Goal: Task Accomplishment & Management: Use online tool/utility

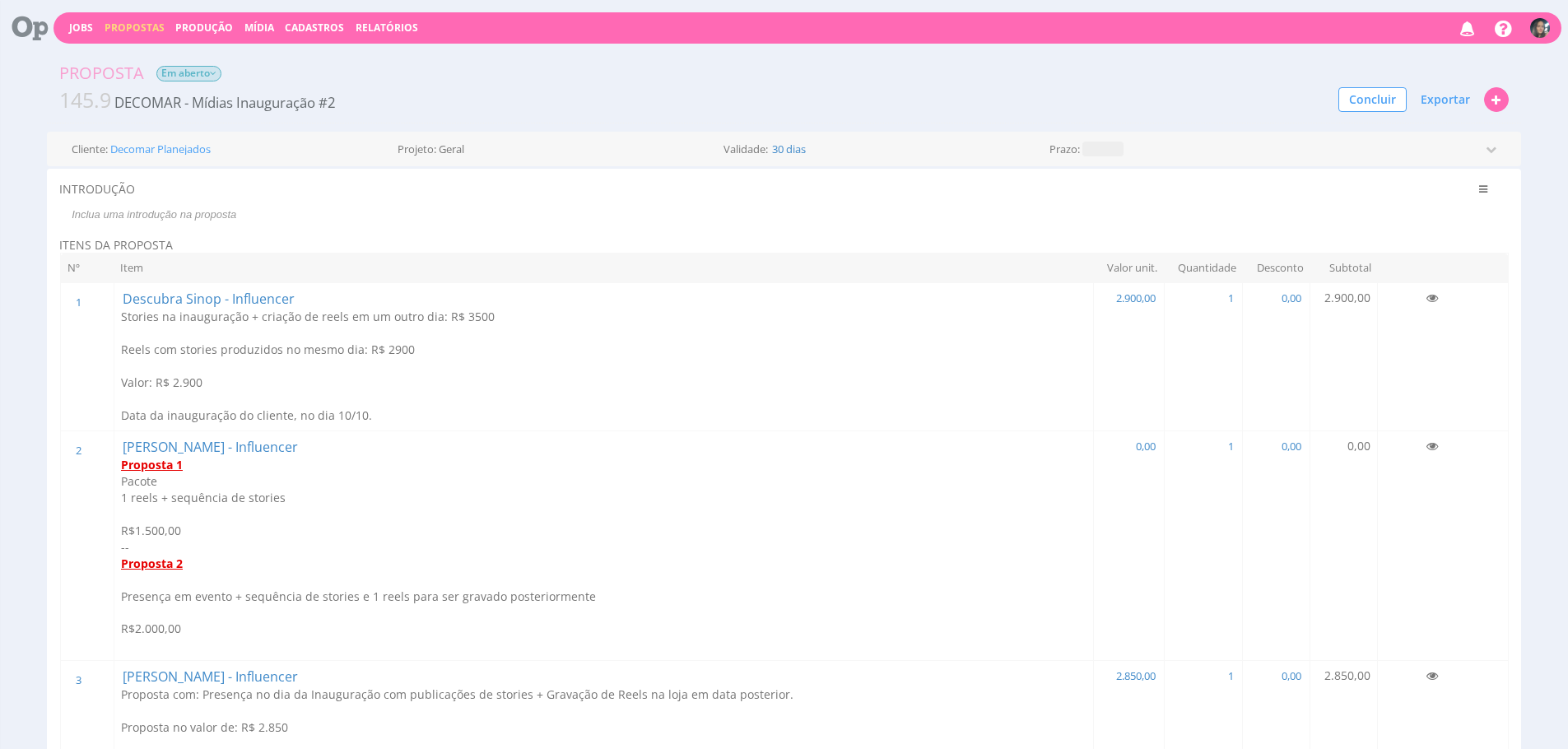
scroll to position [85, 0]
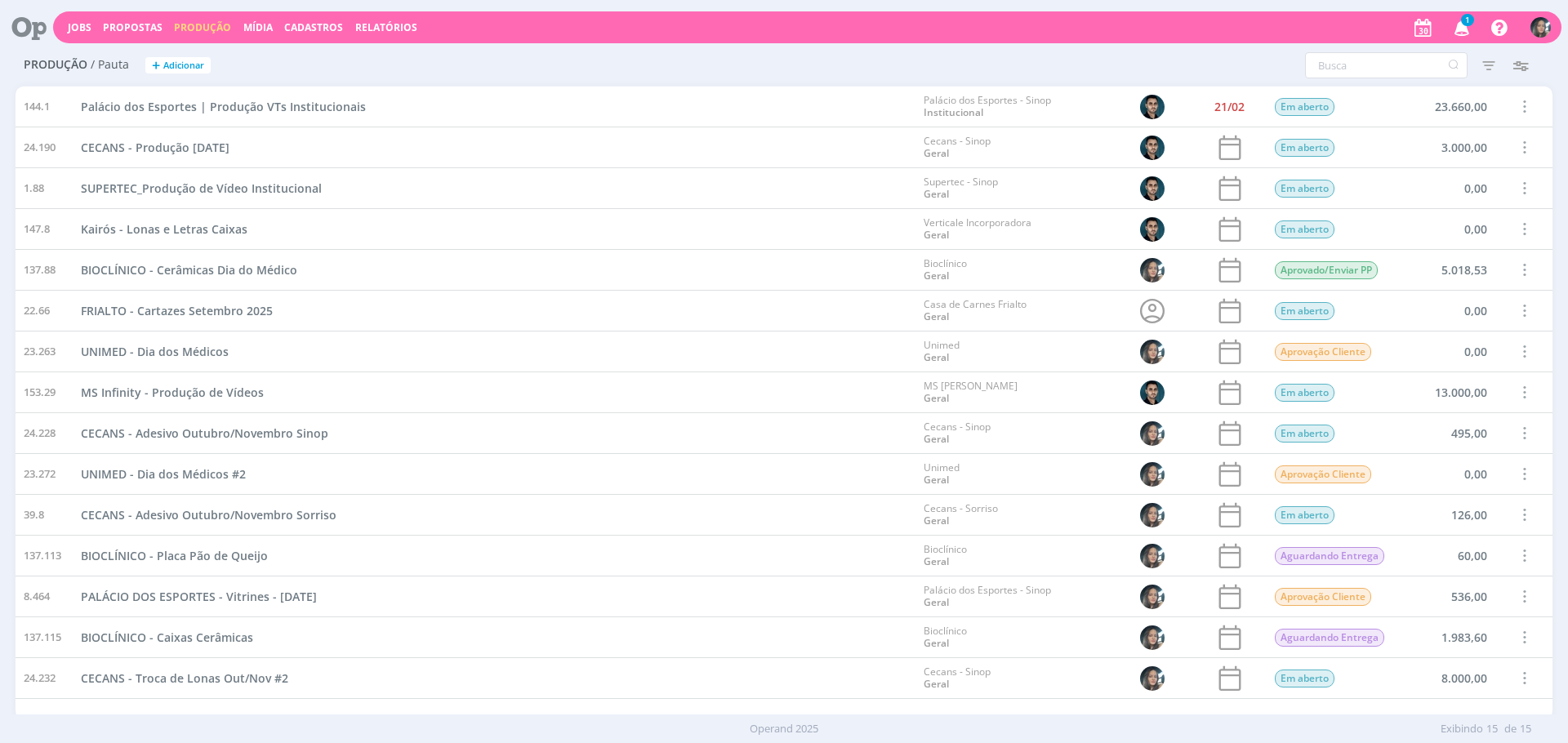
click at [218, 28] on link "Produção" at bounding box center [202, 27] width 57 height 14
click at [248, 21] on link "Mídia" at bounding box center [258, 27] width 30 height 14
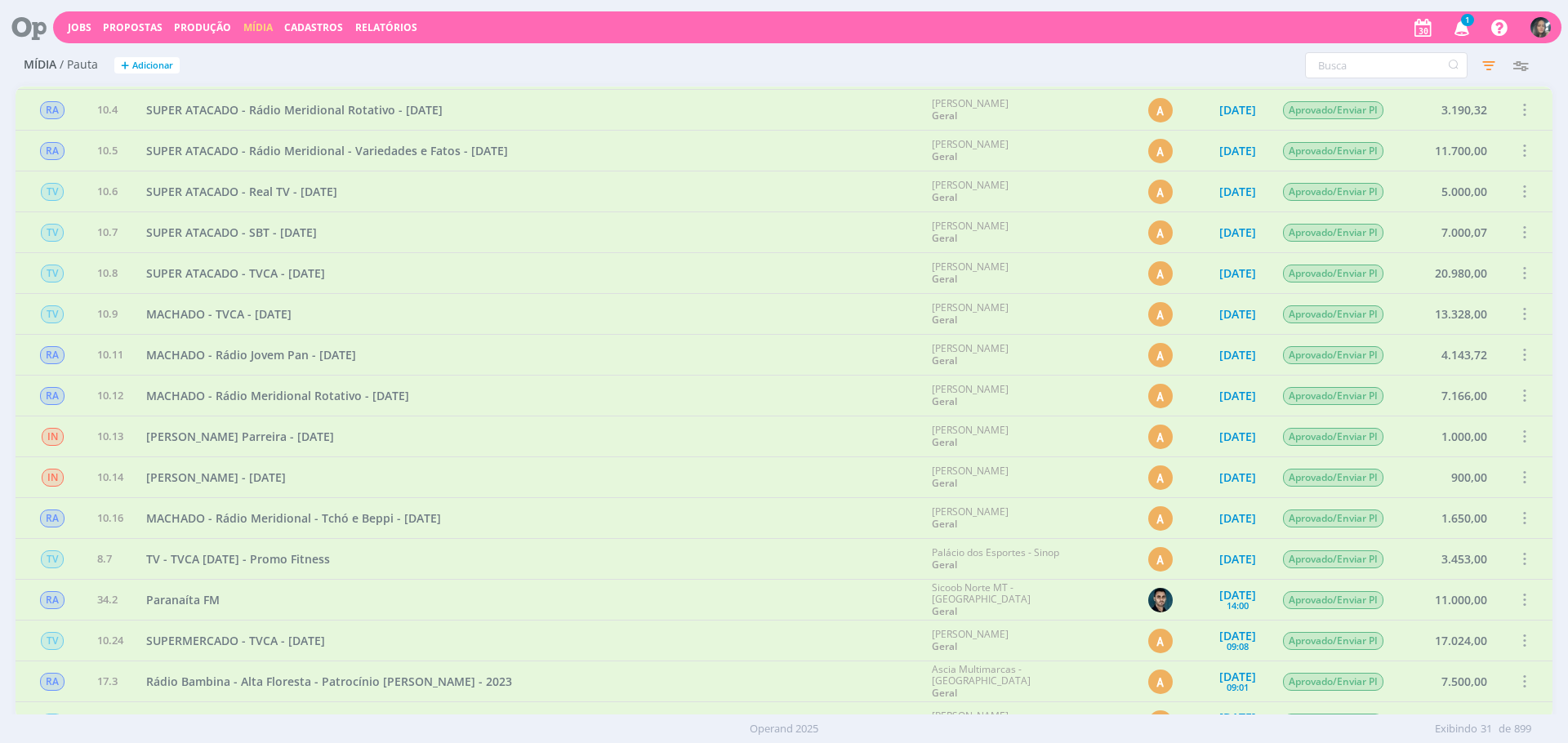
scroll to position [573, 0]
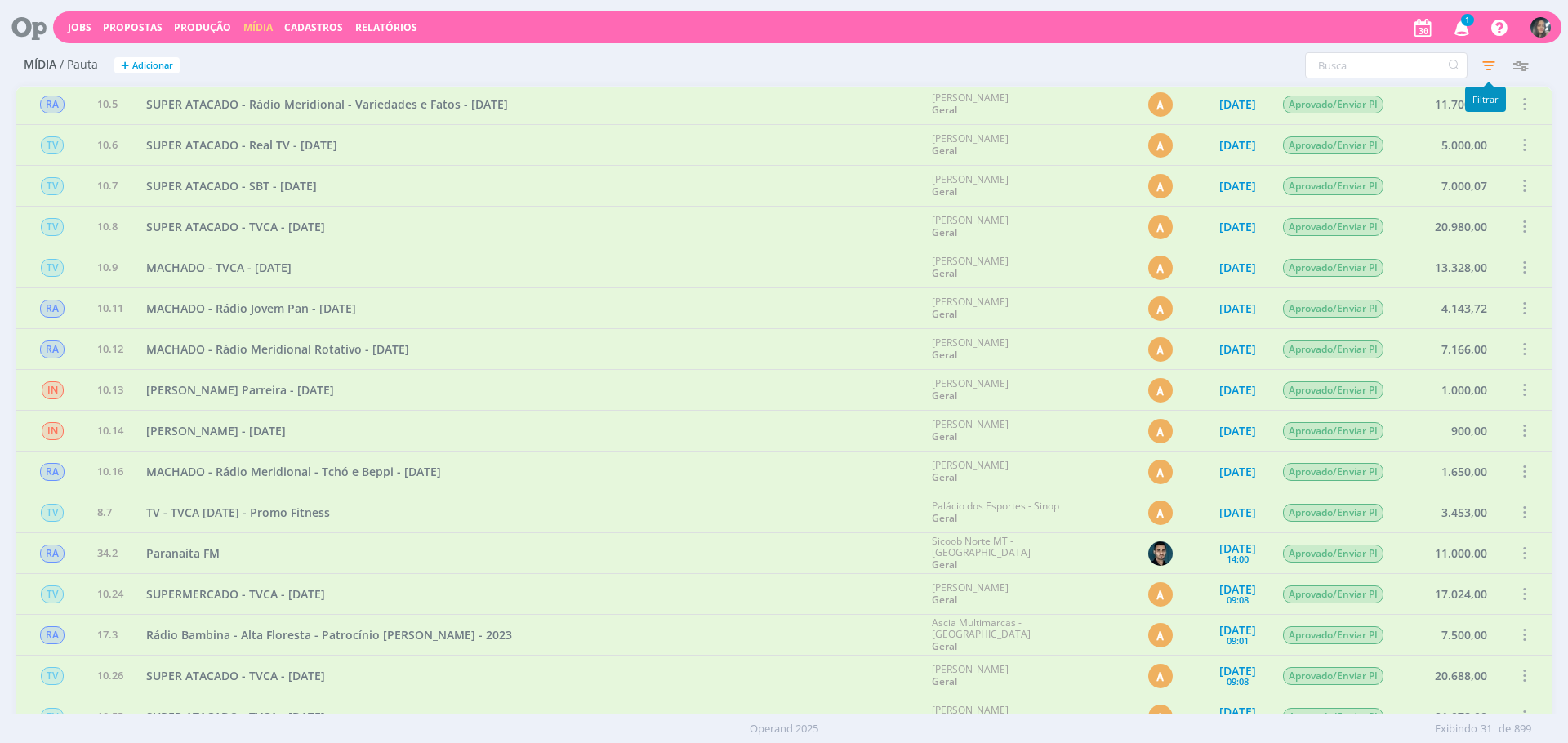
drag, startPoint x: 1471, startPoint y: 59, endPoint x: 1480, endPoint y: 58, distance: 9.1
click at [1473, 59] on div "Filtros Filtrar Limpar Data Personalizado a Tipo de mídia Selecione Veículo Sel…" at bounding box center [1376, 65] width 336 height 26
click at [1485, 59] on icon "button" at bounding box center [1489, 65] width 30 height 30
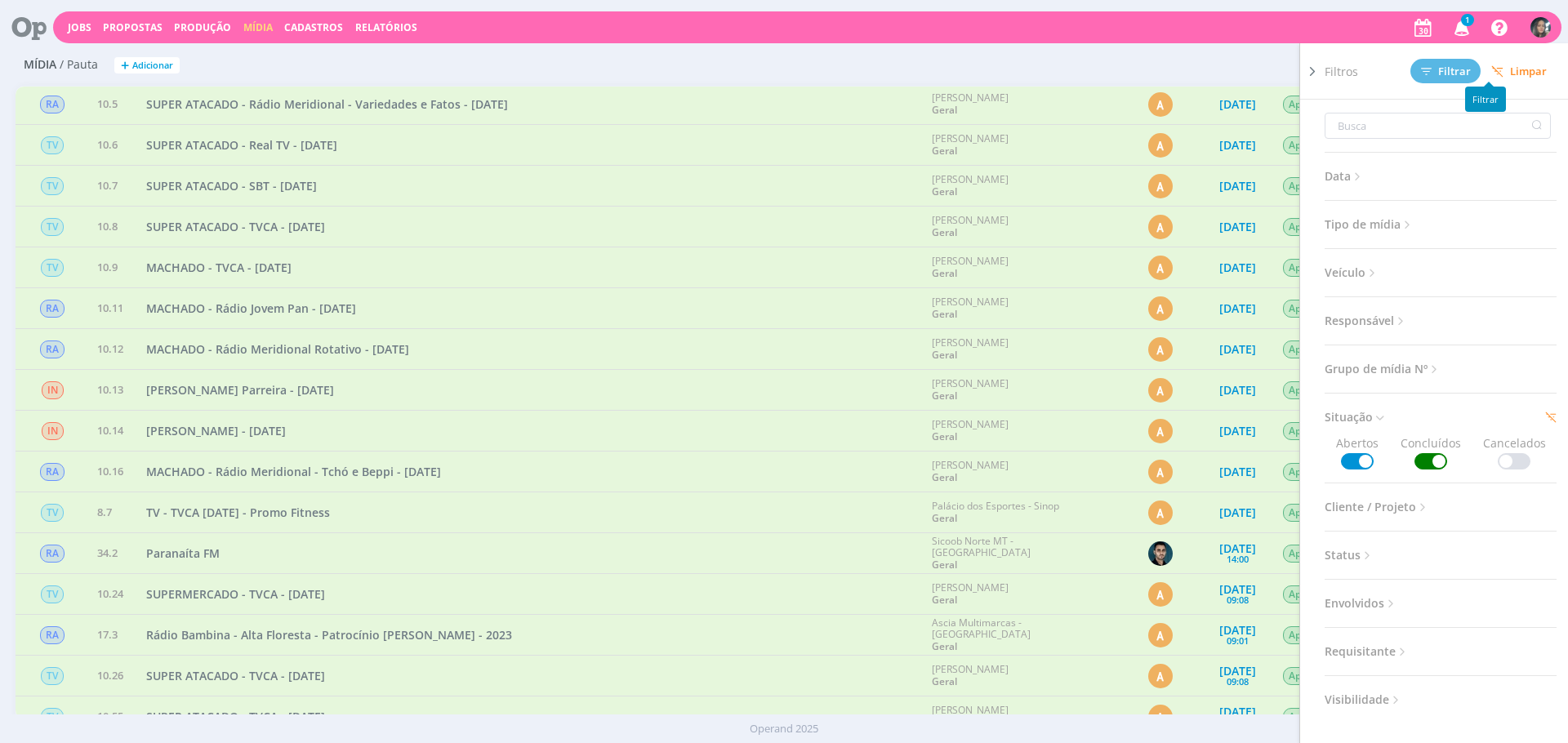
click at [1512, 75] on span "Limpar" at bounding box center [1519, 71] width 56 height 13
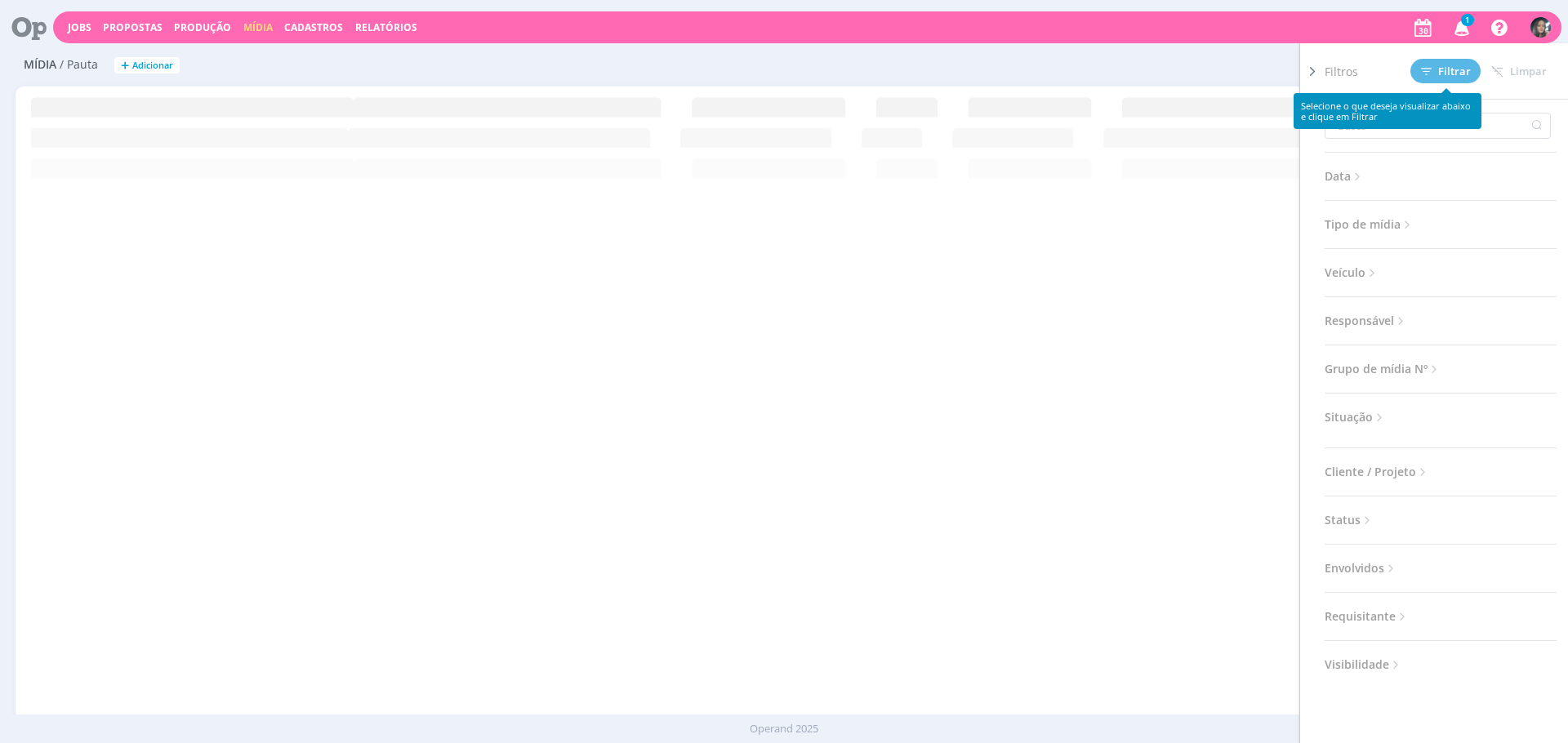
scroll to position [0, 0]
drag, startPoint x: 1125, startPoint y: 24, endPoint x: 1135, endPoint y: 41, distance: 19.7
click at [1124, 24] on div "Jobs Propostas Produção Mídia Cadastros Relatórios 1 Notificações Central de Aj…" at bounding box center [807, 27] width 1508 height 32
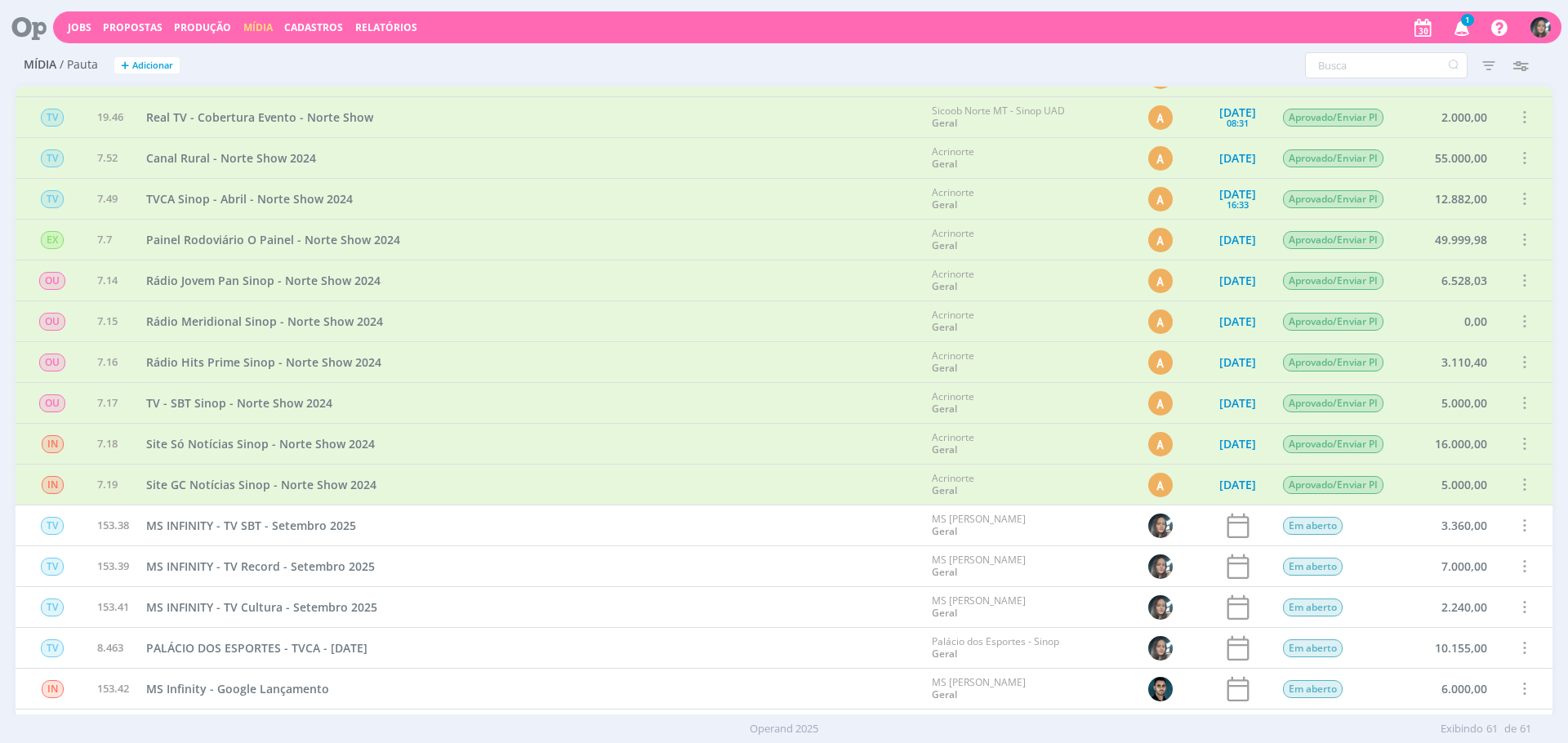
scroll to position [1898, 0]
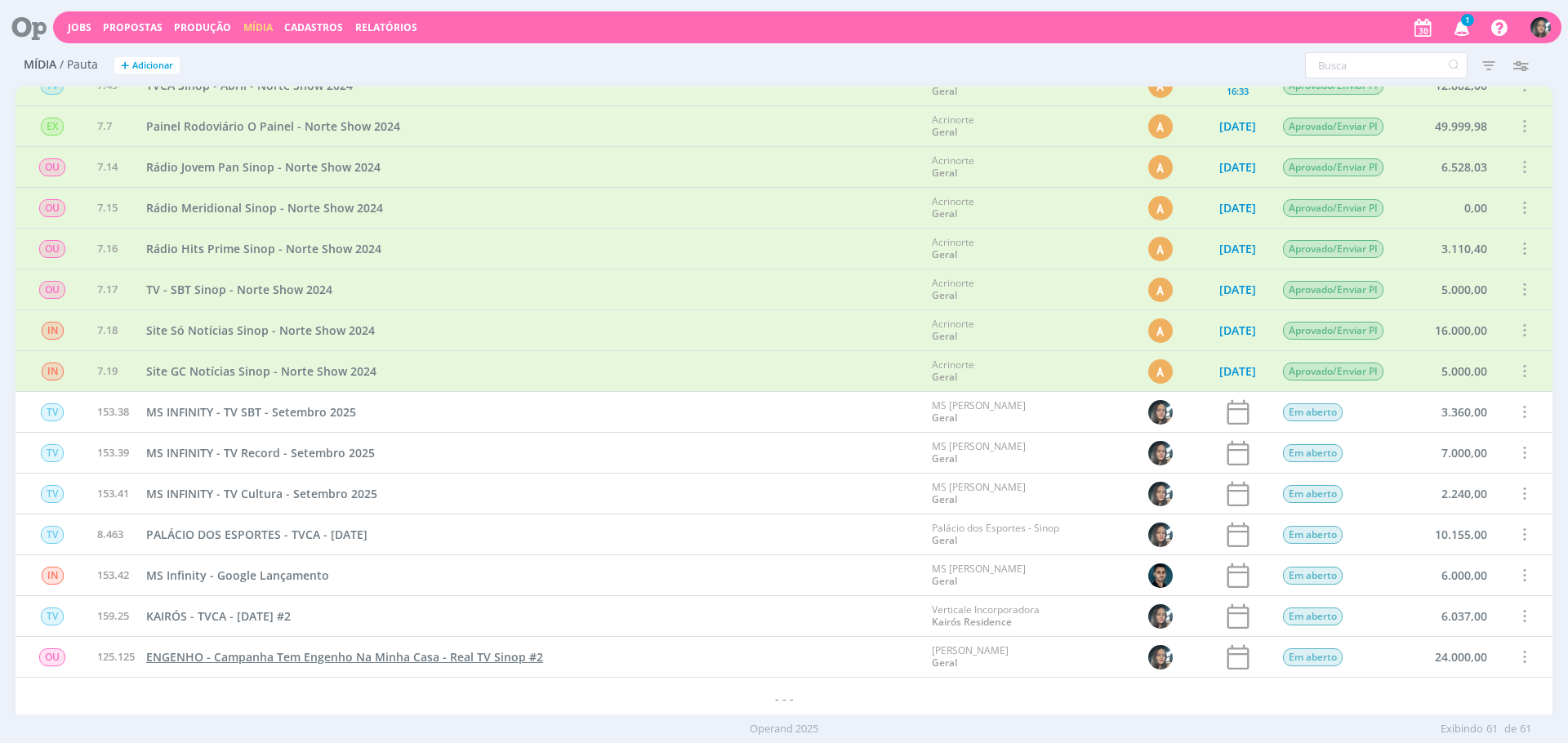
click at [453, 649] on span "ENGENHO - Campanha Tem Engenho Na Minha Casa - Real TV Sinop #2" at bounding box center [345, 656] width 397 height 15
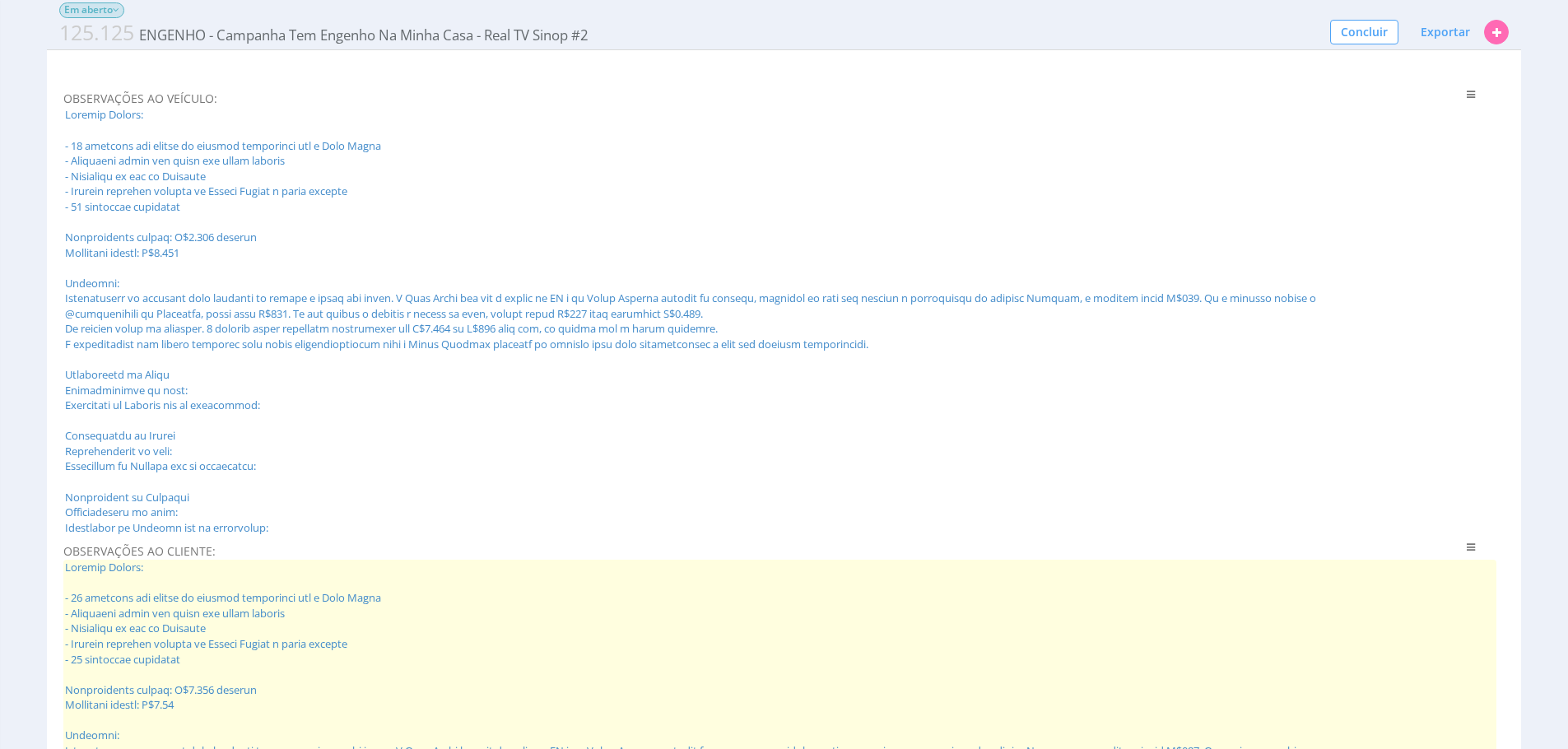
scroll to position [1055, 0]
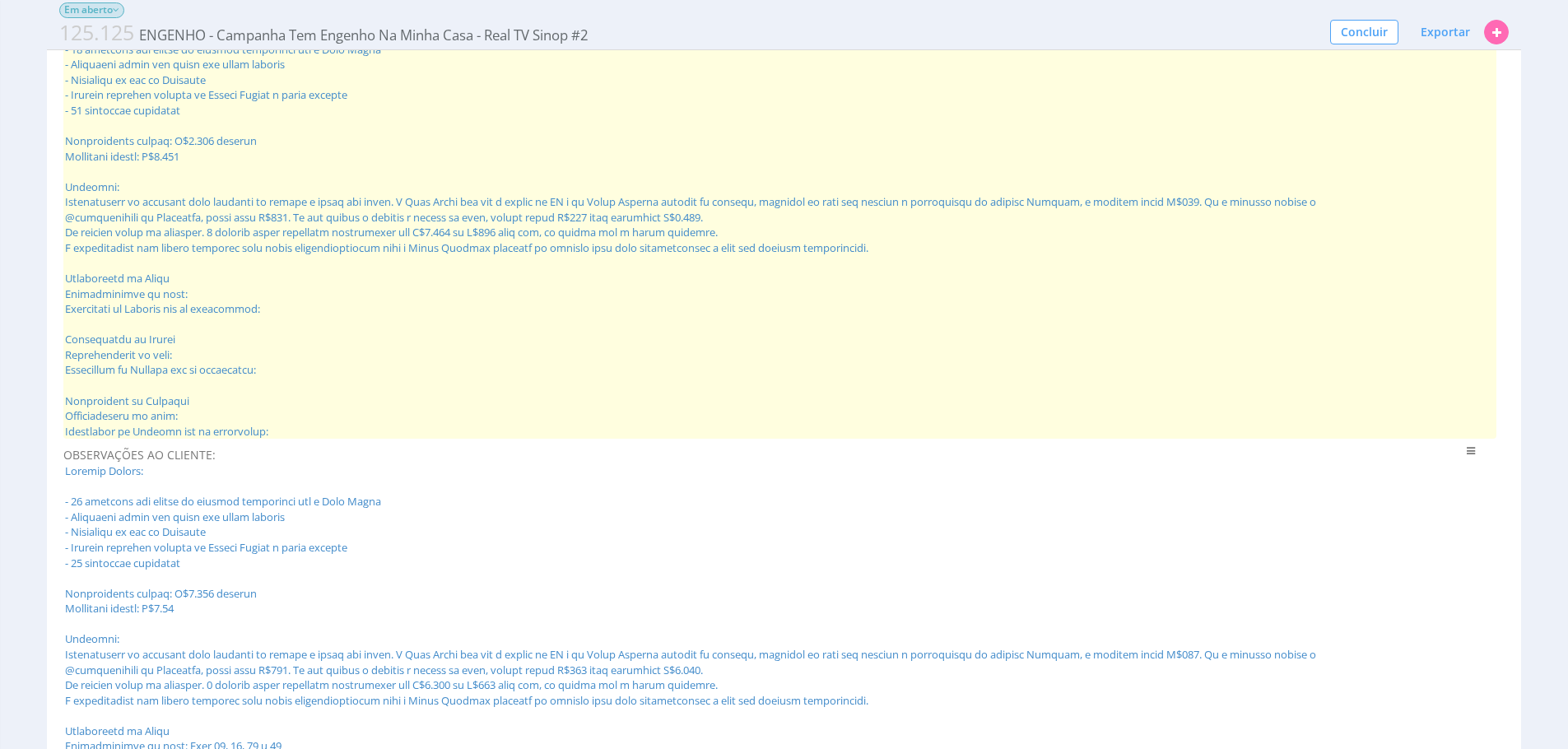
click at [415, 306] on span at bounding box center [780, 225] width 1433 height 428
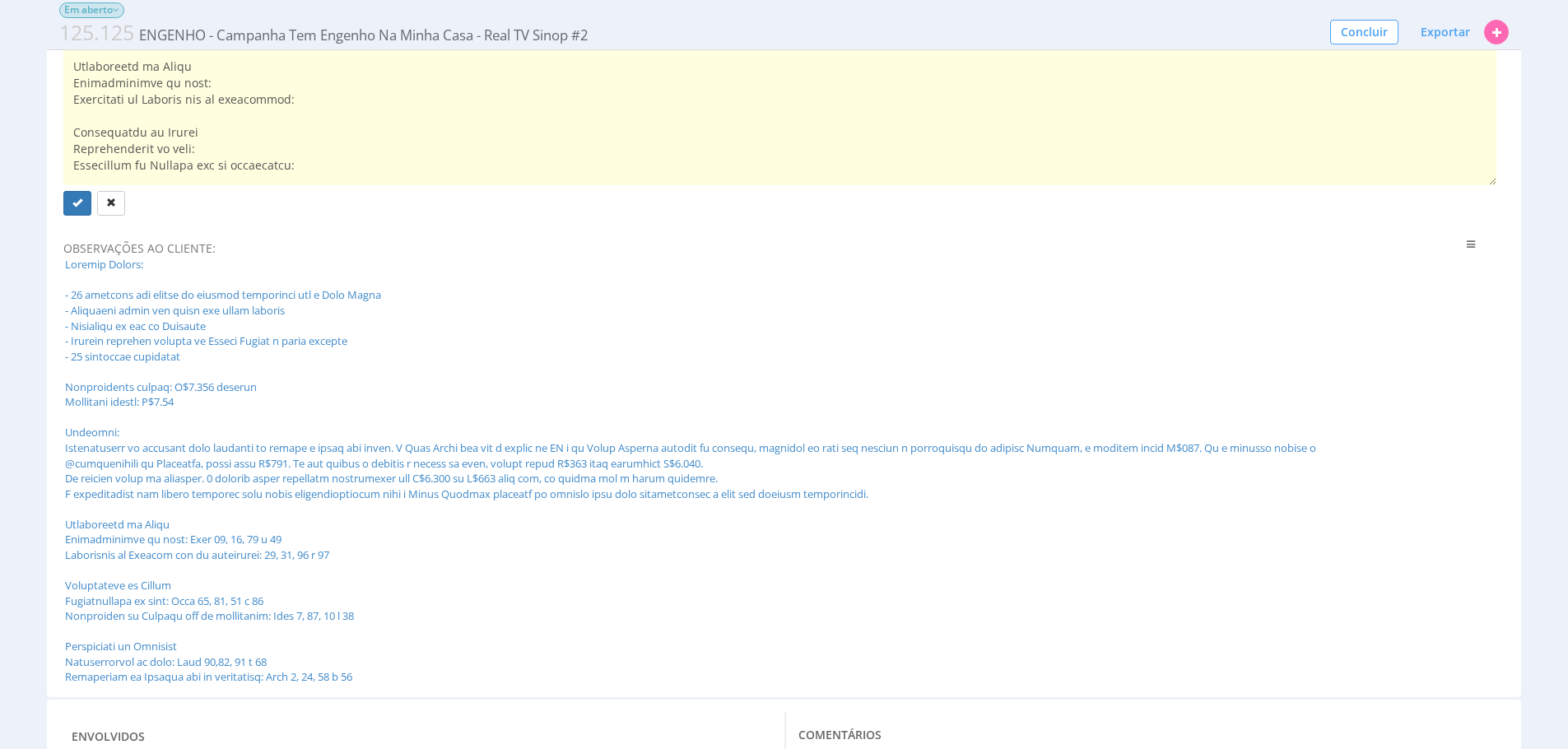
scroll to position [235, 0]
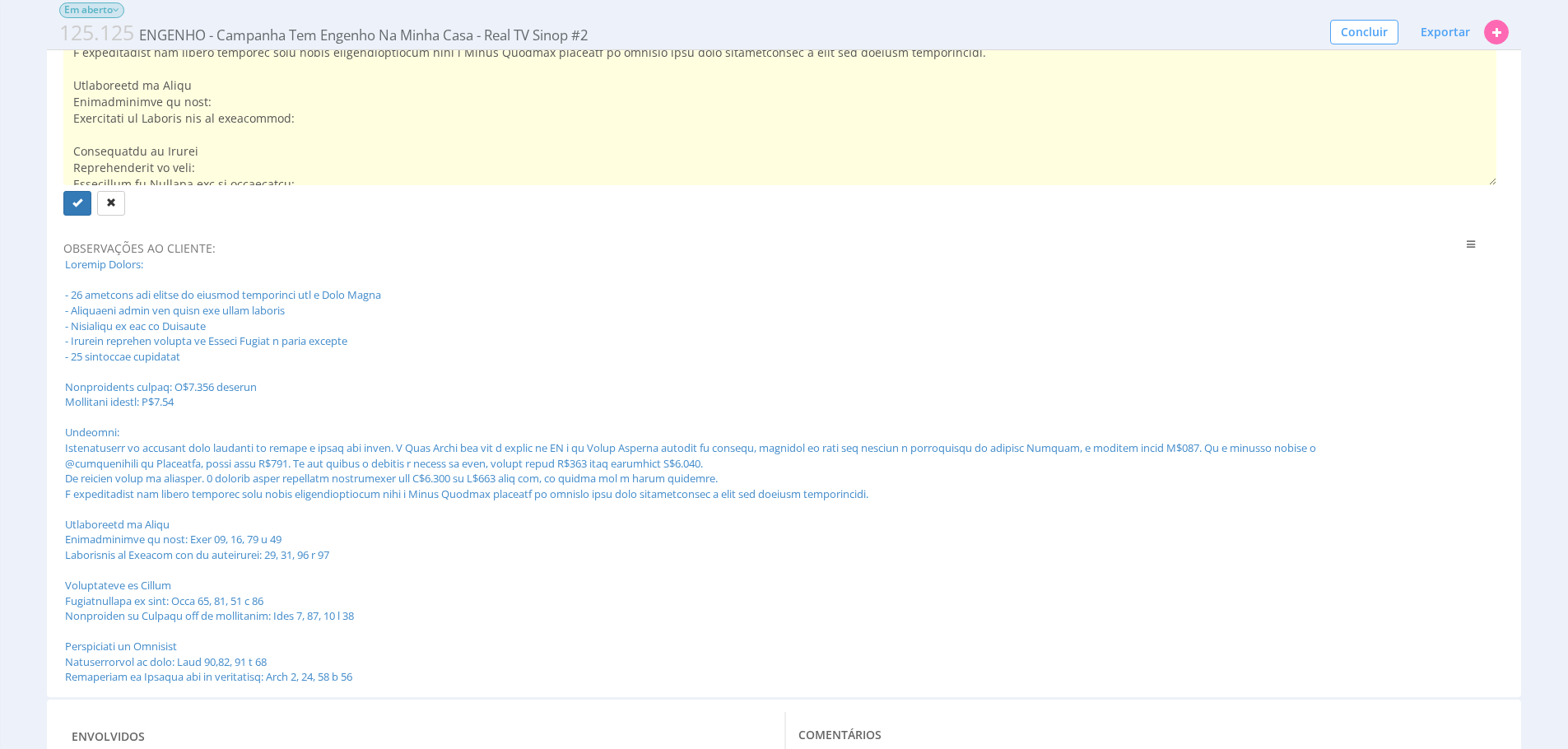
click at [176, 68] on textarea at bounding box center [780, 98] width 1433 height 175
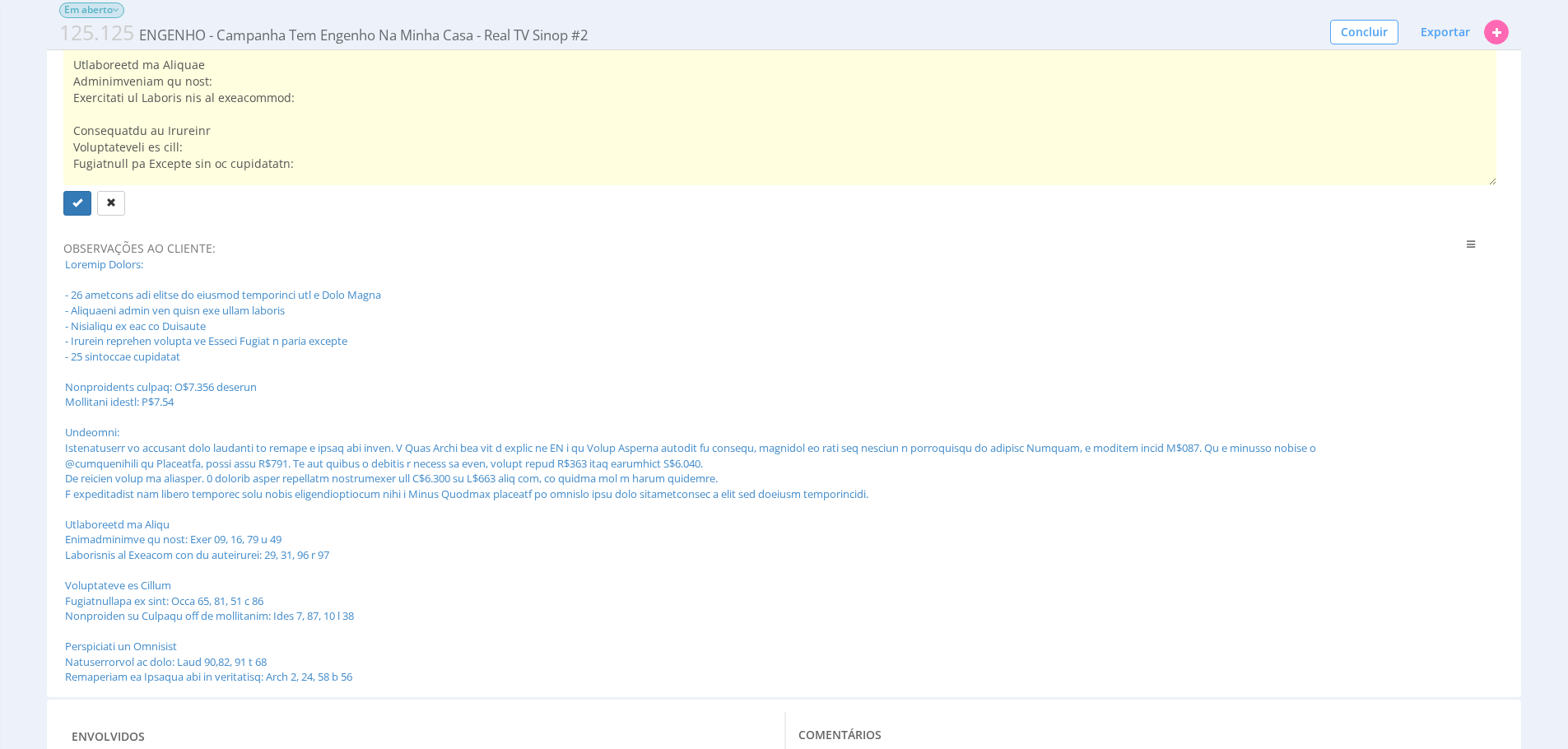
scroll to position [239, 0]
click at [221, 84] on textarea at bounding box center [780, 98] width 1433 height 175
click at [353, 142] on textarea at bounding box center [780, 98] width 1433 height 175
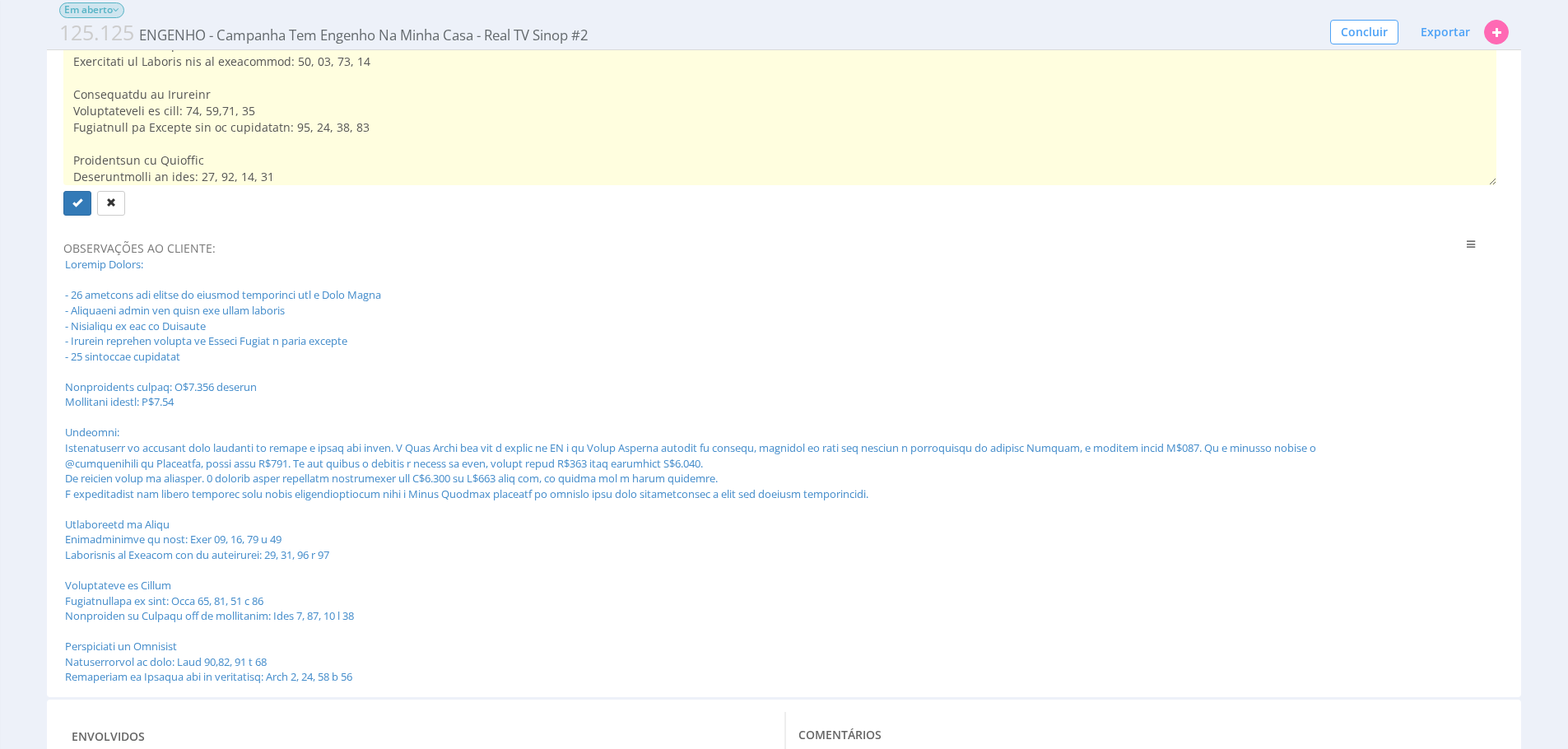
type textarea "Entrega Mensal: - 01 gravação por semana em bairros diferentes com o Jean Lucas…"
click at [13, 298] on div "Mídia Outras Em aberto Esta Mídia foi enviada para o Financeiro 125.125 ENGENHO…" at bounding box center [784, 3] width 1568 height 2025
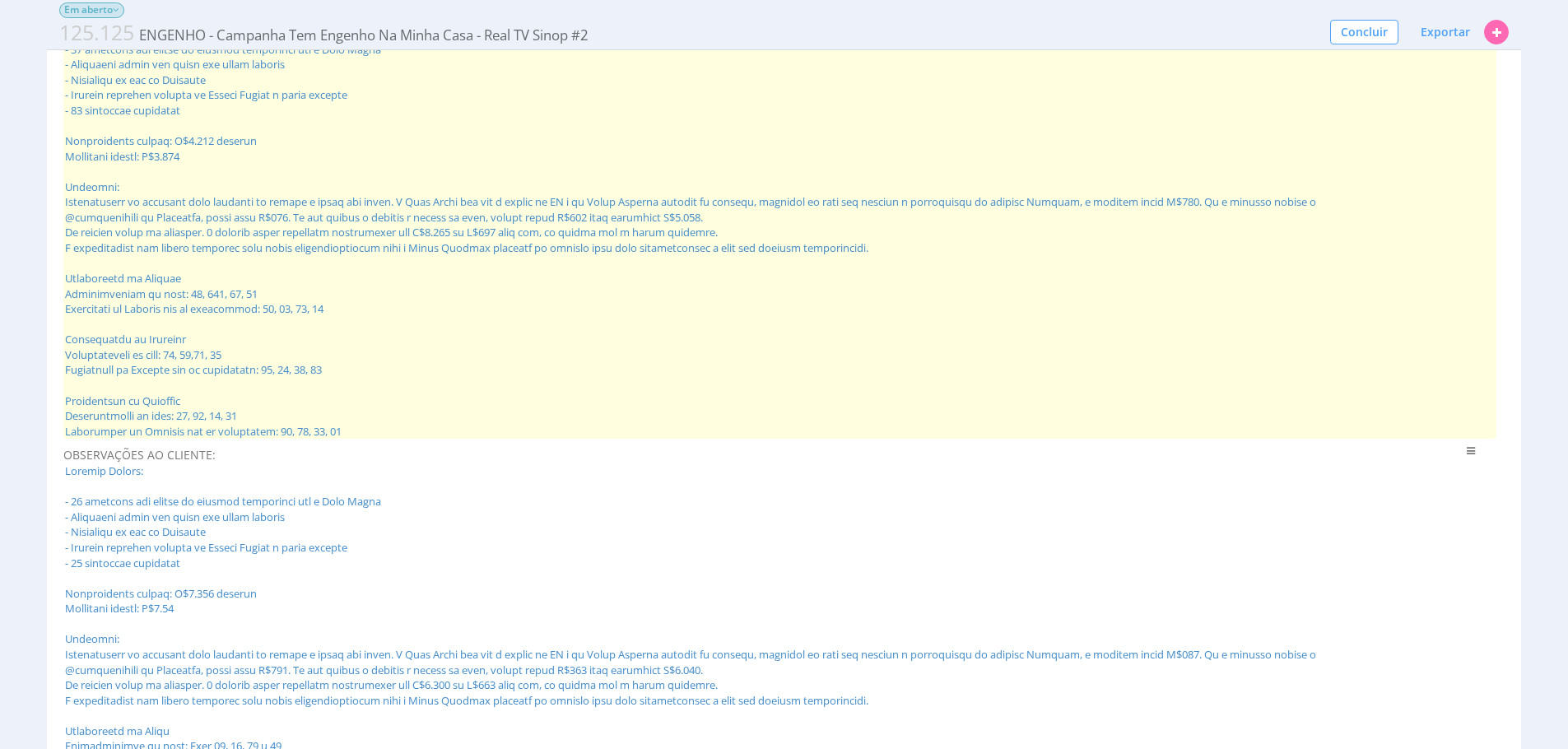
click at [557, 403] on span at bounding box center [780, 225] width 1433 height 428
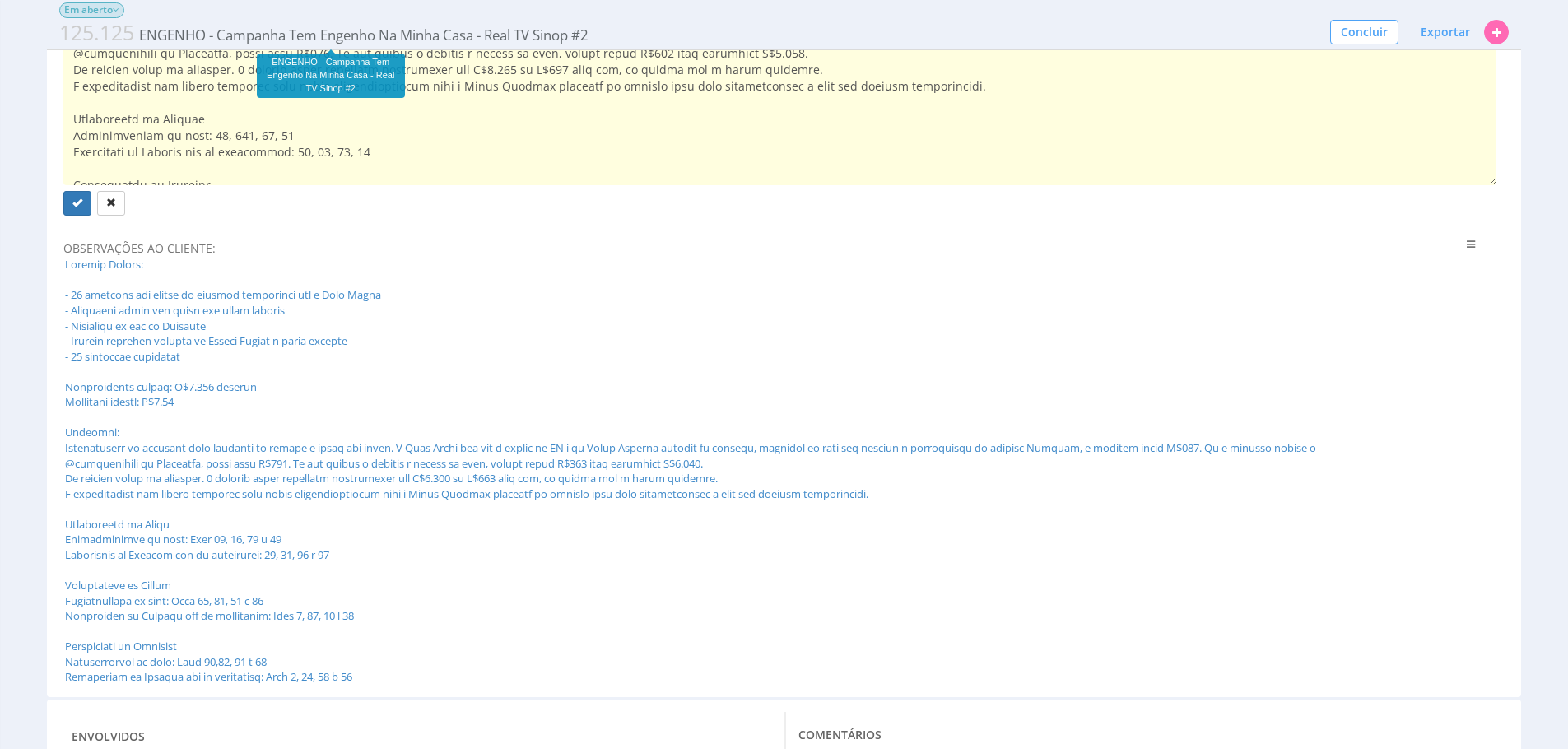
scroll to position [192, 0]
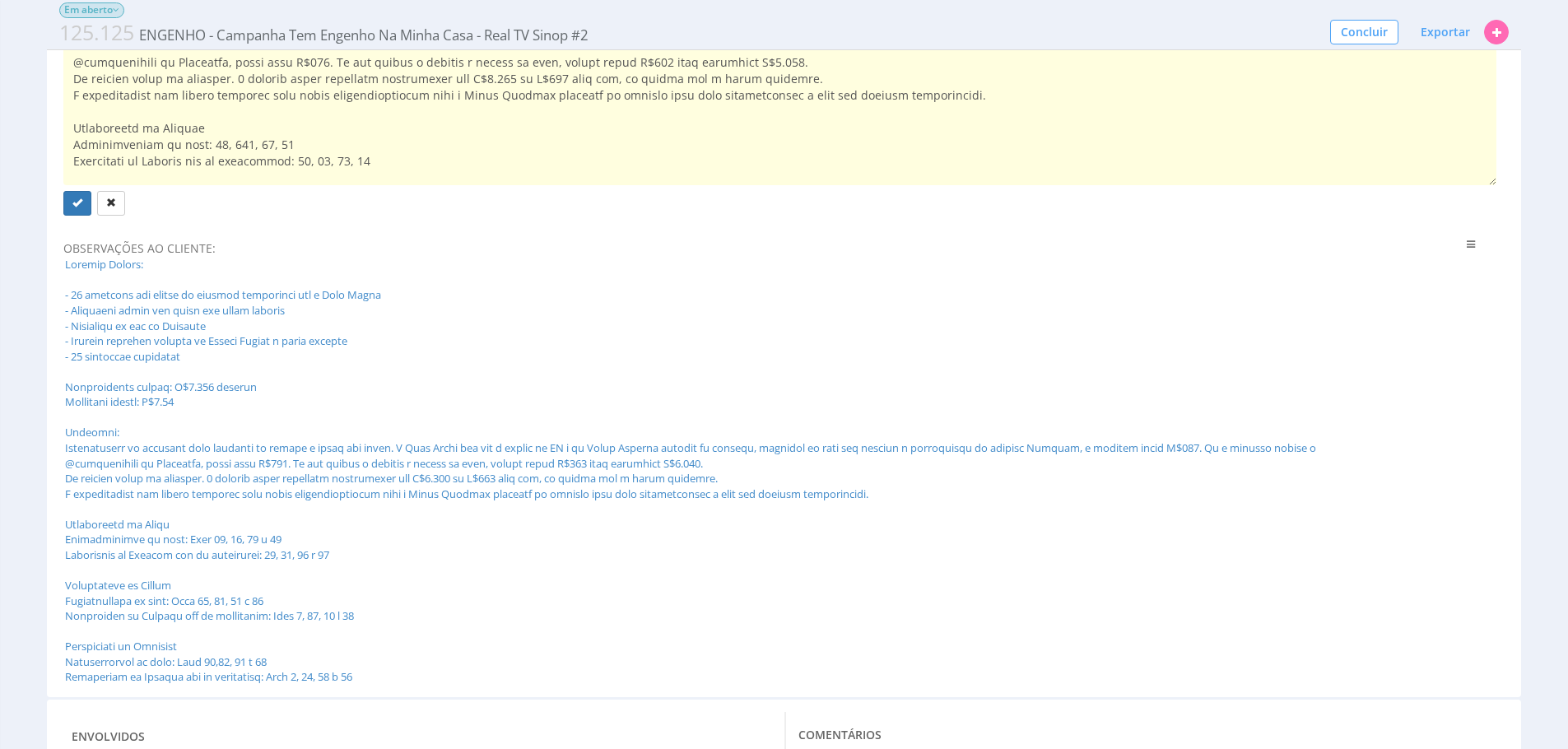
drag, startPoint x: 402, startPoint y: 183, endPoint x: 73, endPoint y: 113, distance: 336.4
click at [73, 113] on textarea at bounding box center [780, 98] width 1433 height 175
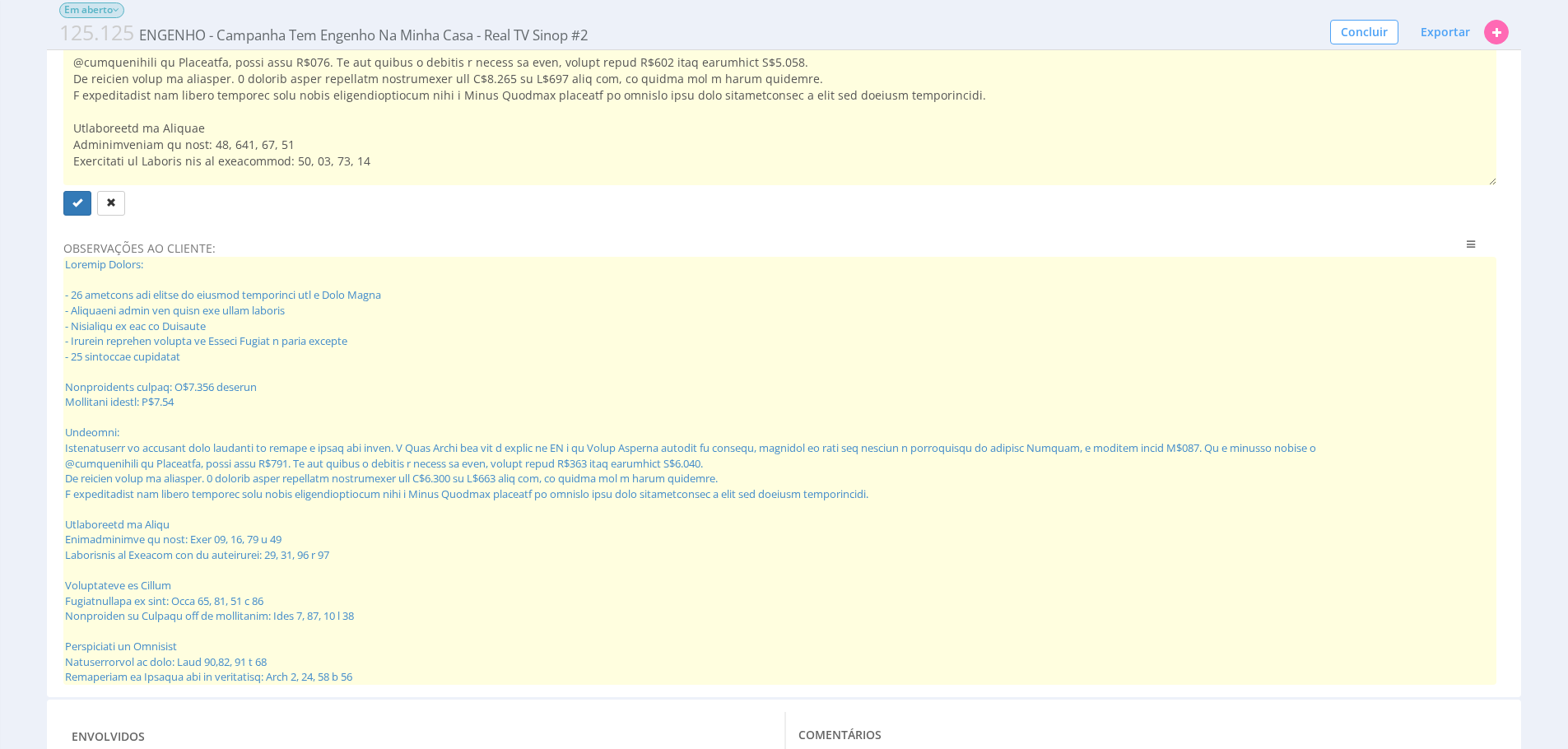
click at [214, 464] on span at bounding box center [780, 470] width 1433 height 428
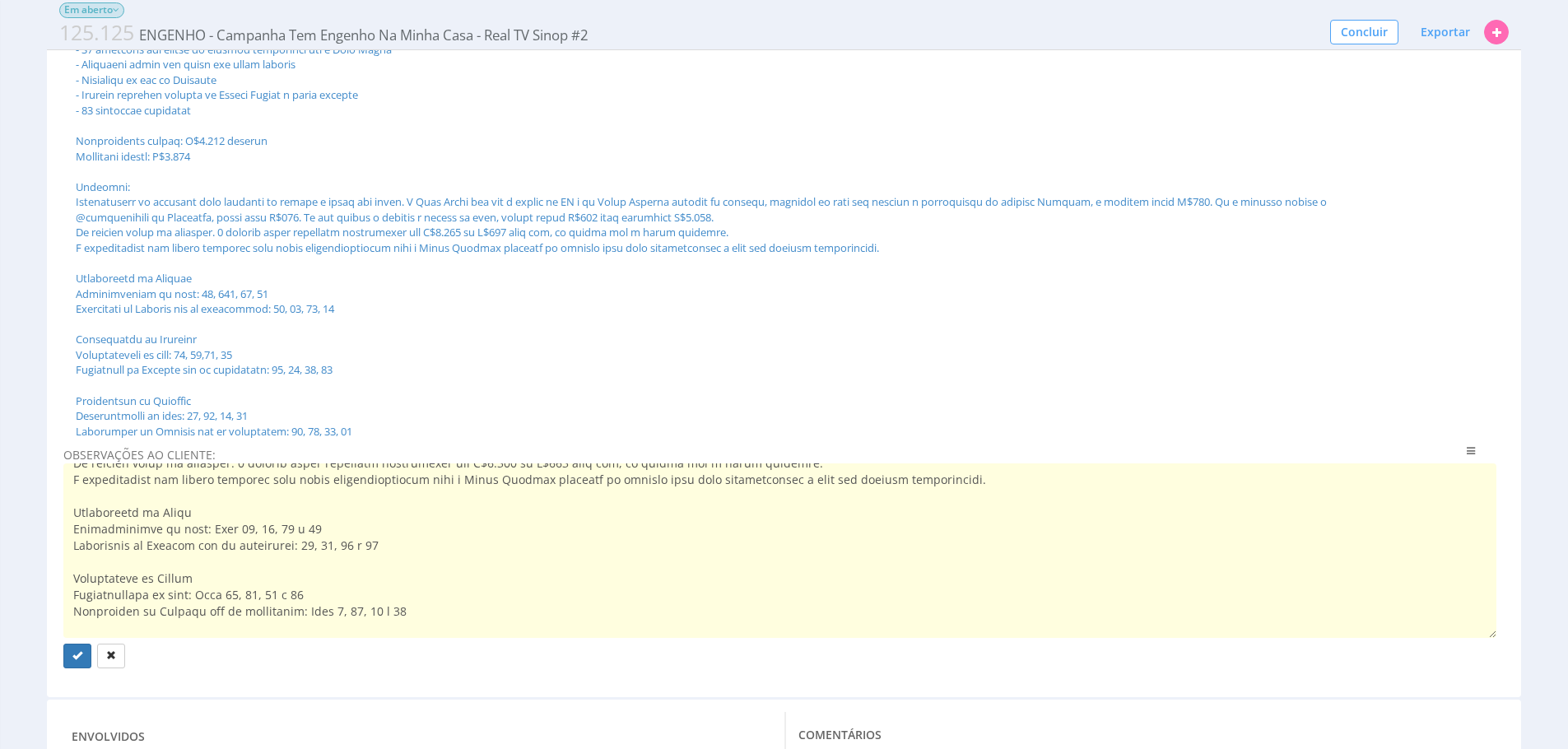
scroll to position [245, 0]
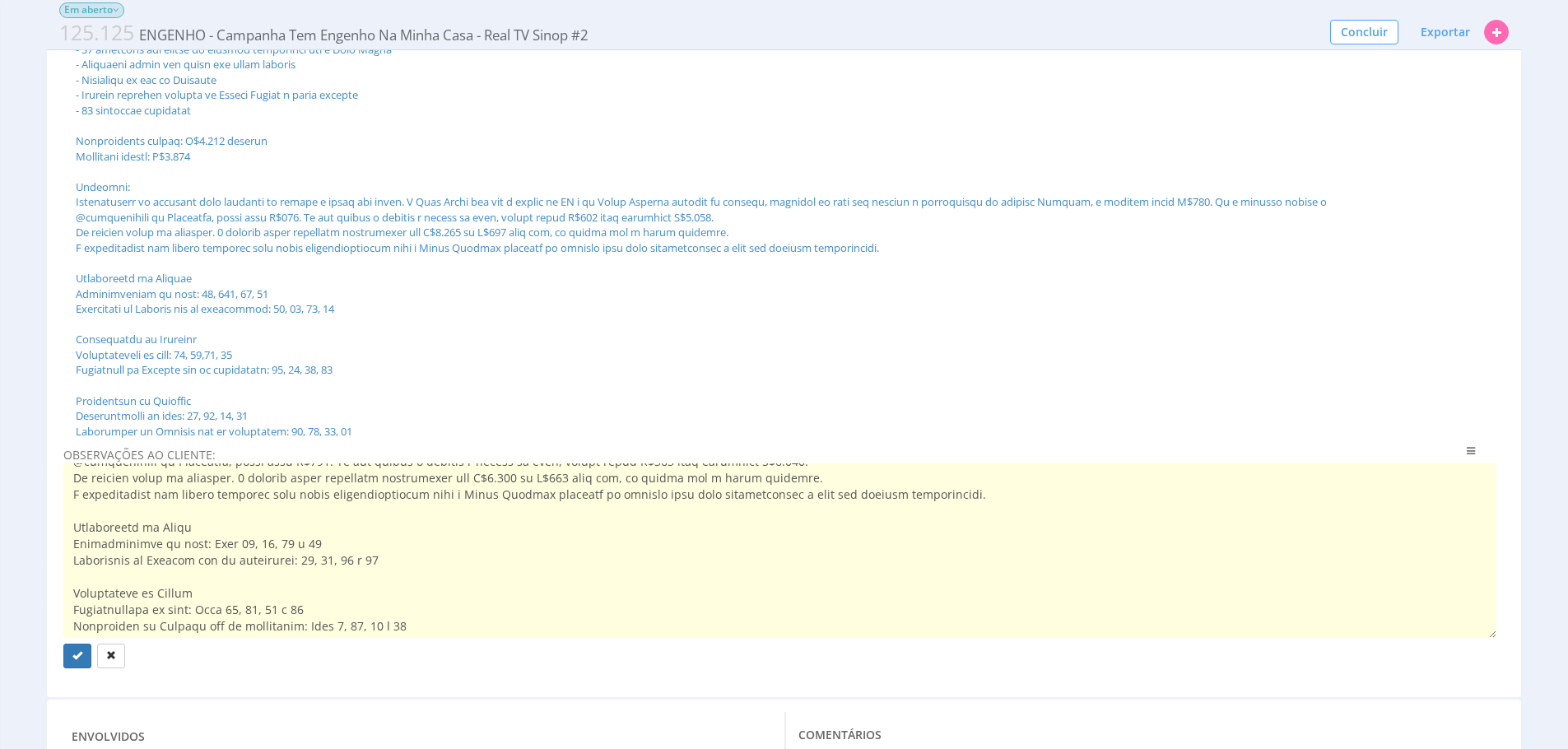
drag, startPoint x: 466, startPoint y: 632, endPoint x: 70, endPoint y: 513, distance: 413.5
click at [70, 513] on textarea at bounding box center [780, 551] width 1433 height 175
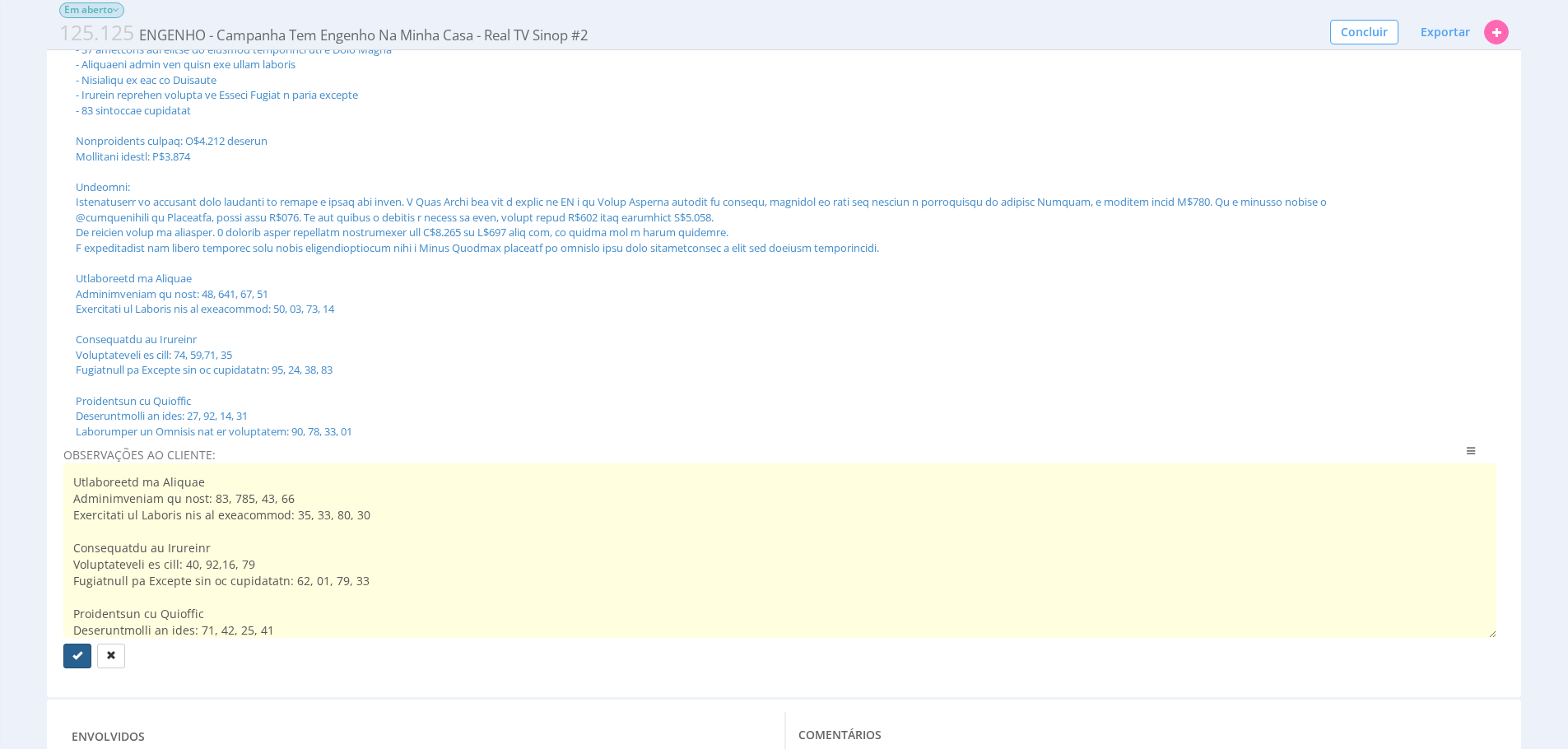
type textarea "Entrega Mensal: - 01 gravação por semana em bairros diferentes com o Jean Lucas…"
click at [78, 650] on icon "submit" at bounding box center [77, 654] width 10 height 10
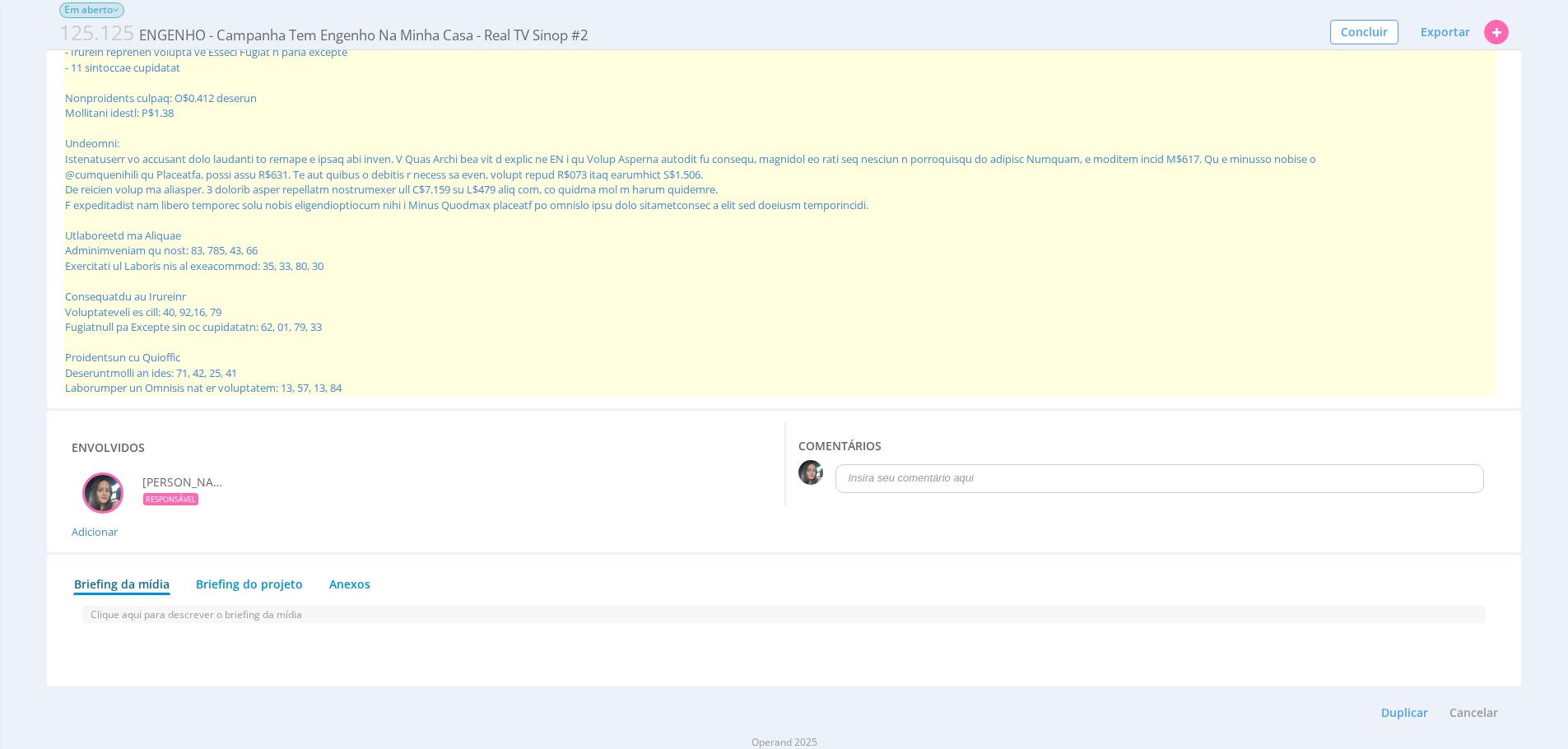
scroll to position [1563, 0]
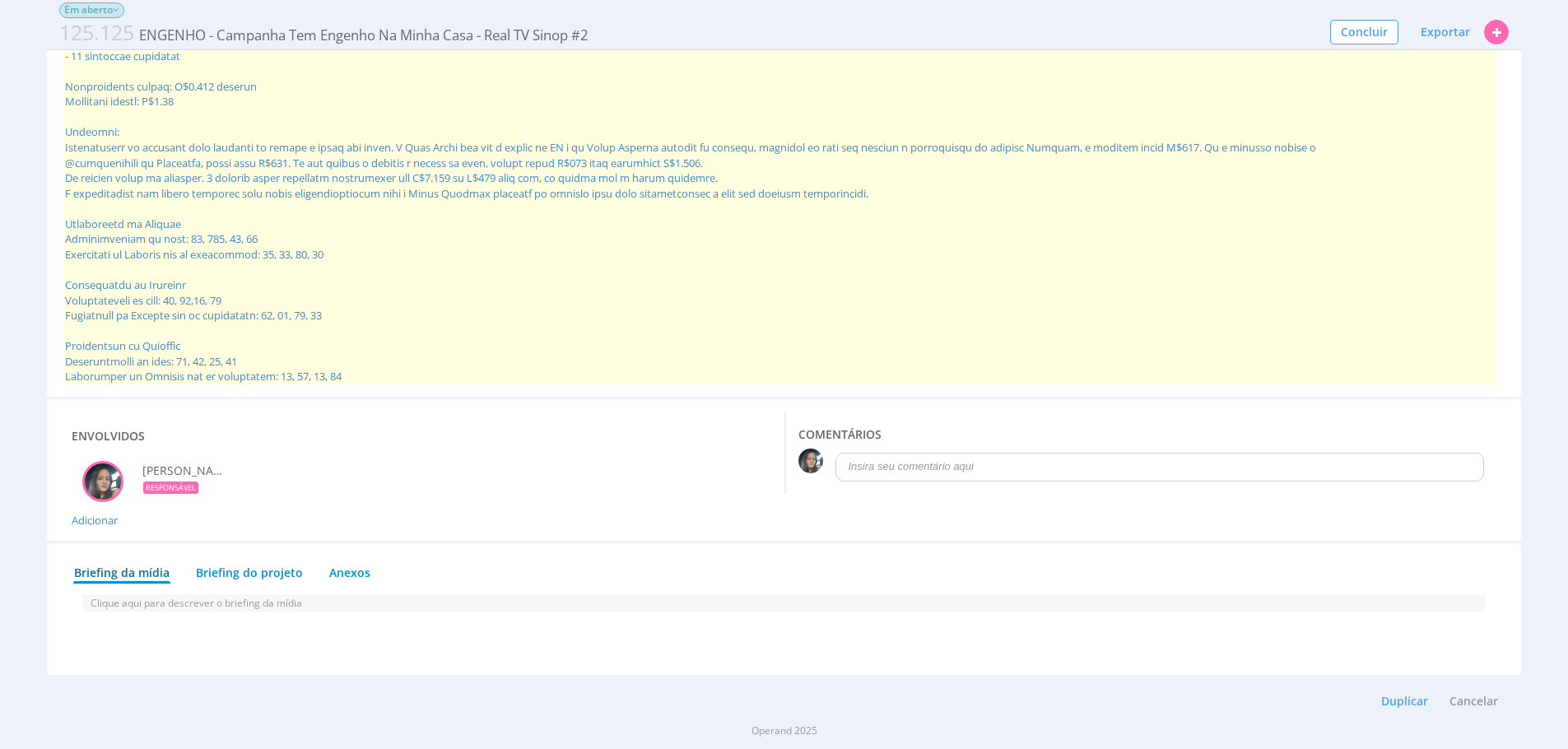
click at [612, 283] on span at bounding box center [780, 170] width 1433 height 428
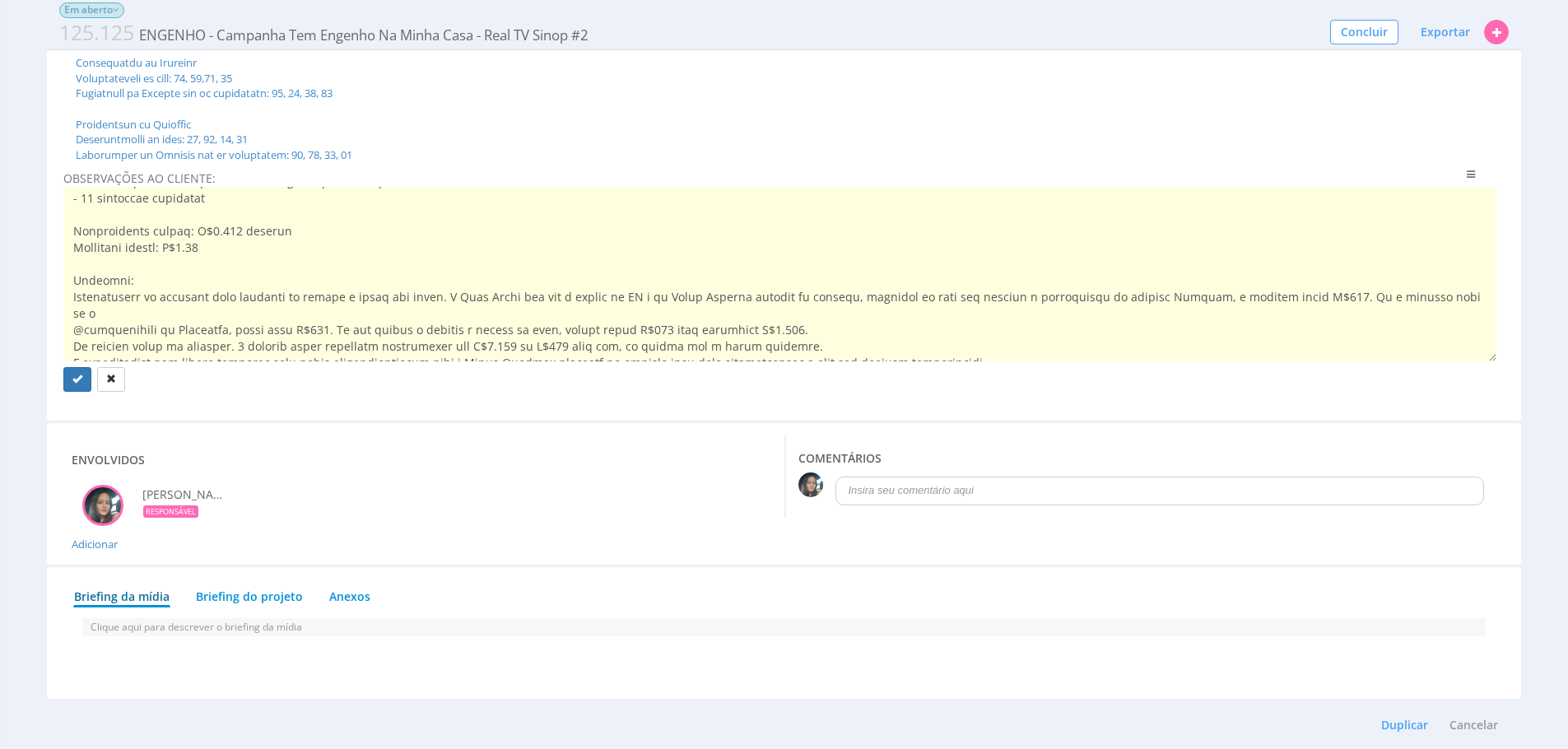
scroll to position [95, 0]
click at [224, 259] on textarea at bounding box center [780, 274] width 1433 height 175
type textarea "Entrega Mensal: - 01 gravação por semana em bairros diferentes com o Jean Lucas…"
click at [78, 379] on icon "submit" at bounding box center [77, 378] width 10 height 10
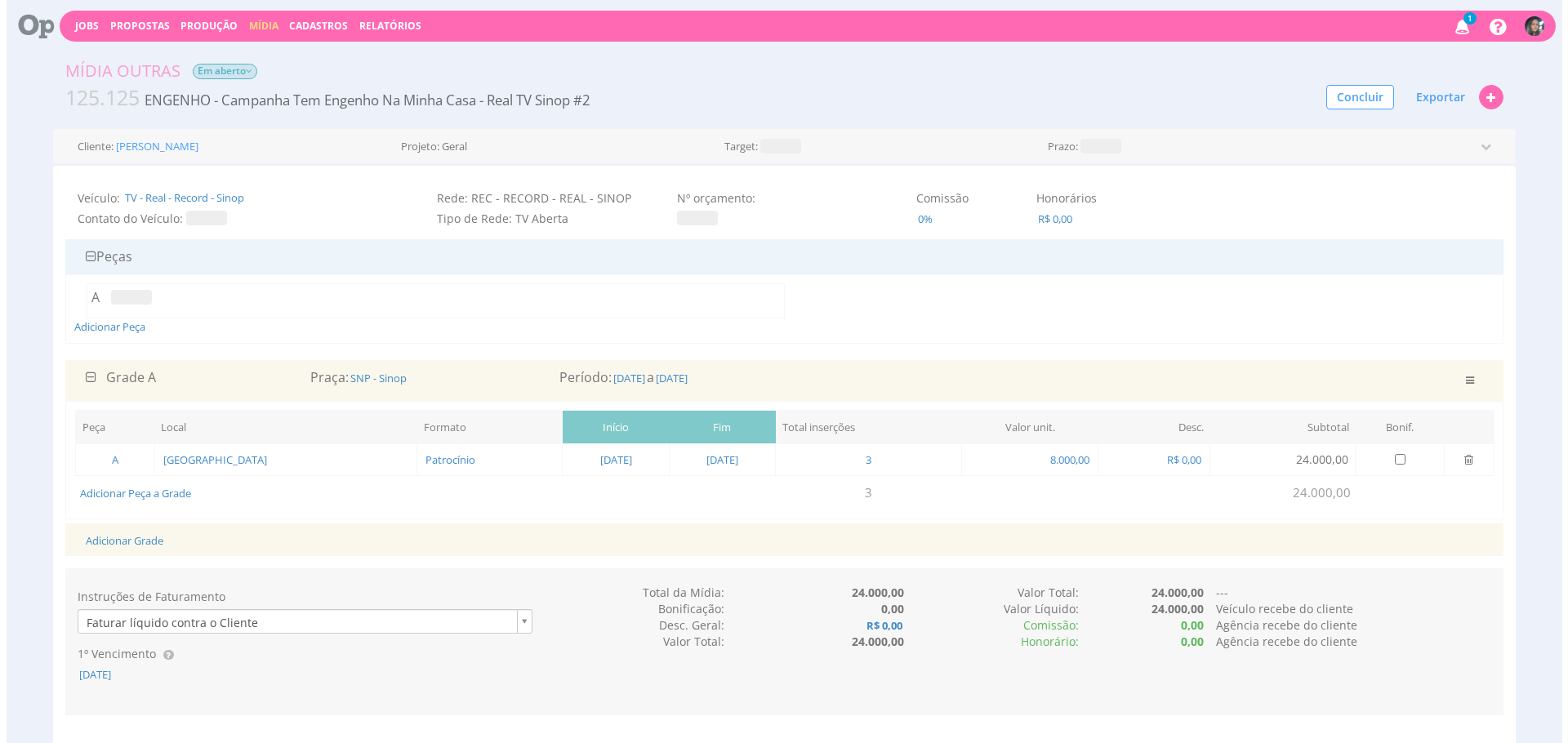
scroll to position [0, 0]
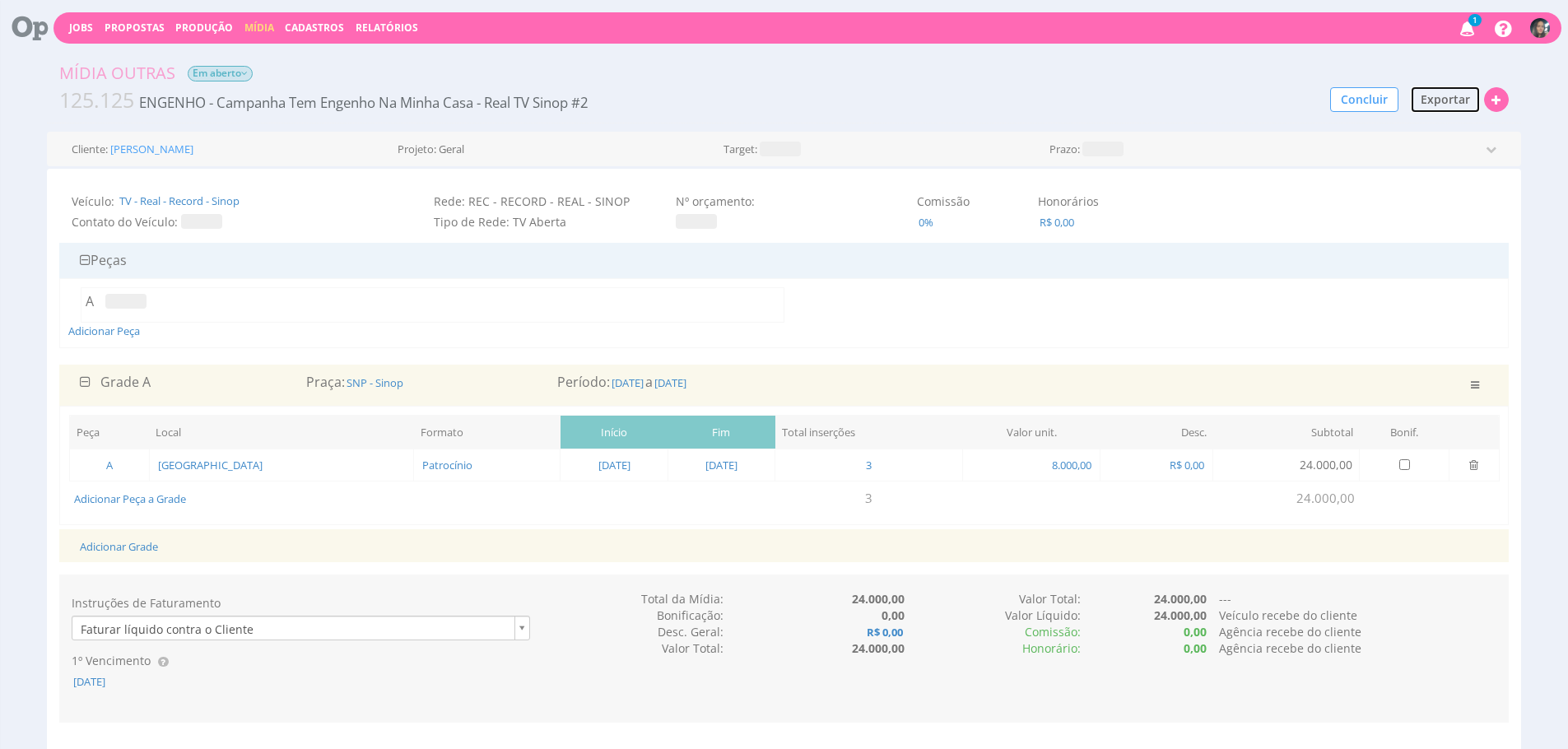
click at [1435, 105] on span "Exportar" at bounding box center [1445, 98] width 49 height 15
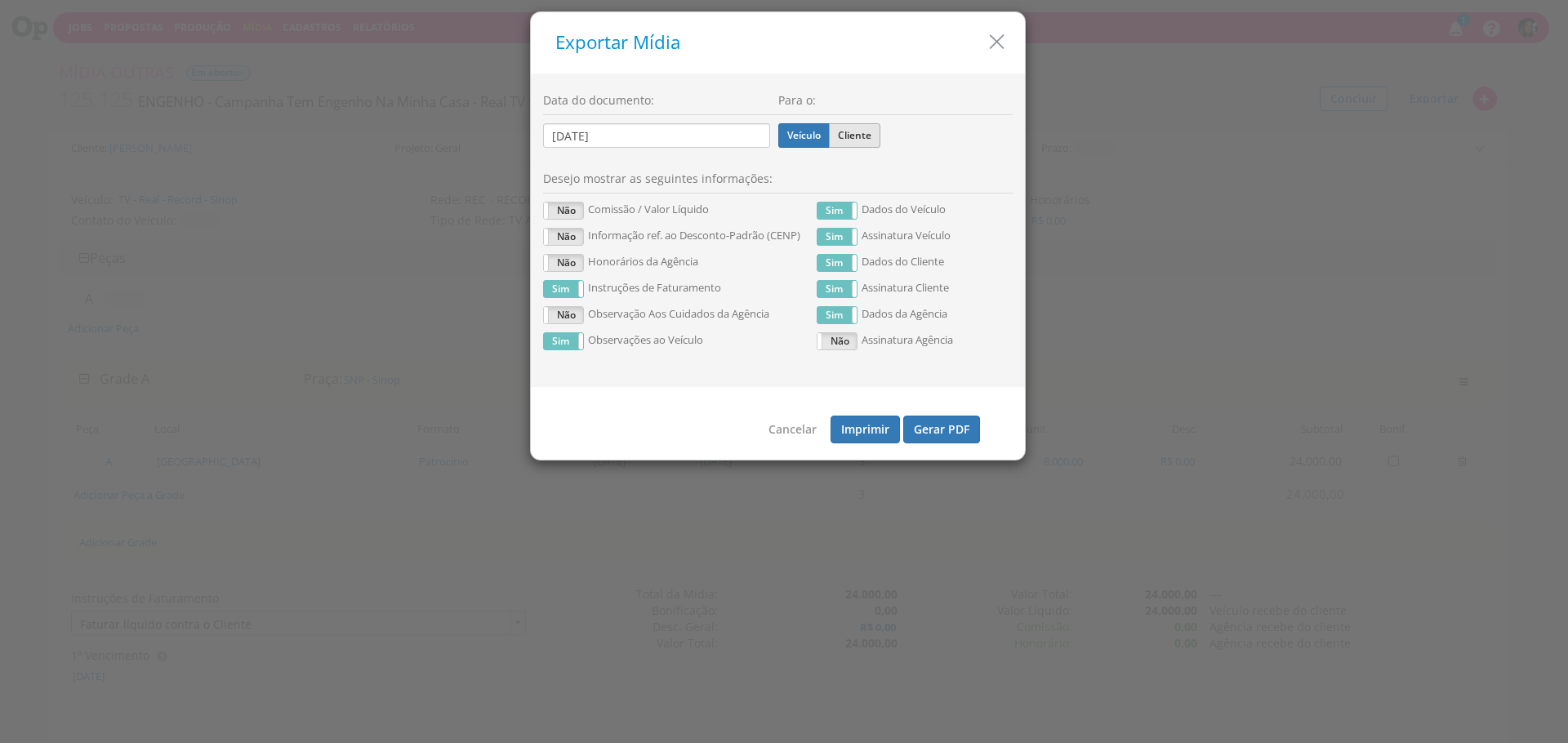
click at [872, 132] on label "Cliente" at bounding box center [854, 135] width 51 height 24
click at [0, 0] on input "Cliente" at bounding box center [0, 0] width 0 height 0
click at [951, 433] on button "Gerar PDF" at bounding box center [941, 429] width 77 height 28
click at [997, 57] on div "Exportar Mídia" at bounding box center [778, 43] width 494 height 61
click at [1000, 47] on icon "button" at bounding box center [997, 41] width 23 height 23
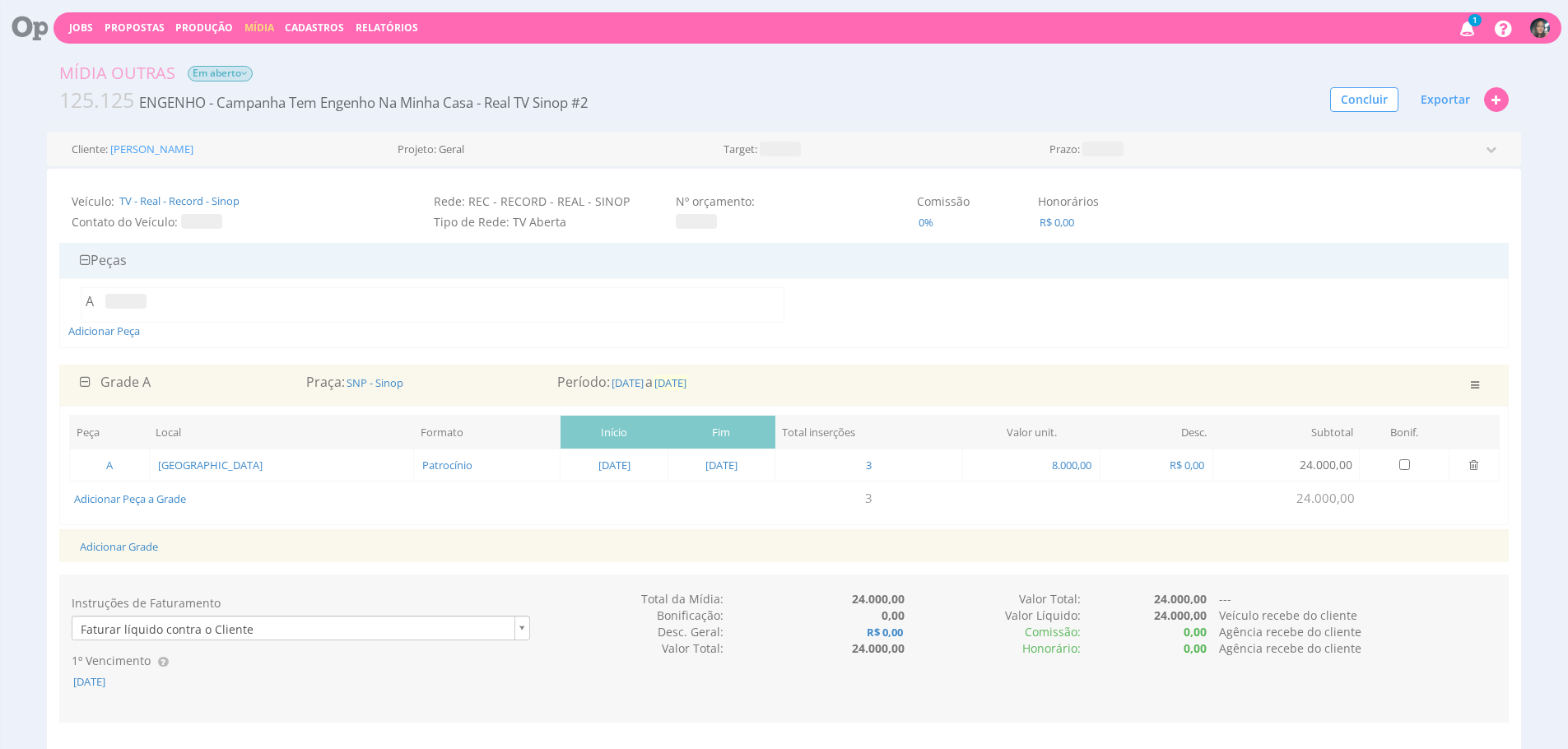
click at [689, 382] on span "01/01/2026" at bounding box center [670, 383] width 35 height 15
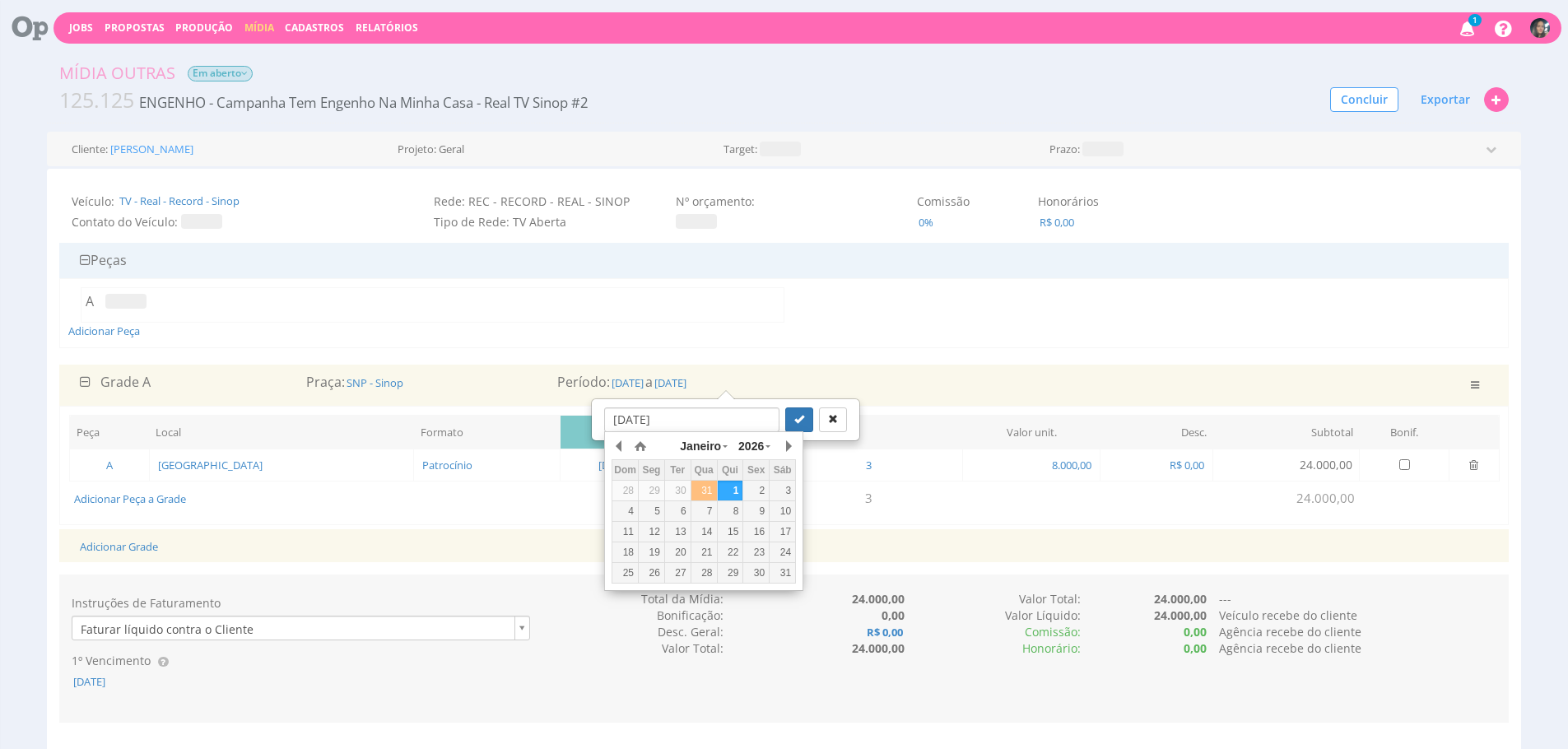
click at [707, 489] on div "31" at bounding box center [704, 490] width 25 height 14
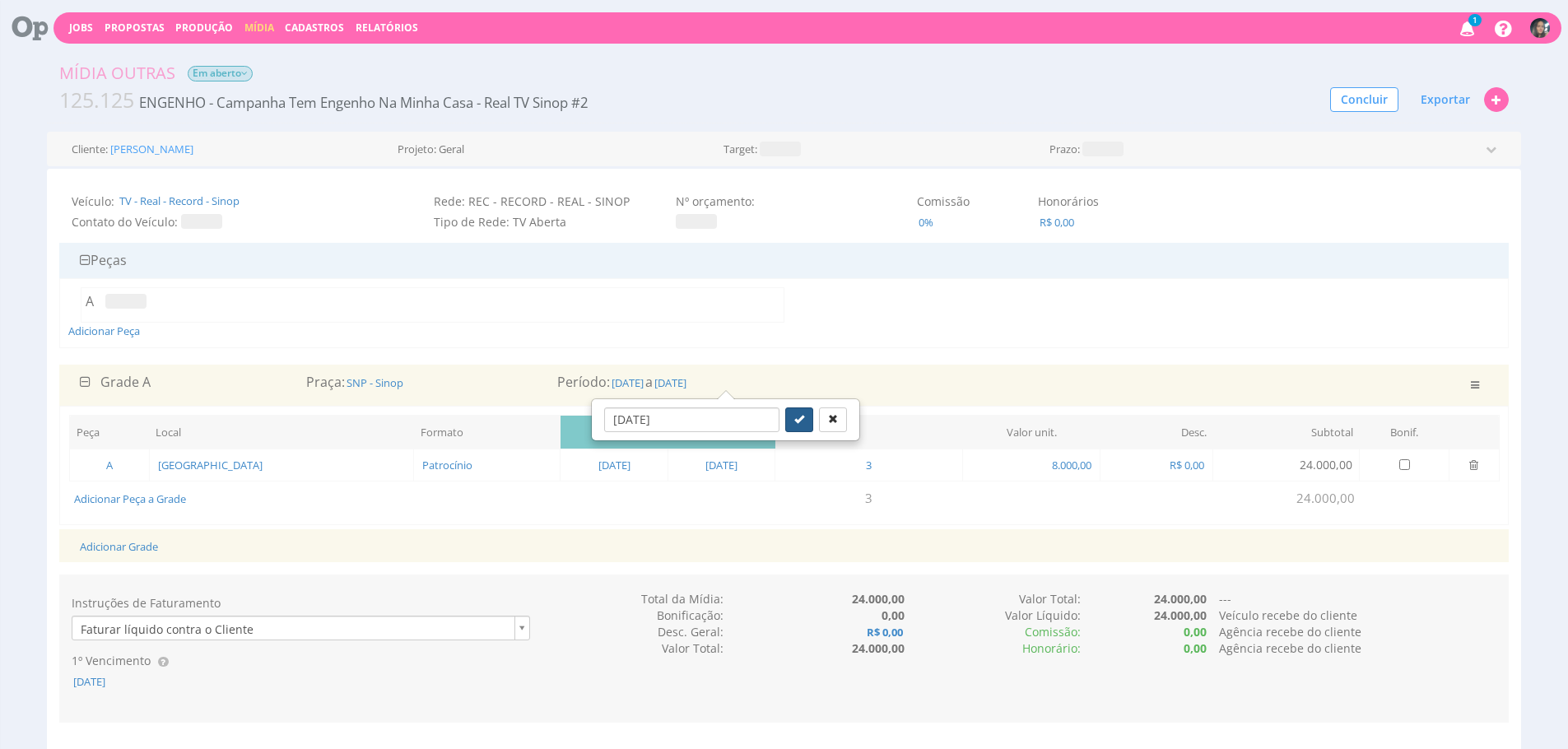
click at [789, 417] on button "submit" at bounding box center [799, 419] width 28 height 25
type input "31/12/2025"
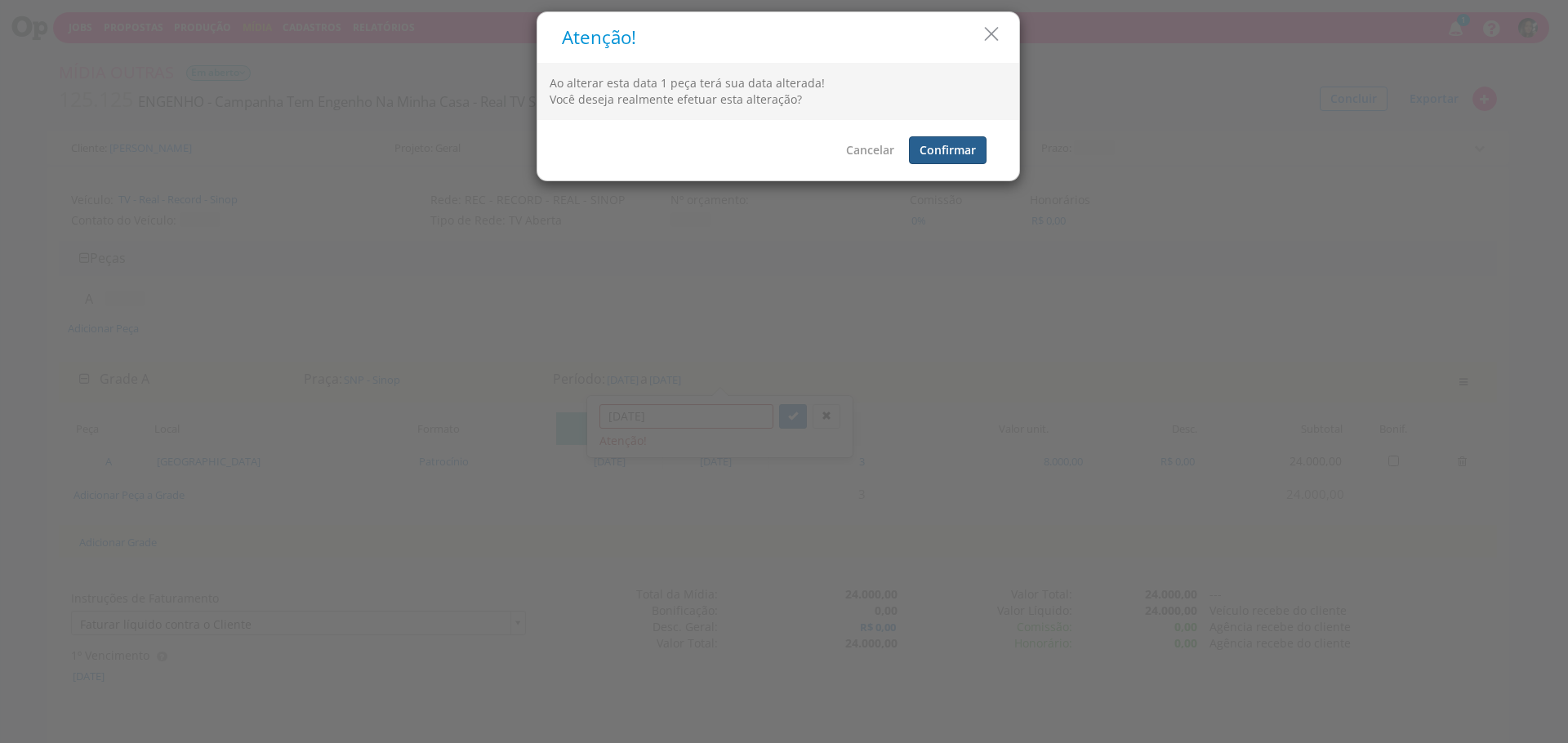
click at [966, 152] on button "Confirmar" at bounding box center [947, 150] width 78 height 28
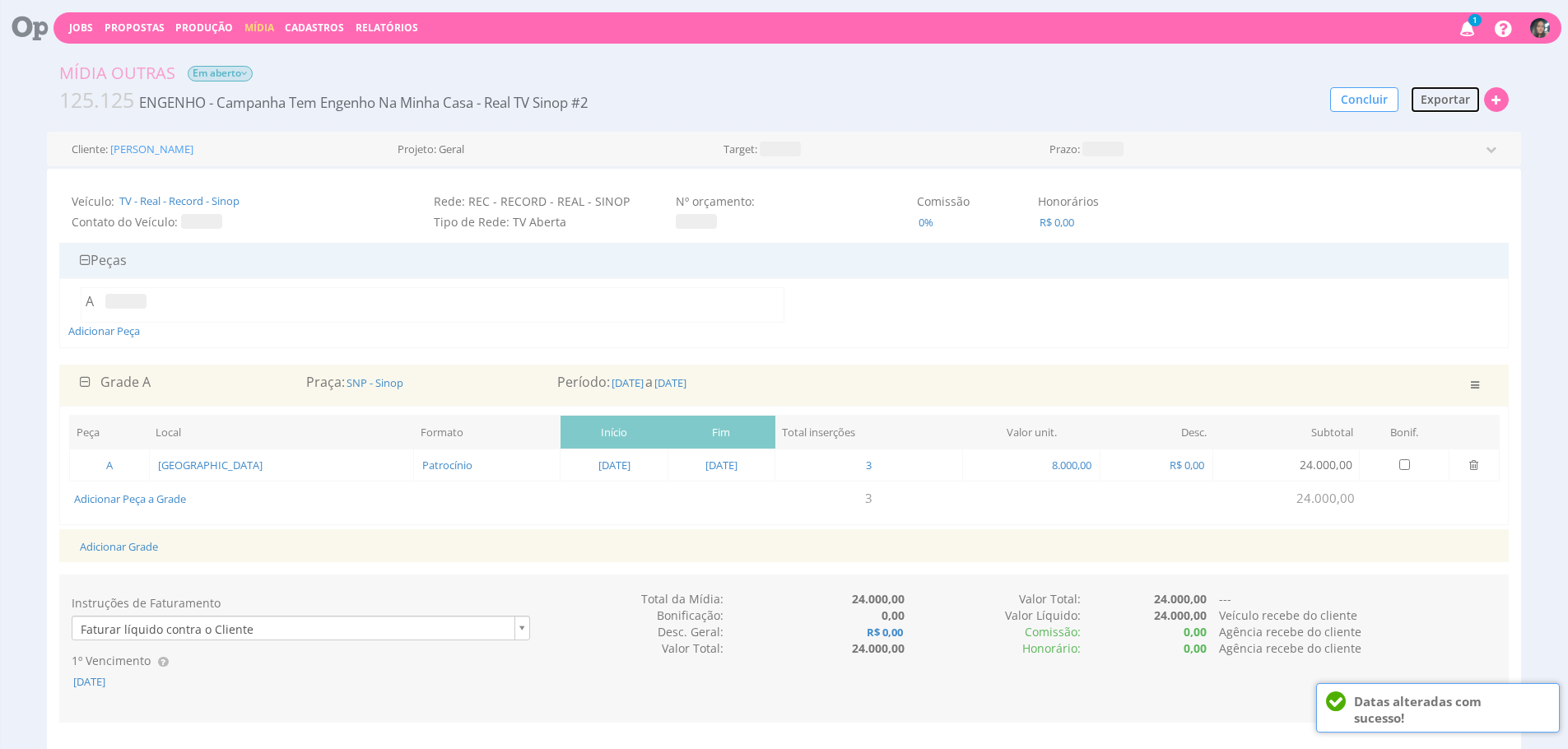
click at [1450, 100] on span "Exportar" at bounding box center [1445, 98] width 49 height 15
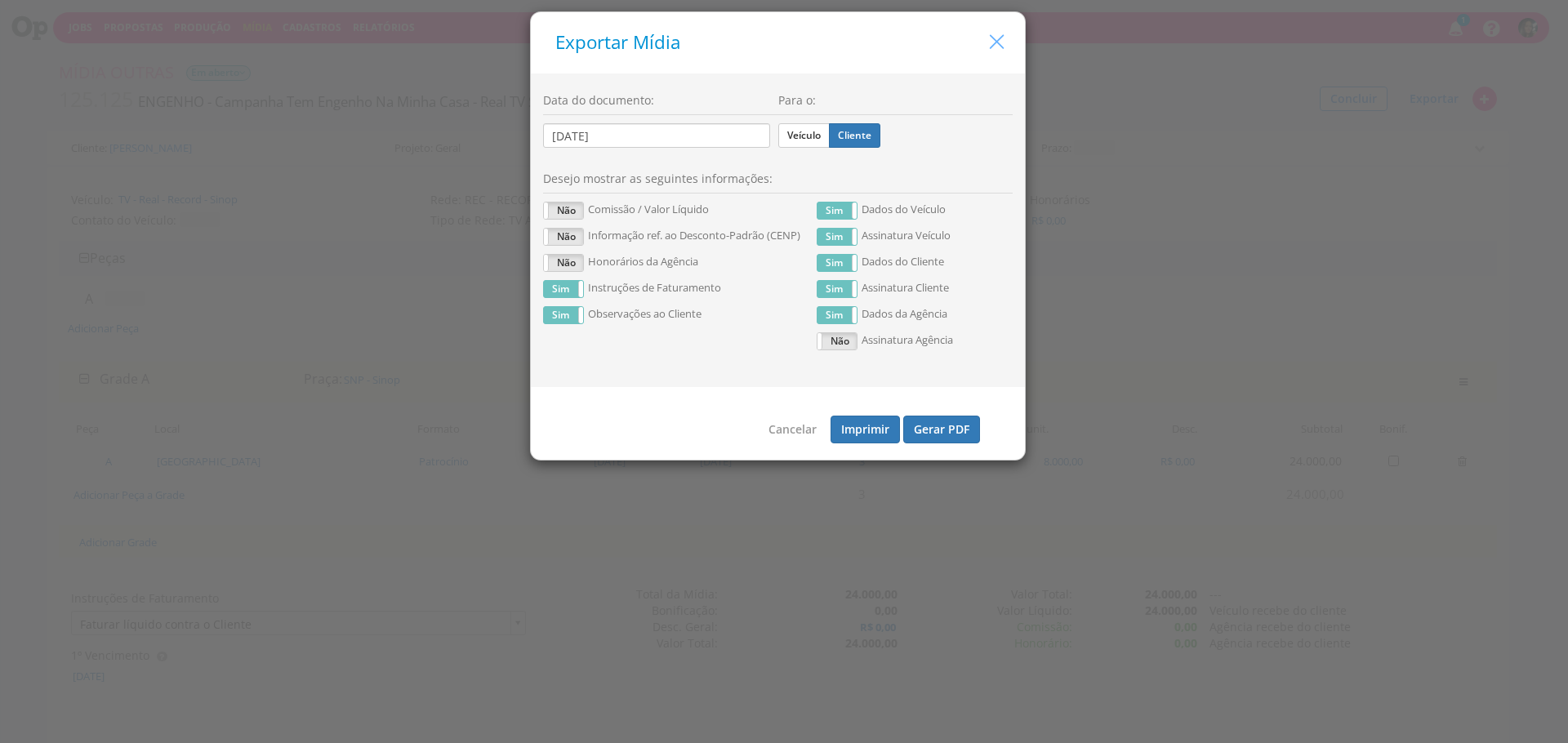
click at [990, 42] on icon "button" at bounding box center [997, 41] width 23 height 23
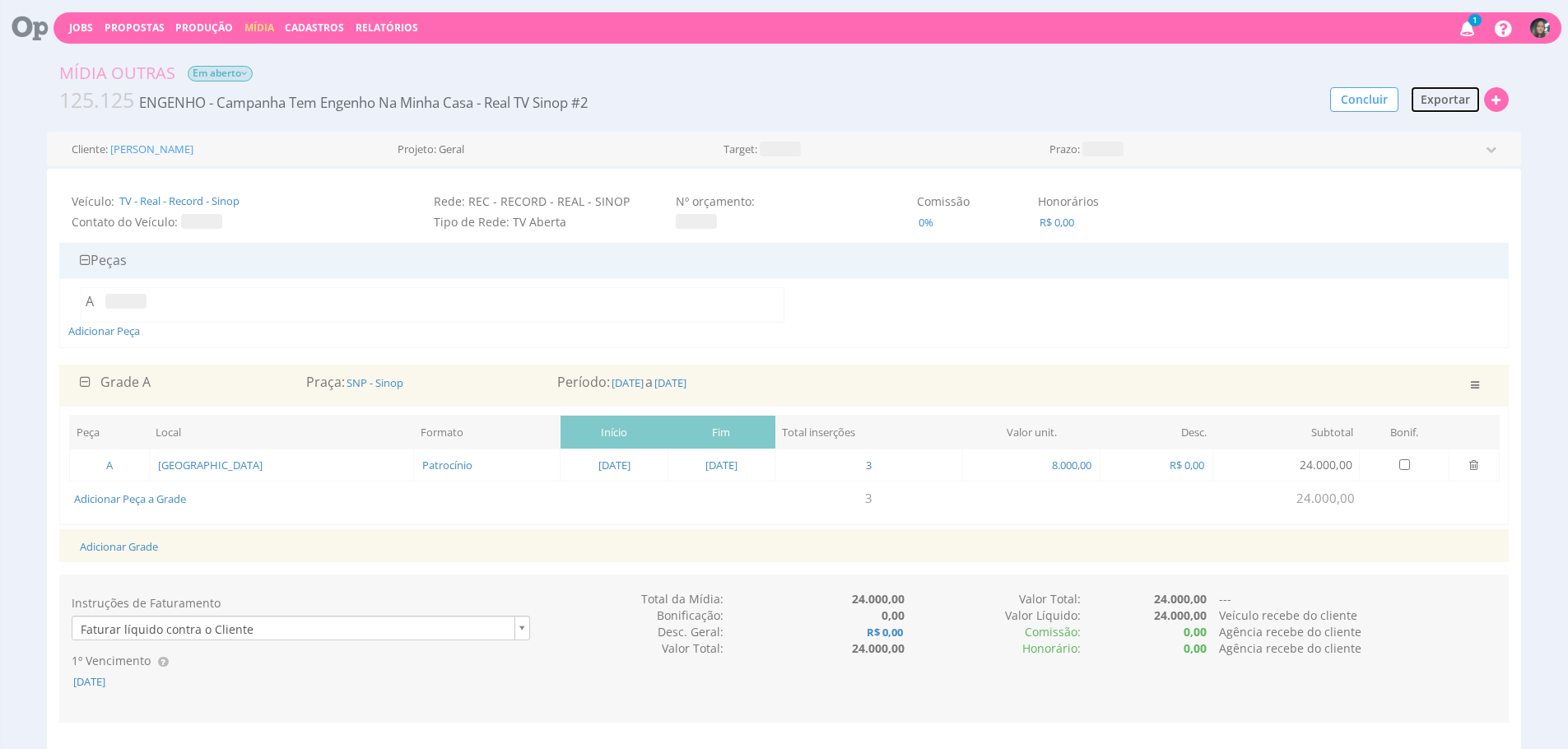
click at [1453, 92] on span "Exportar" at bounding box center [1445, 98] width 49 height 15
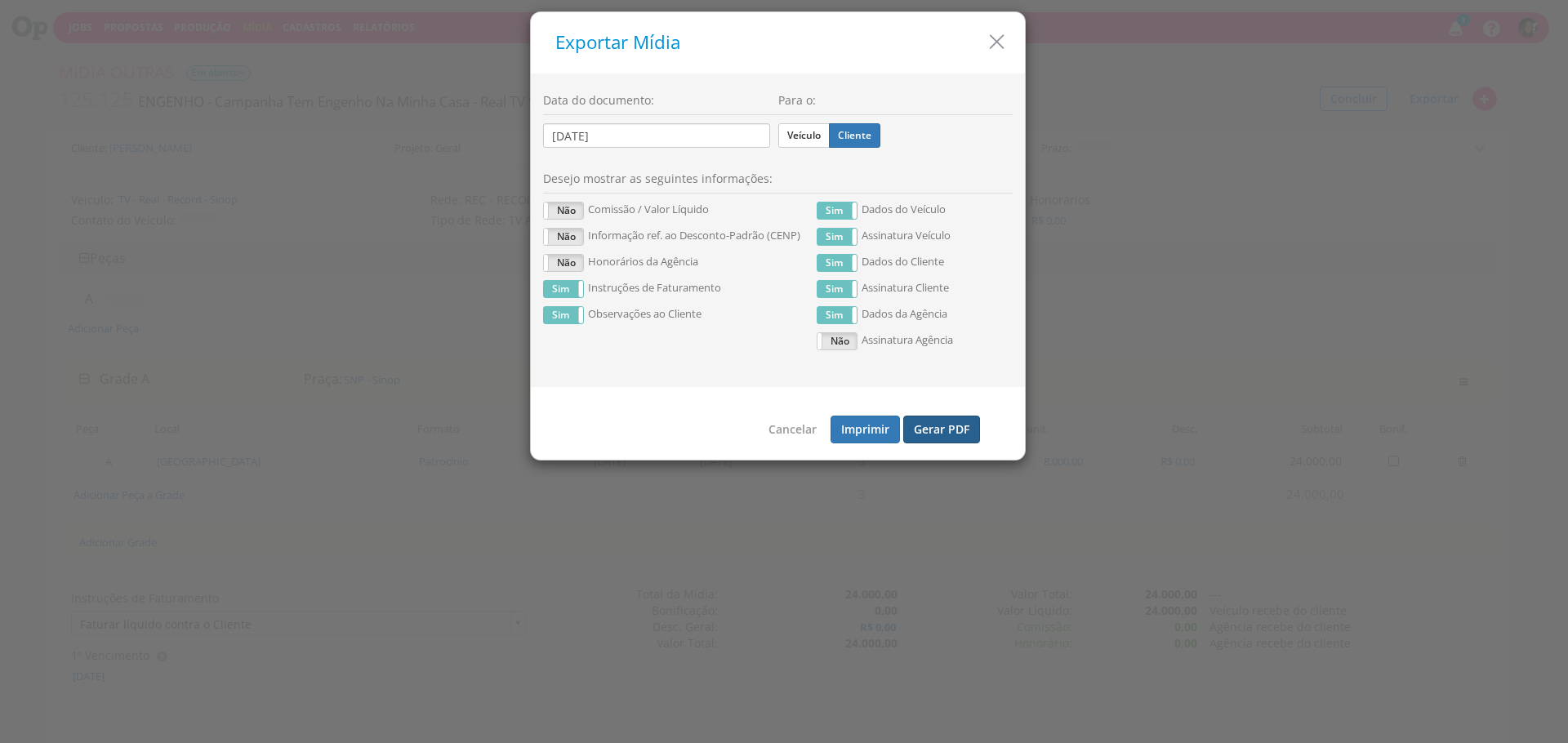
click at [966, 427] on button "Gerar PDF" at bounding box center [941, 429] width 77 height 28
drag, startPoint x: 814, startPoint y: 138, endPoint x: 856, endPoint y: 202, distance: 76.6
click at [814, 138] on label "Veículo" at bounding box center [804, 135] width 51 height 24
click at [0, 0] on input "Veículo" at bounding box center [0, 0] width 0 height 0
click at [960, 431] on button "Gerar PDF" at bounding box center [941, 429] width 77 height 28
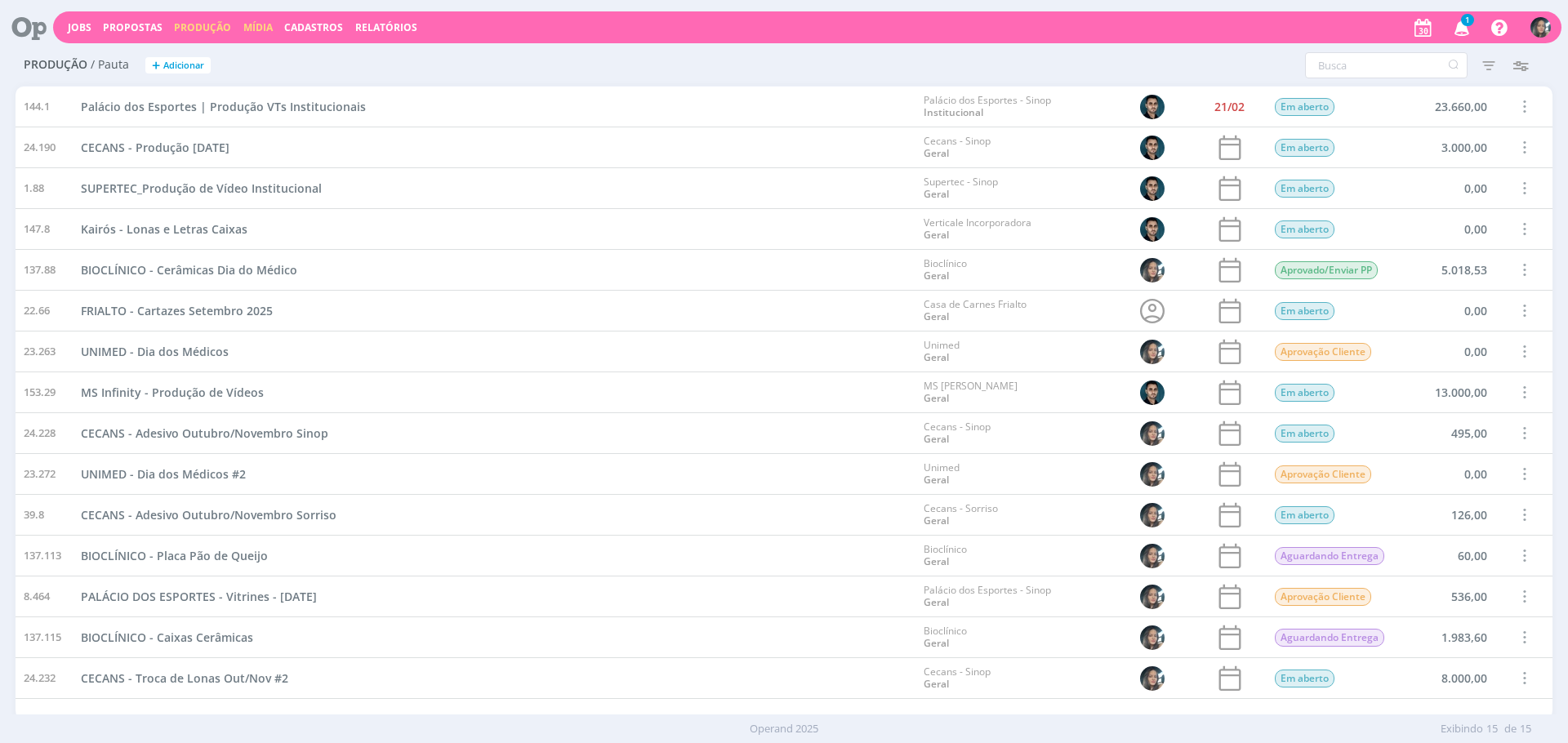
click at [244, 23] on link "Mídia" at bounding box center [258, 27] width 30 height 14
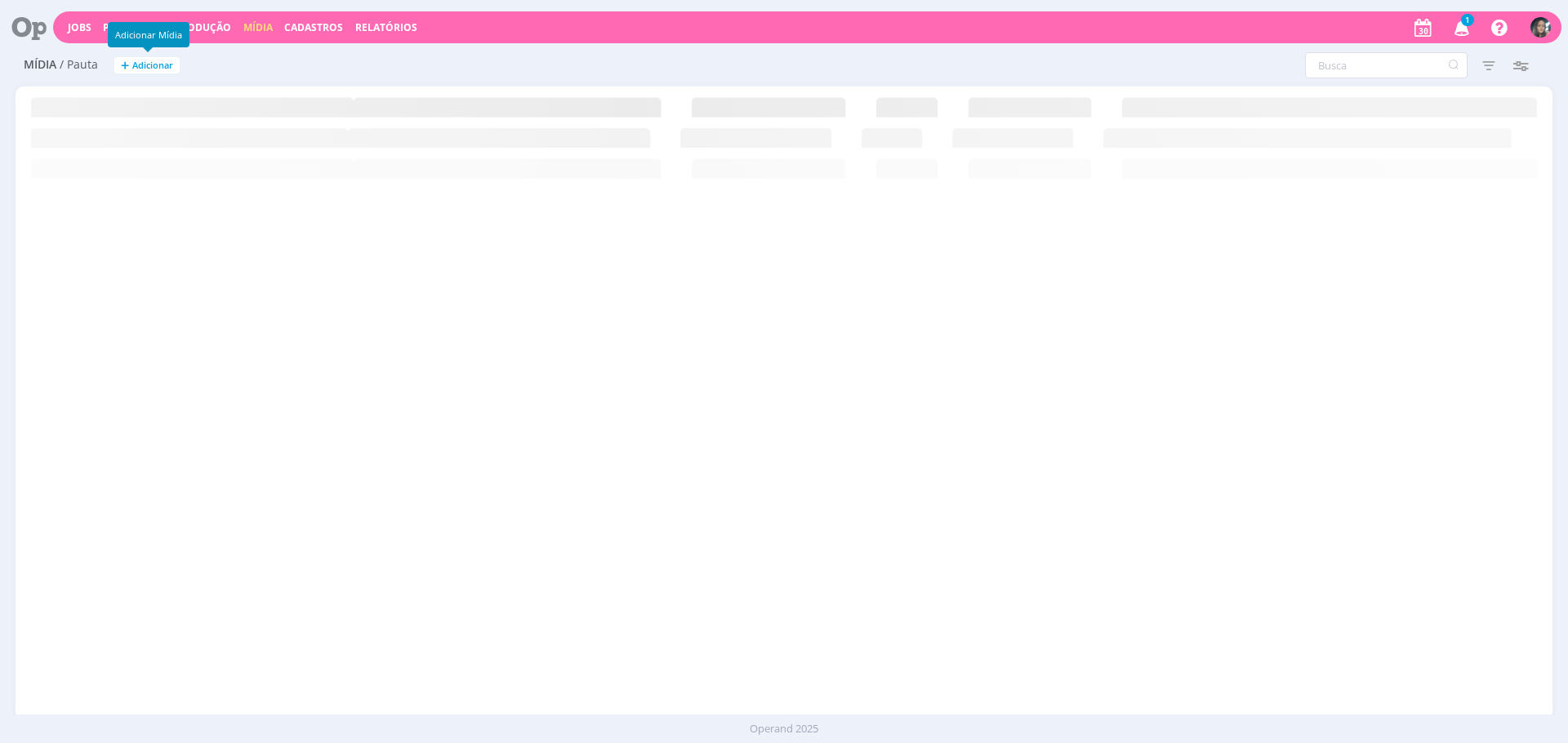
click at [164, 71] on button "+ Adicionar" at bounding box center [147, 65] width 65 height 17
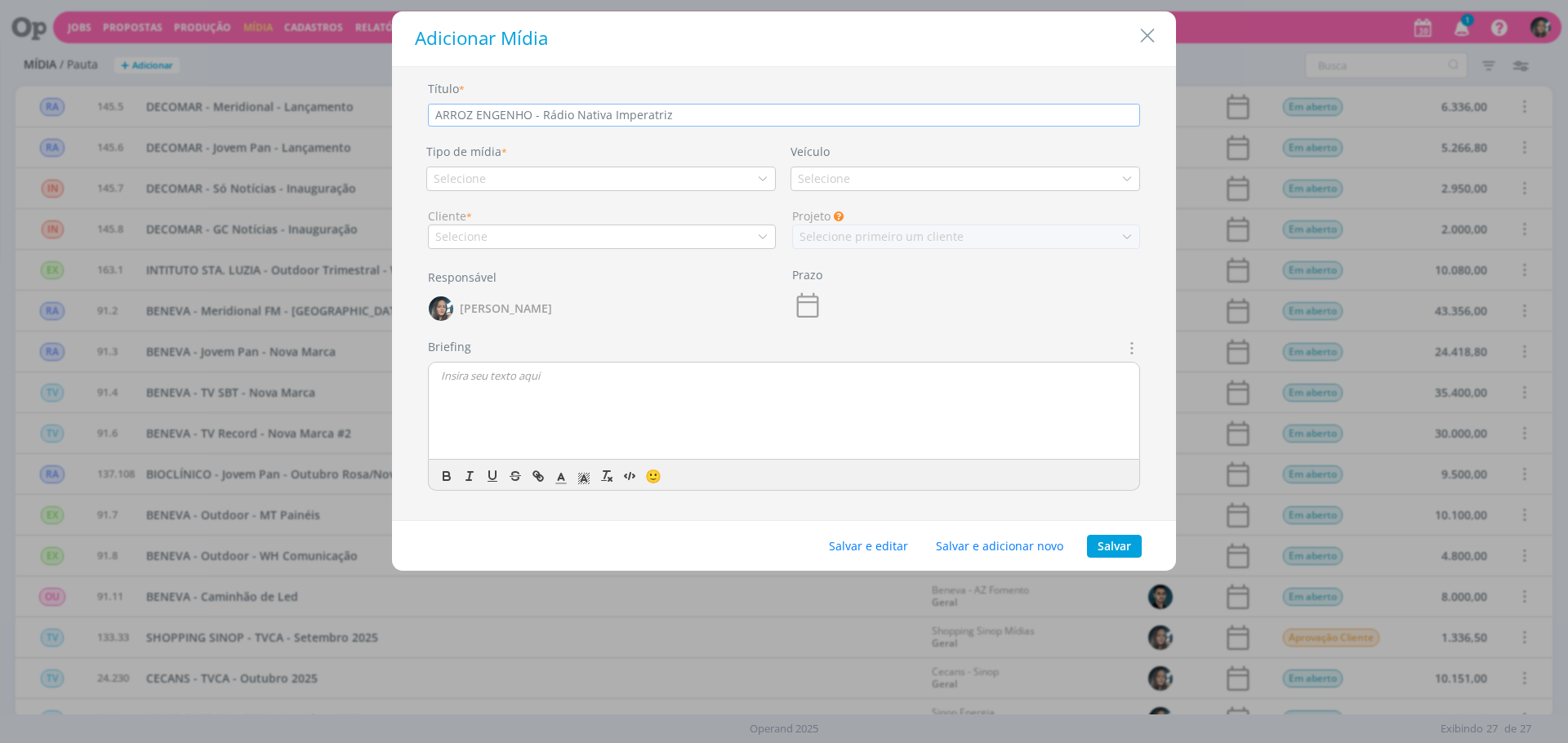
type input "ARROZ ENGENHO - Rádio Nativa Imperatriz"
click at [594, 184] on div "Selecione" at bounding box center [600, 179] width 349 height 24
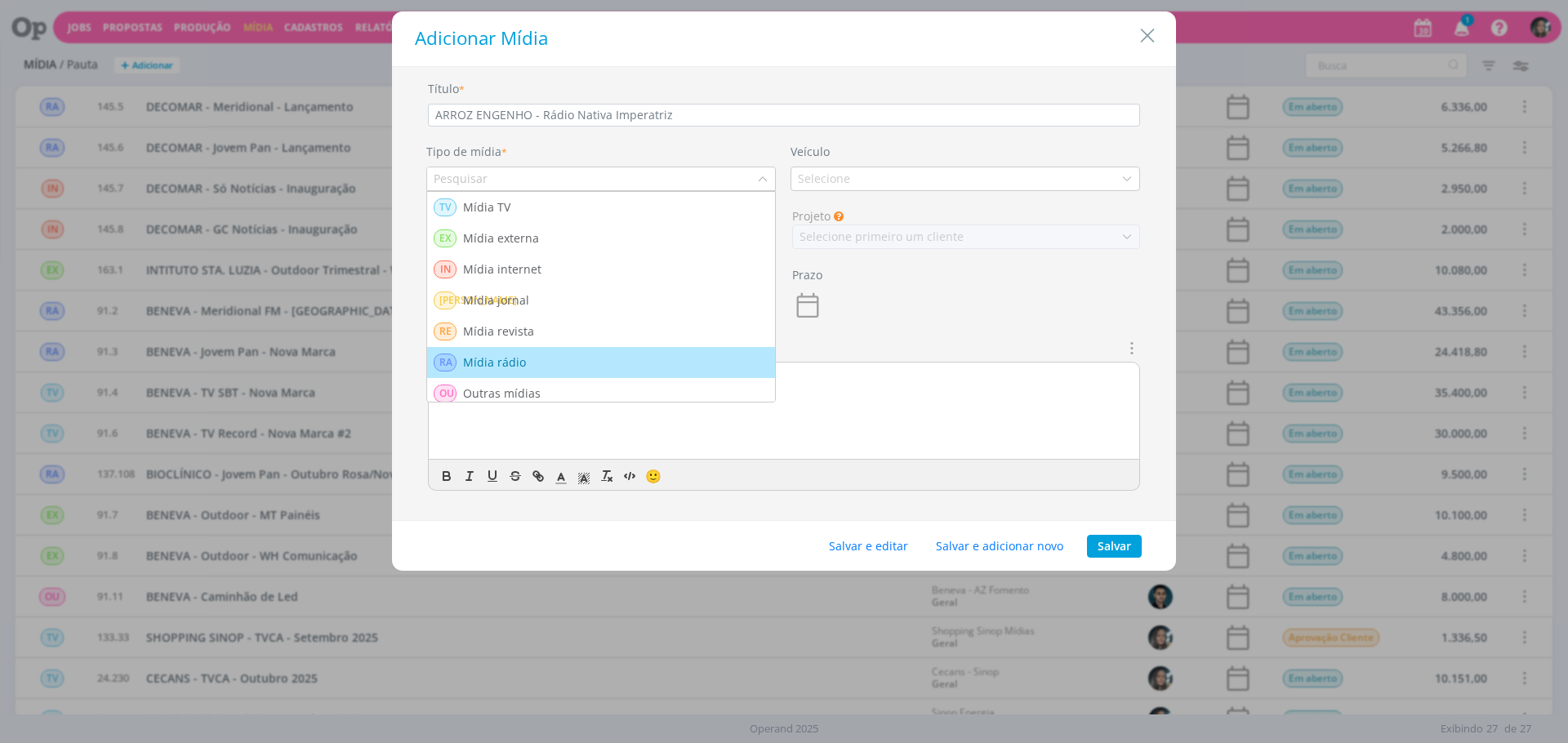
click at [558, 352] on li "RA Mídia rádio" at bounding box center [601, 362] width 348 height 31
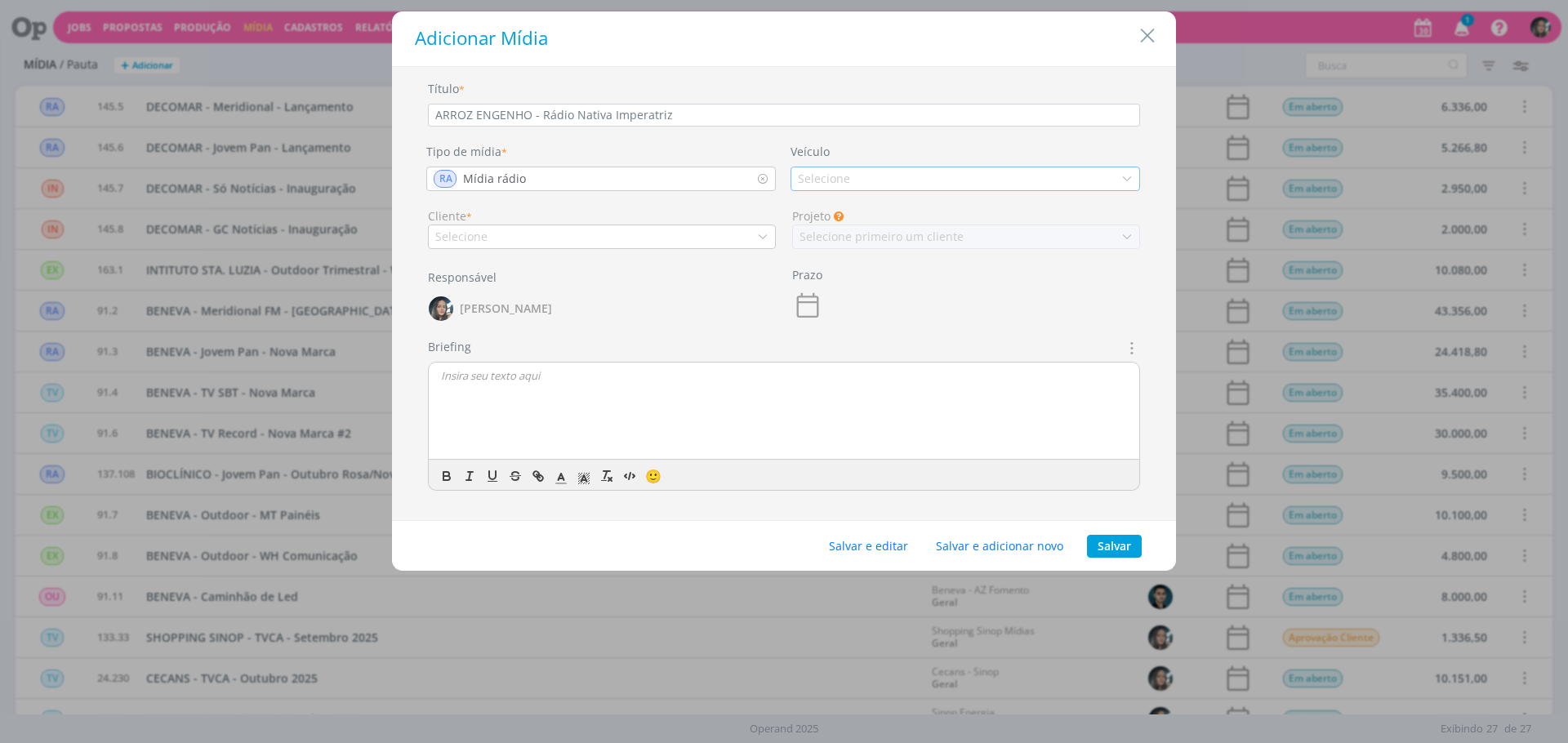
click at [881, 181] on div "Selecione" at bounding box center [964, 179] width 349 height 24
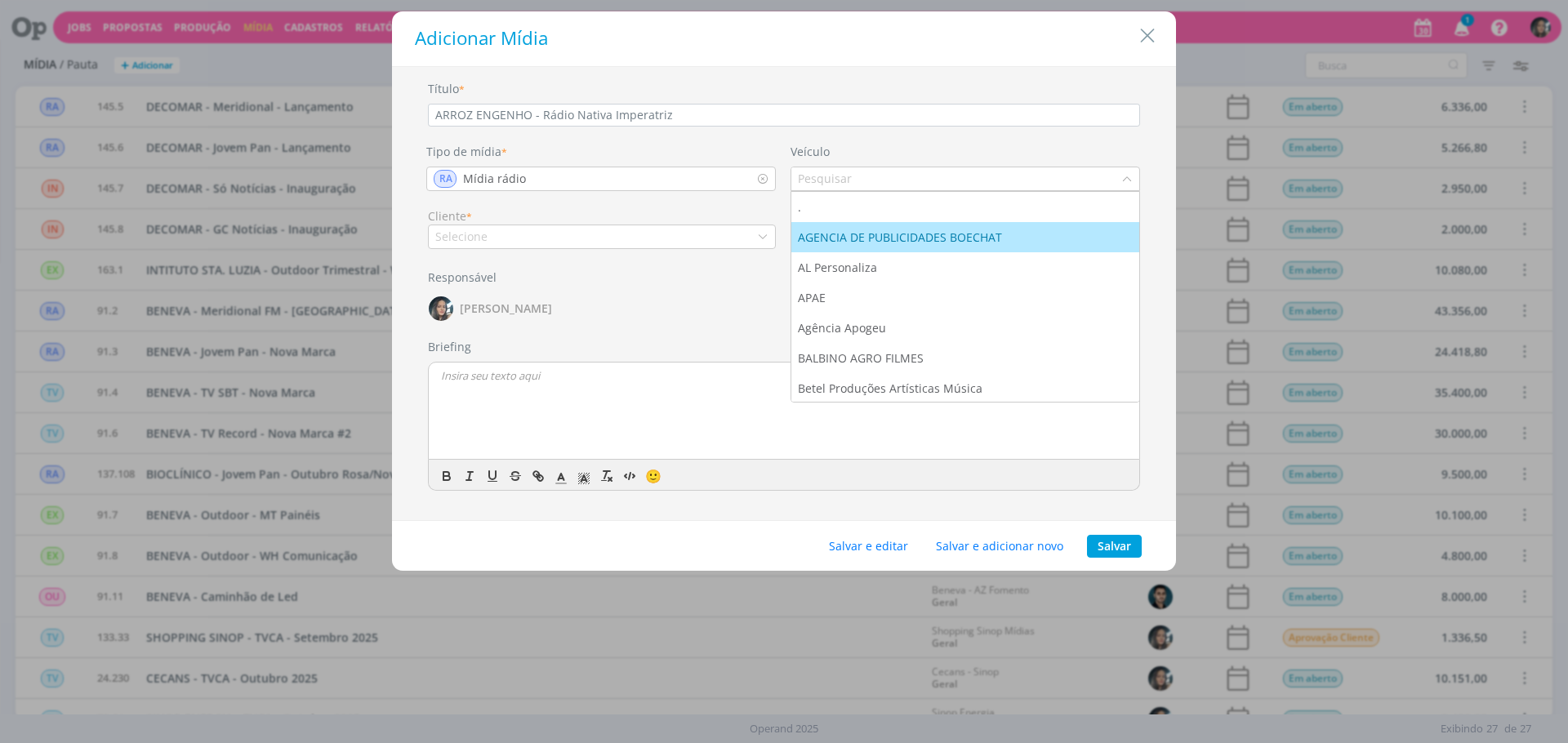
click at [890, 227] on li "AGENCIA DE PUBLICIDADES BOECHAT" at bounding box center [965, 236] width 348 height 30
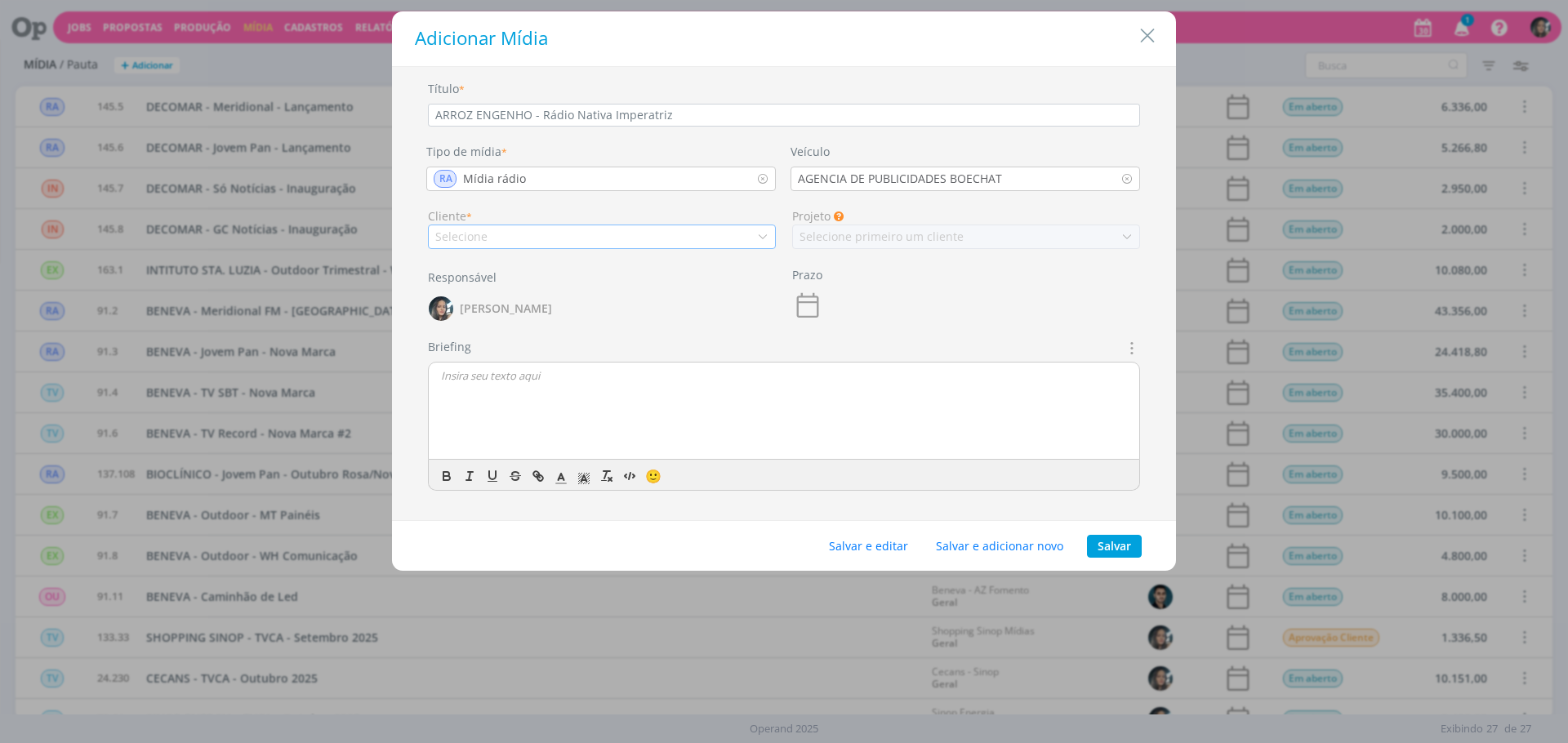
click at [687, 235] on div "Selecione" at bounding box center [602, 236] width 348 height 24
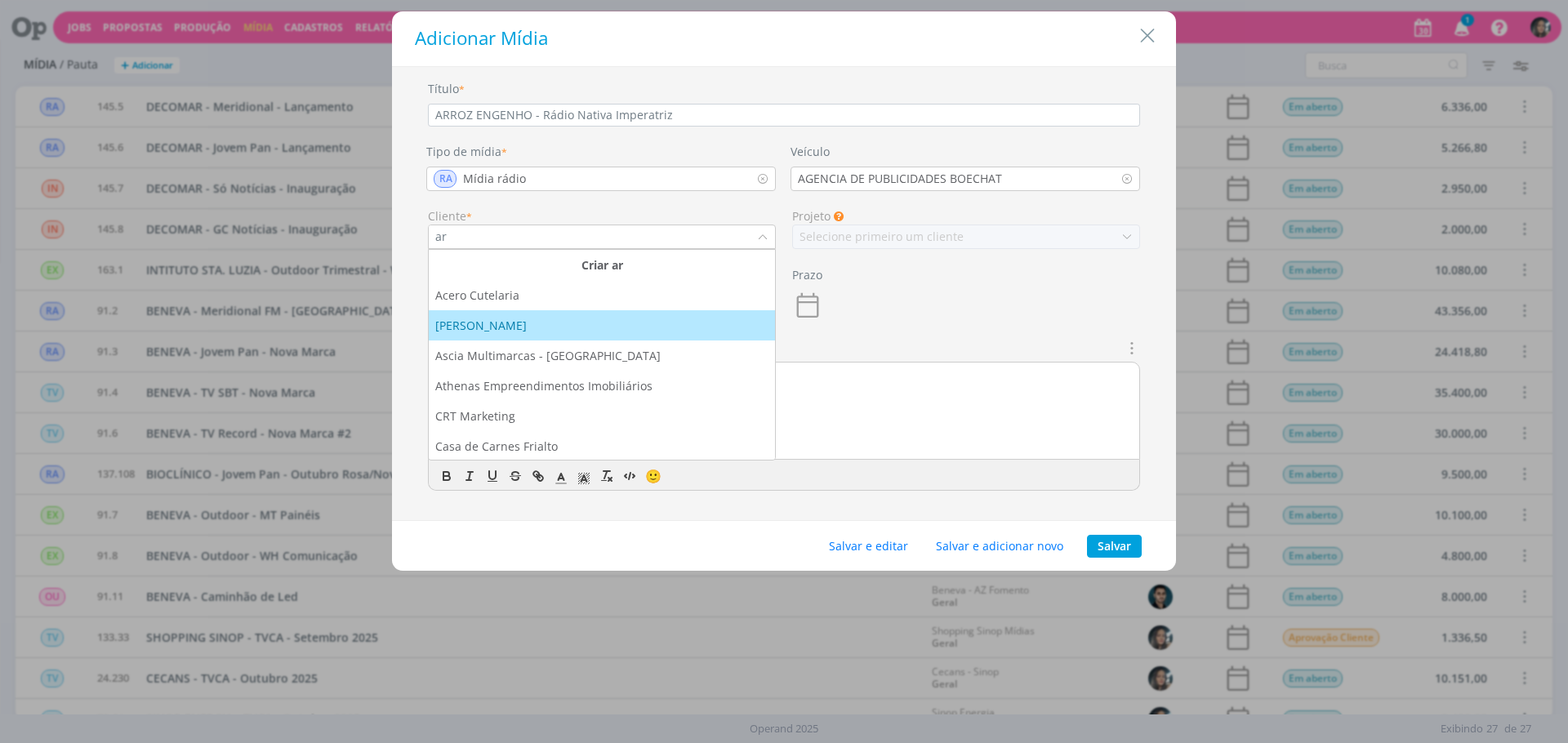
type input "ar"
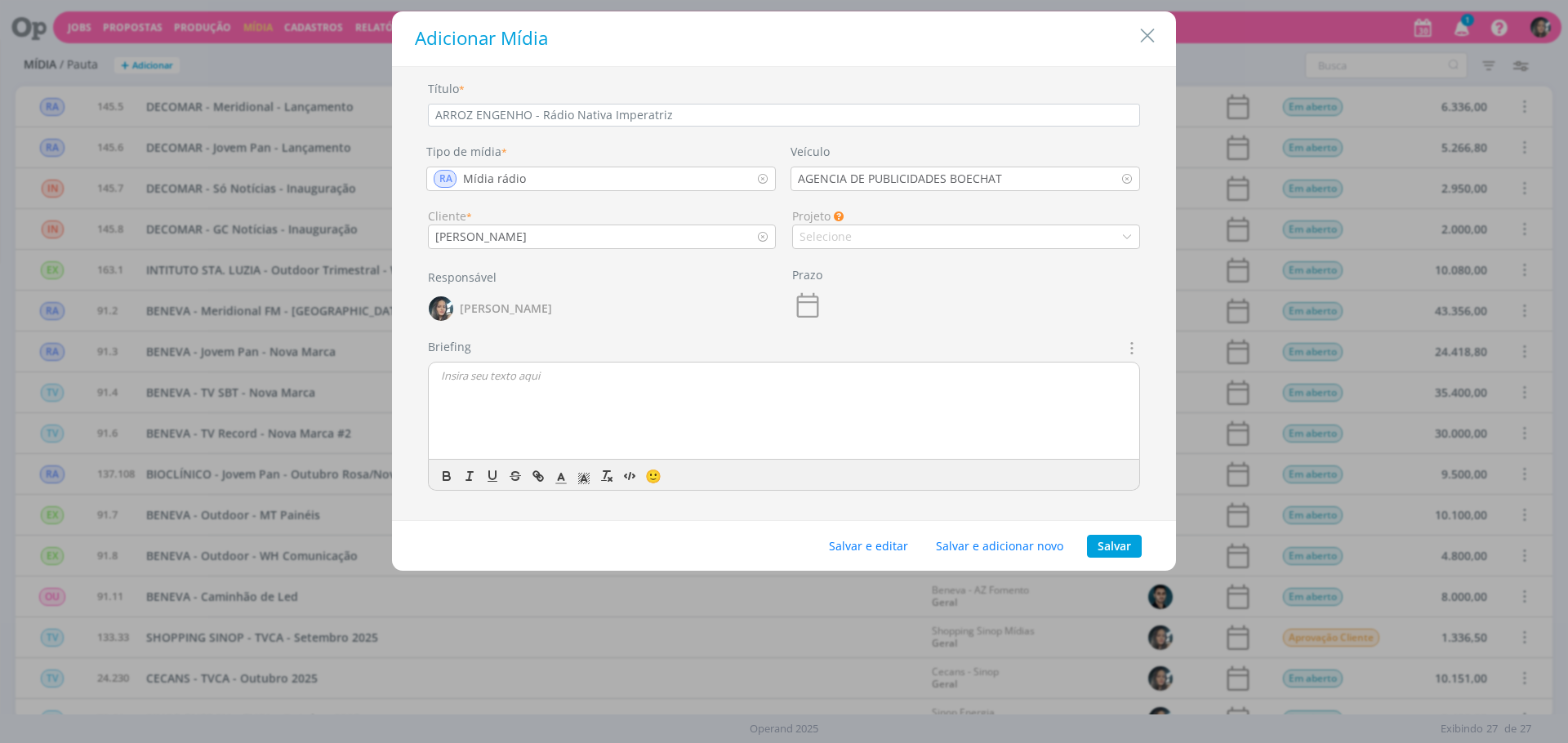
click at [927, 250] on div "Título * ARROZ ENGENHO - Rádio Nativa Imperatriz Tipo de mídia * RA Mídia rádio…" at bounding box center [783, 298] width 768 height 436
click at [925, 240] on div "Selecione" at bounding box center [966, 236] width 348 height 24
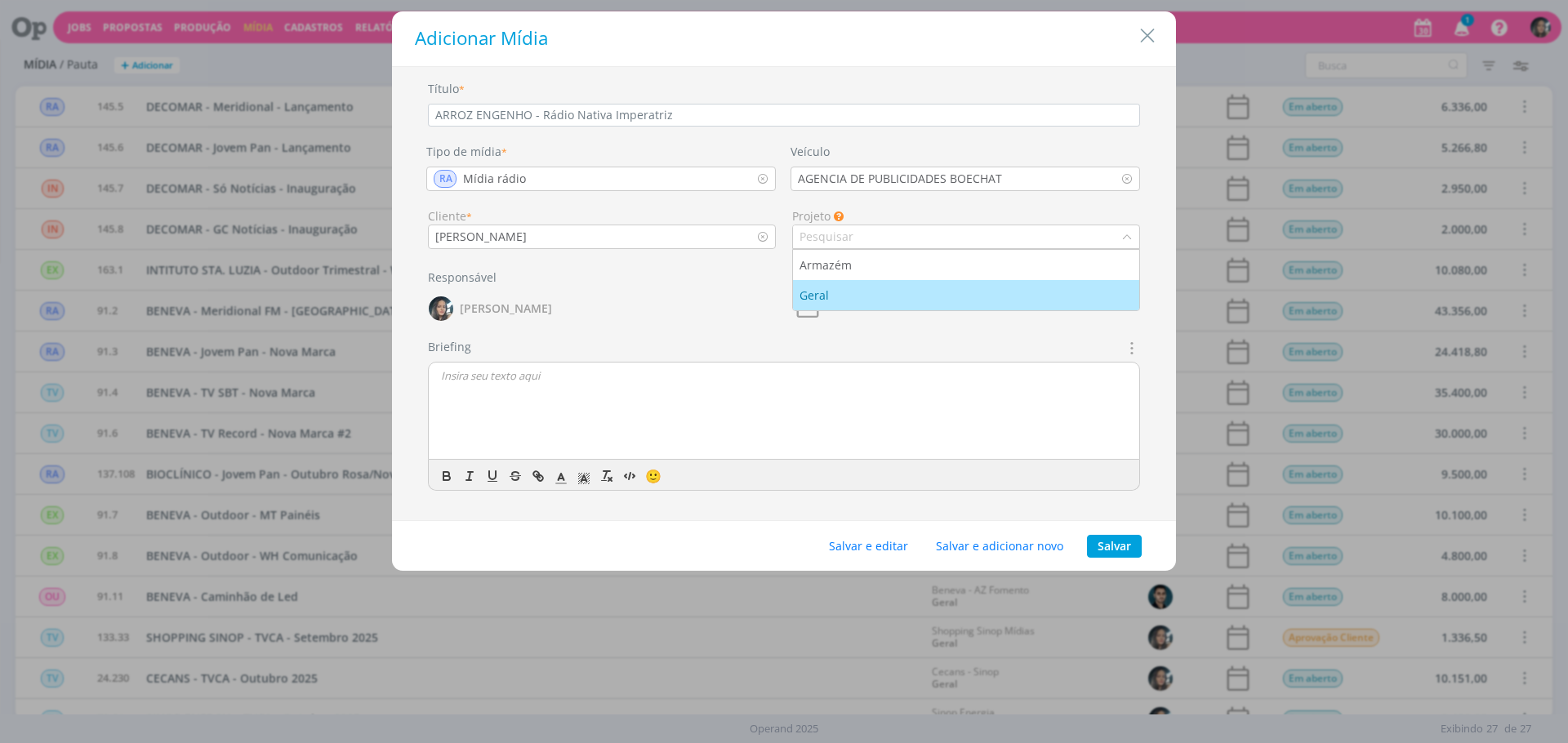
click at [871, 309] on li "Geral" at bounding box center [966, 294] width 346 height 30
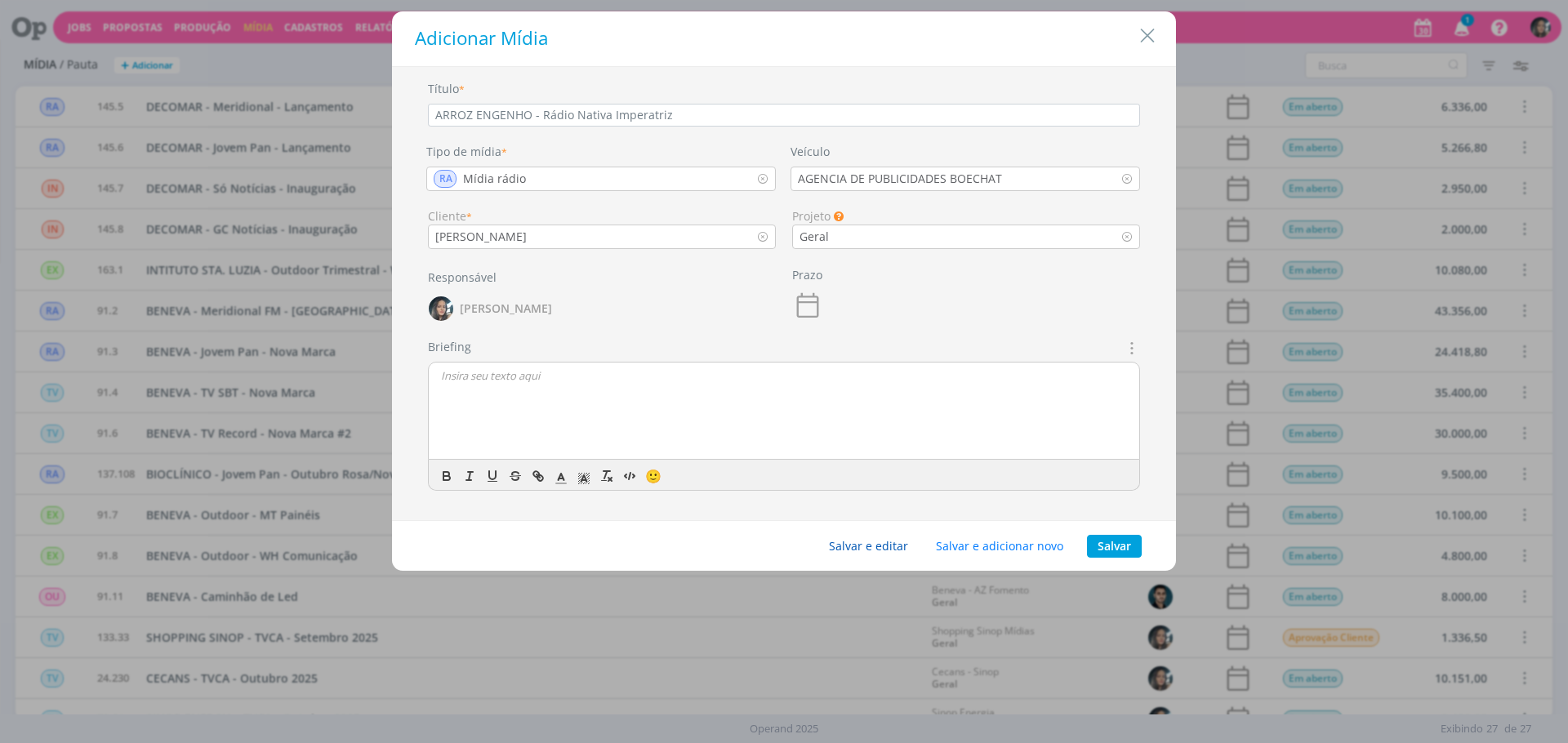
click at [882, 542] on button "Salvar e editar" at bounding box center [868, 546] width 100 height 23
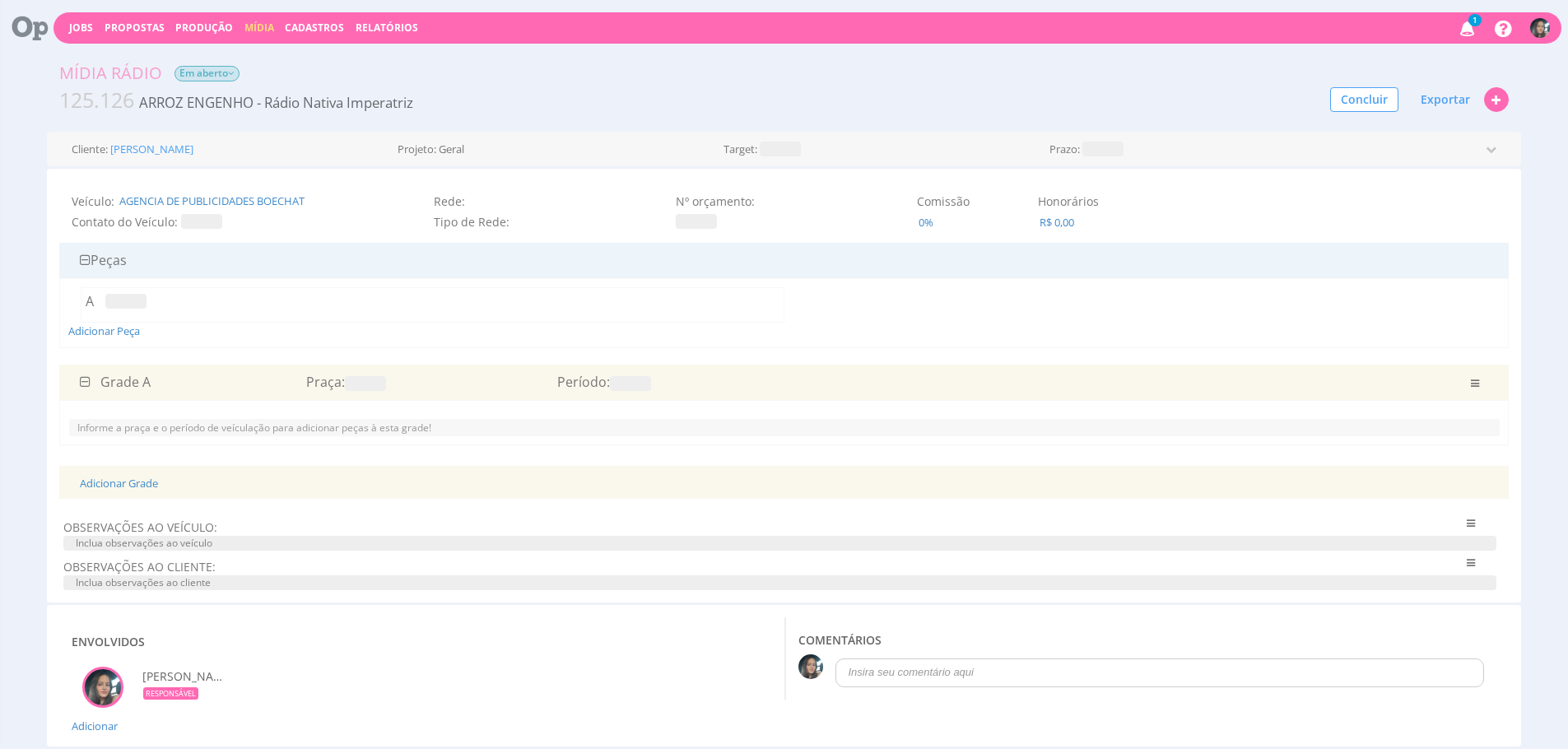
click at [361, 380] on span at bounding box center [365, 384] width 41 height 15
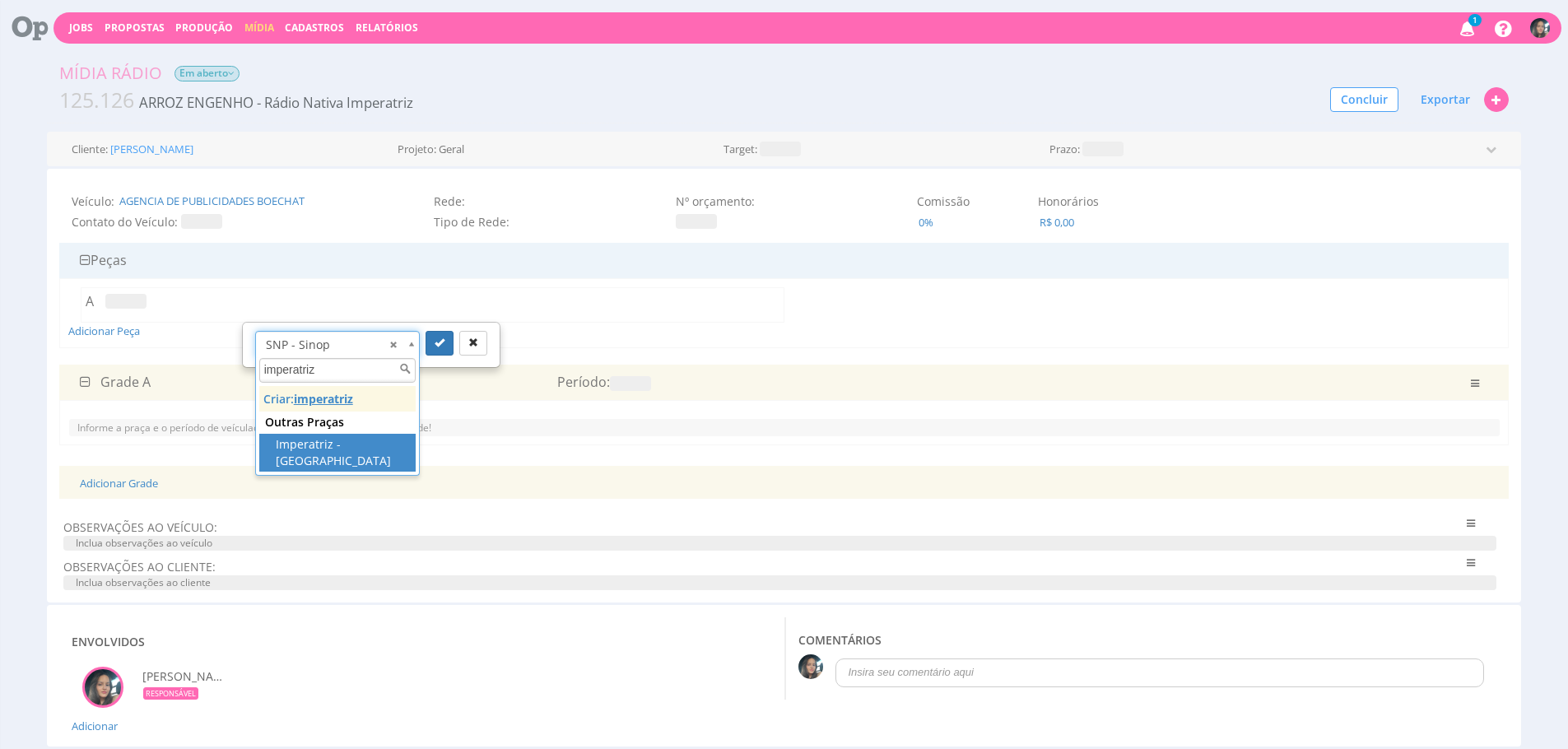
type input "imperatriz"
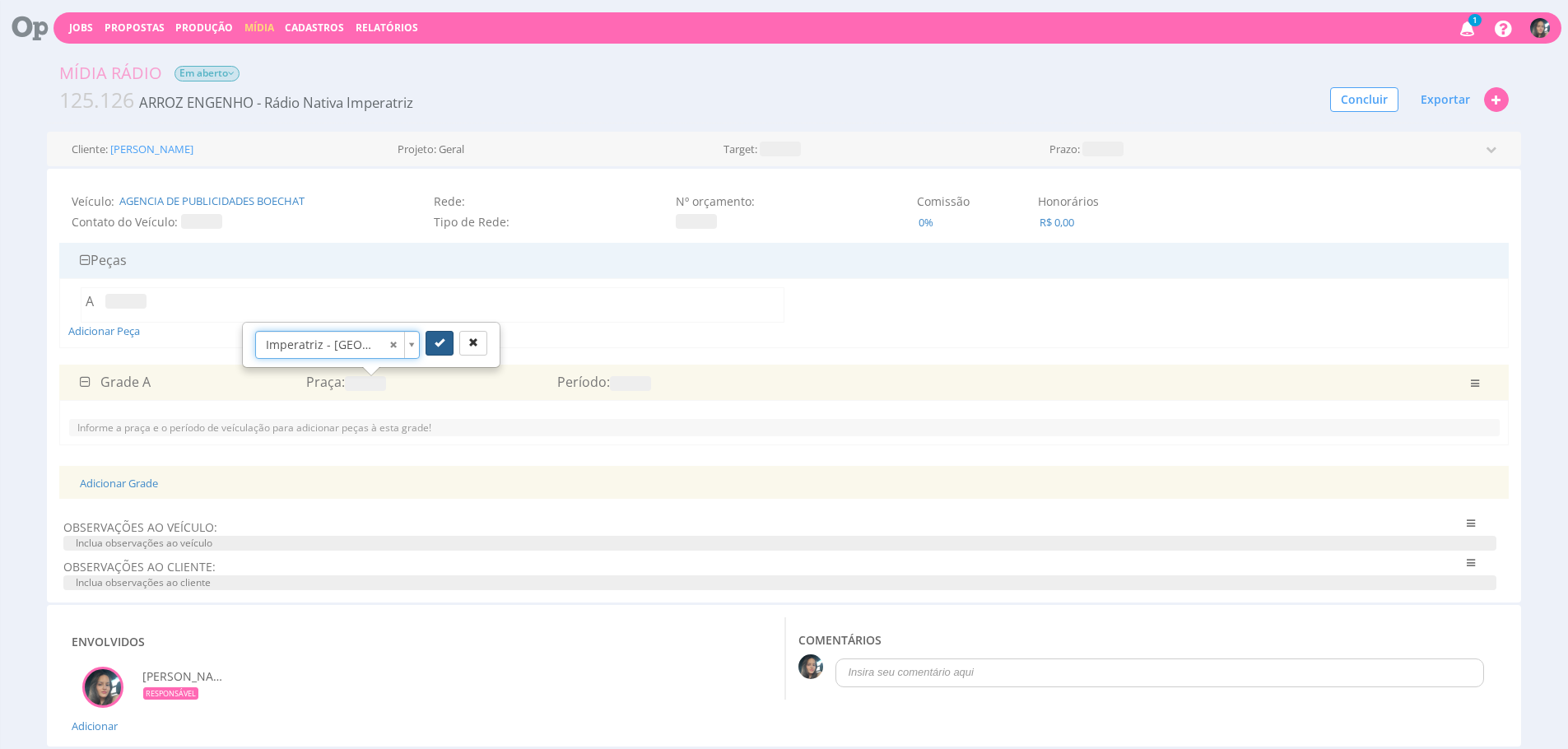
click at [446, 350] on button "submit" at bounding box center [439, 343] width 28 height 25
click at [616, 381] on span at bounding box center [630, 384] width 41 height 15
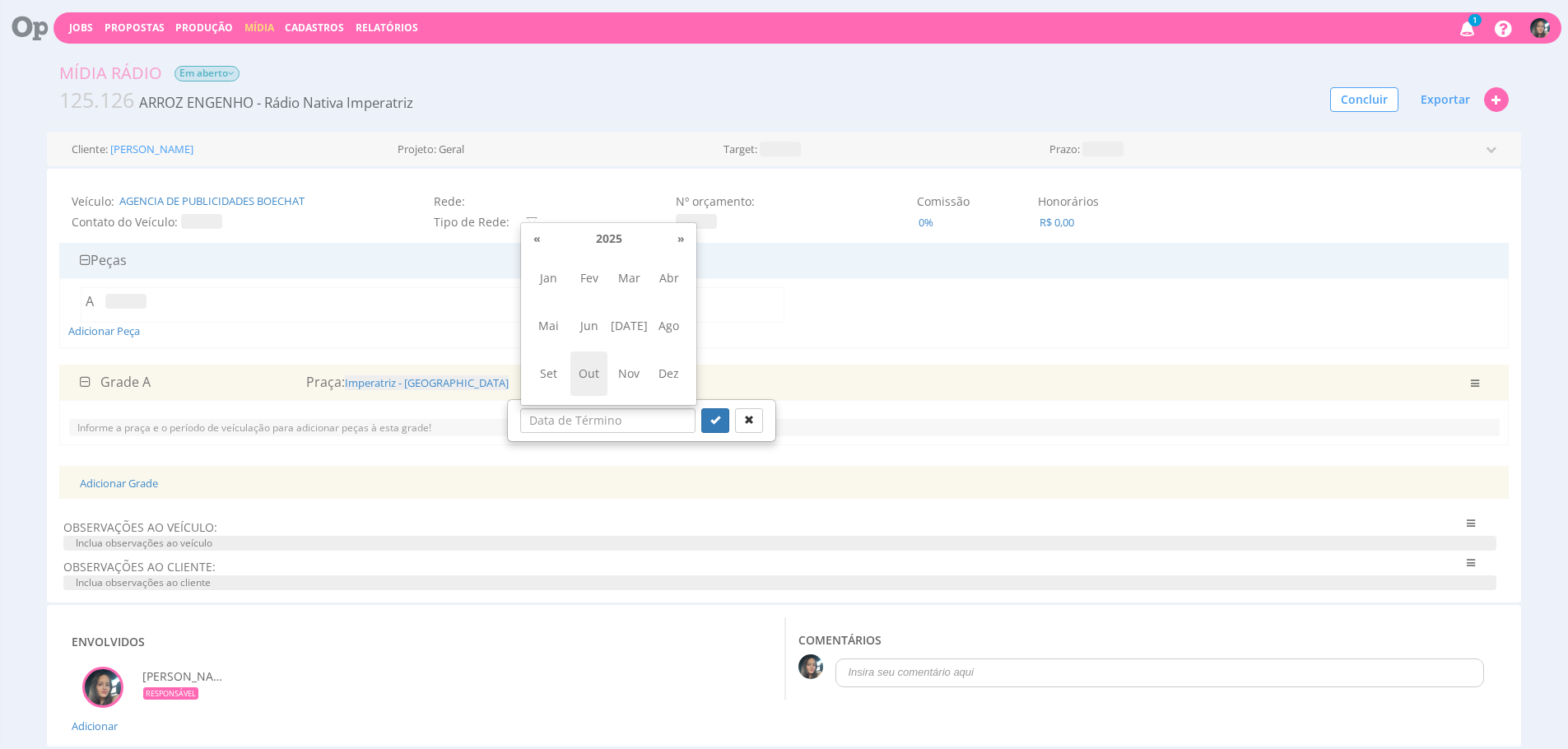
click at [595, 371] on span "Out" at bounding box center [588, 373] width 37 height 45
type input "10/2025"
click at [595, 373] on div "Período: 10/2025 Salvando ..." at bounding box center [783, 382] width 477 height 19
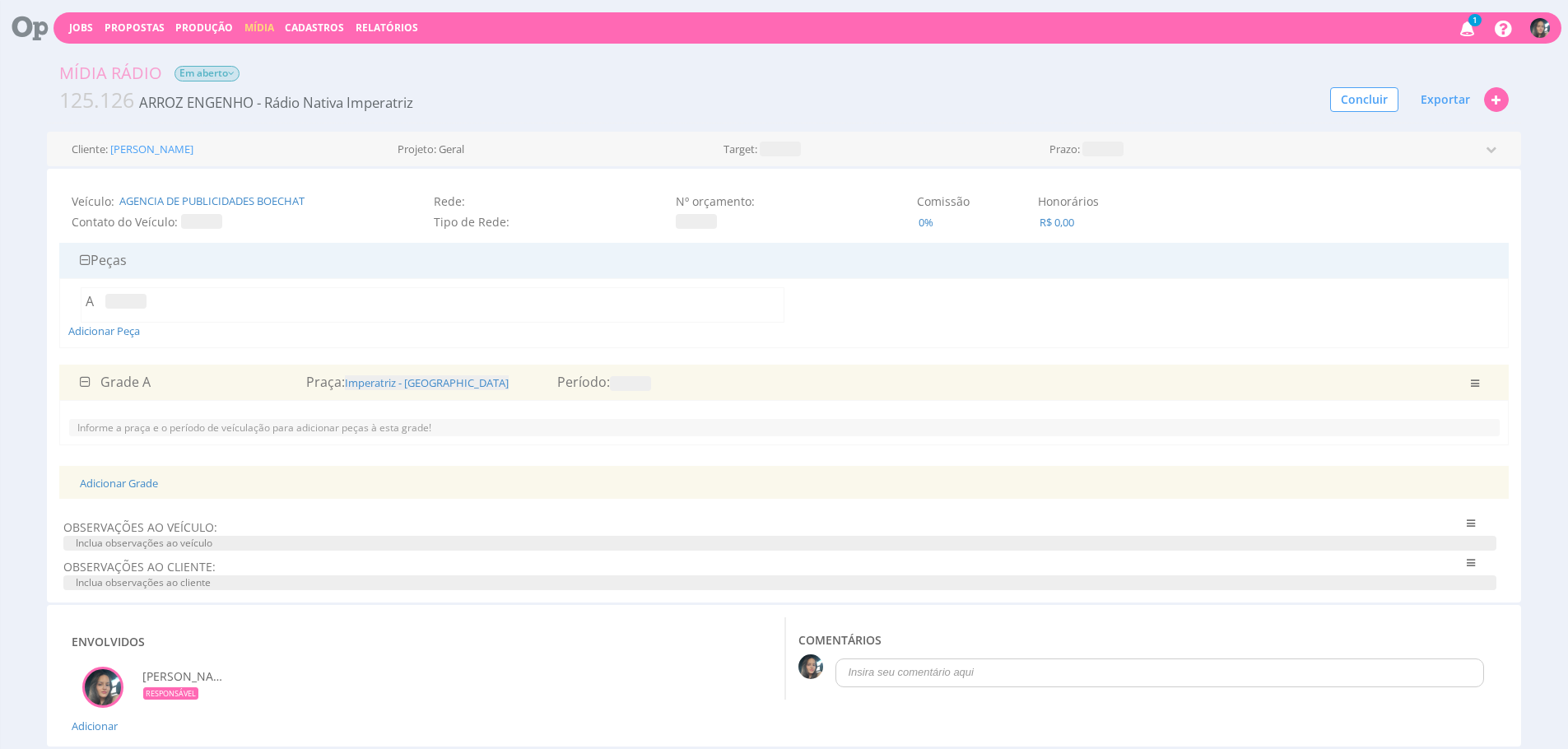
click at [651, 389] on span at bounding box center [630, 384] width 41 height 15
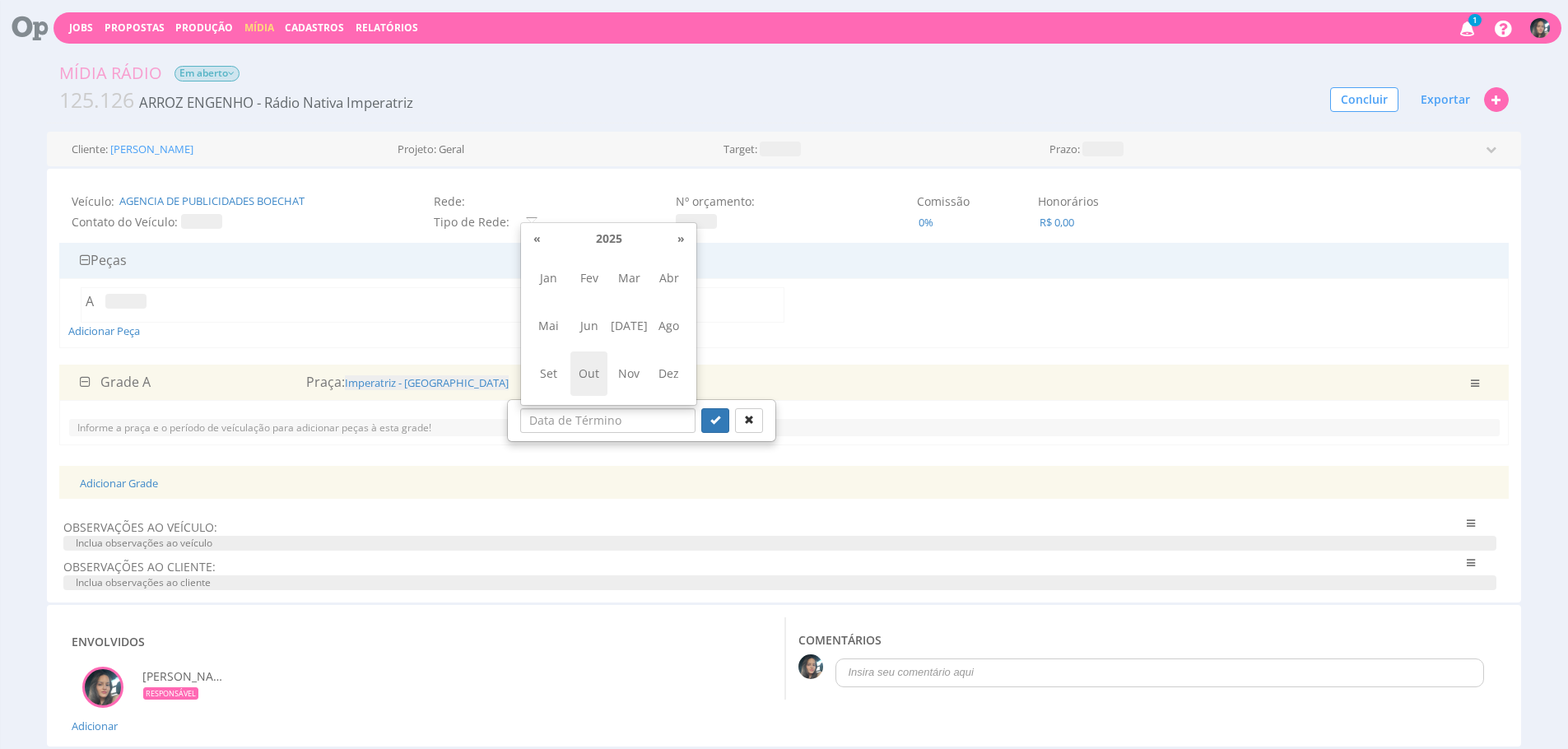
click at [577, 365] on span "Out" at bounding box center [588, 373] width 37 height 45
type input "10/2025"
click at [701, 429] on button "submit" at bounding box center [715, 420] width 28 height 25
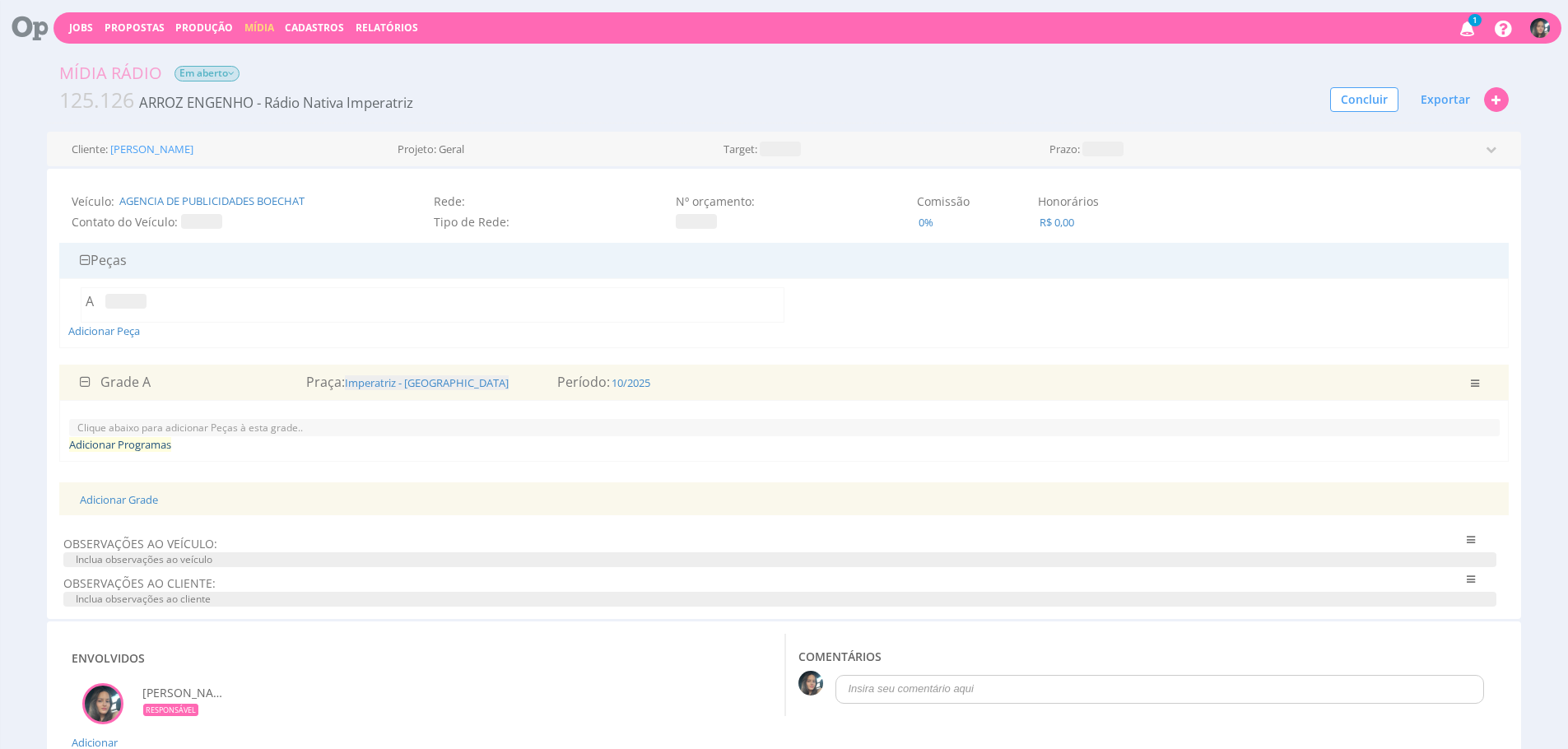
click at [160, 447] on link "Adicionar Programas" at bounding box center [120, 444] width 102 height 15
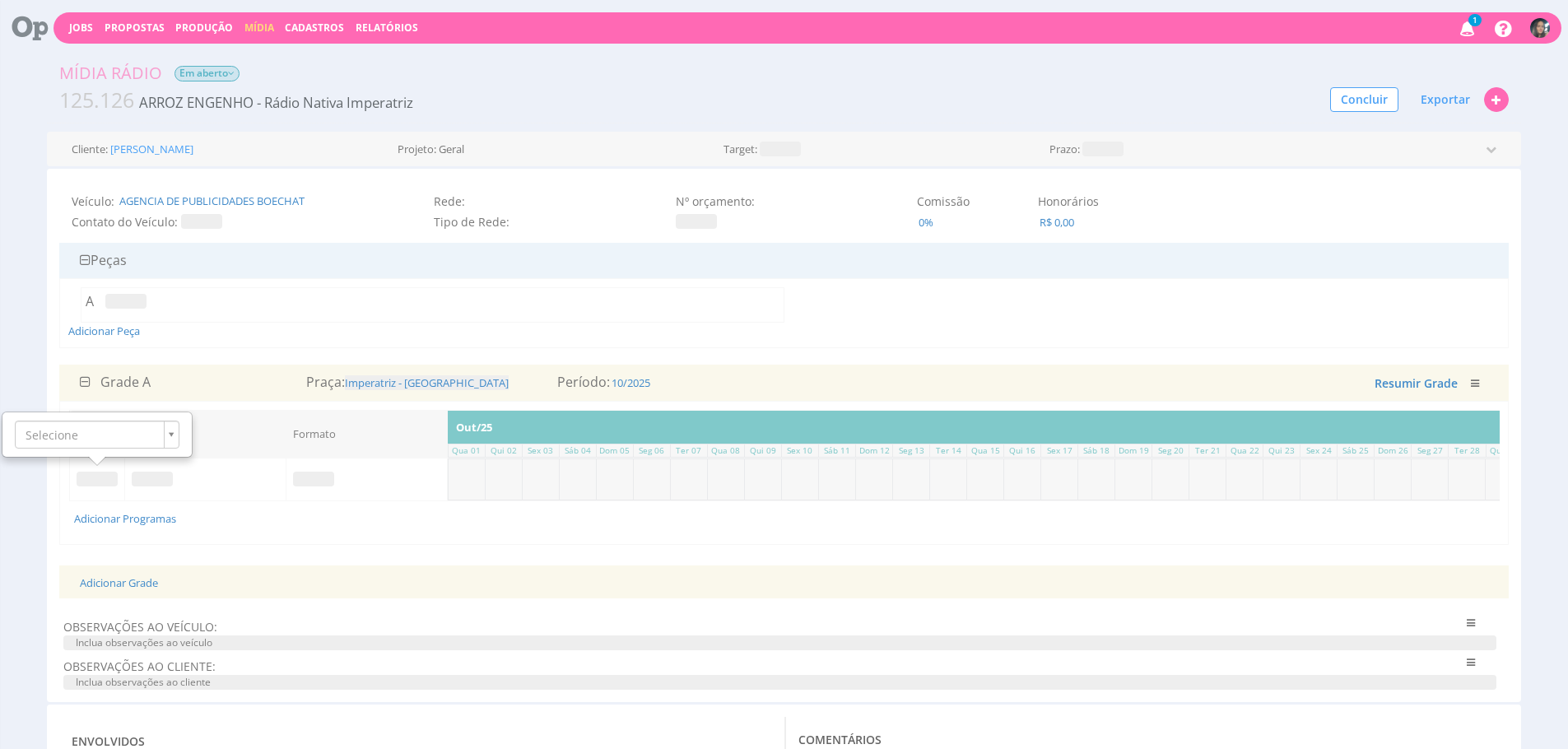
click at [263, 514] on td "Adicionar Programas" at bounding box center [834, 518] width 1528 height 35
click at [156, 590] on link "Adicionar Grade" at bounding box center [119, 583] width 78 height 15
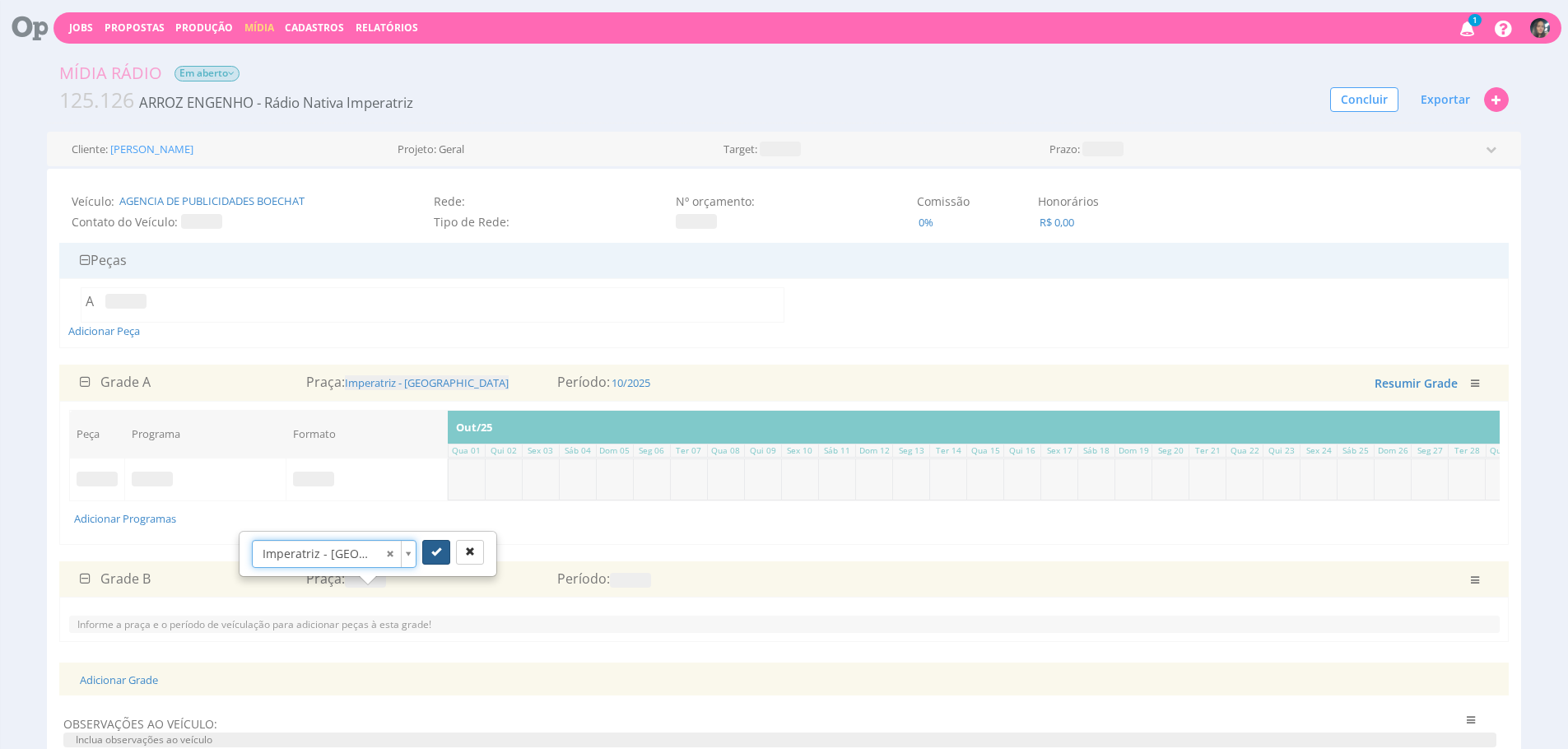
click at [427, 551] on button "submit" at bounding box center [436, 552] width 28 height 25
click at [618, 587] on span at bounding box center [630, 580] width 41 height 15
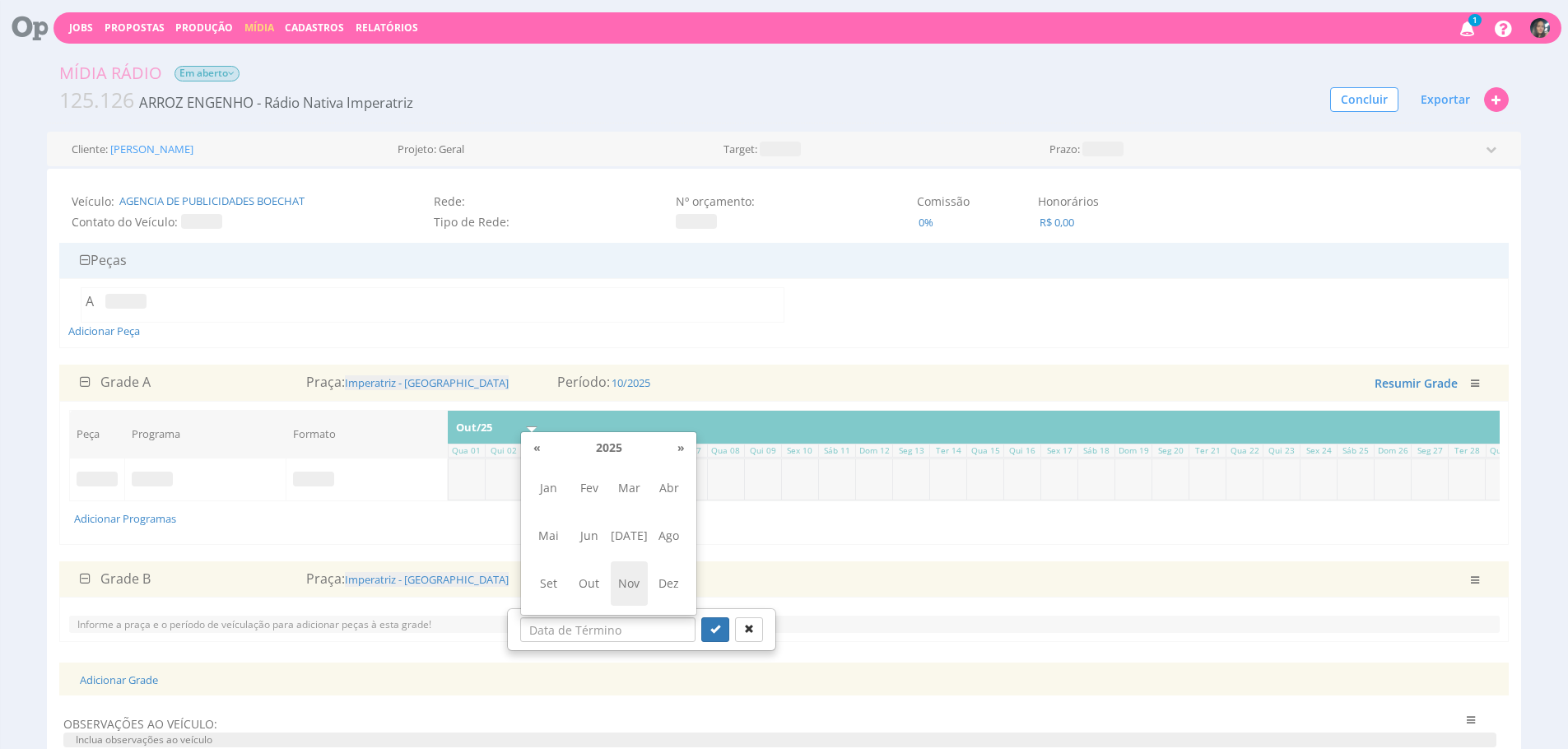
click at [627, 590] on span "Nov" at bounding box center [629, 583] width 37 height 45
type input "11/2025"
click at [701, 625] on button "submit" at bounding box center [715, 629] width 28 height 25
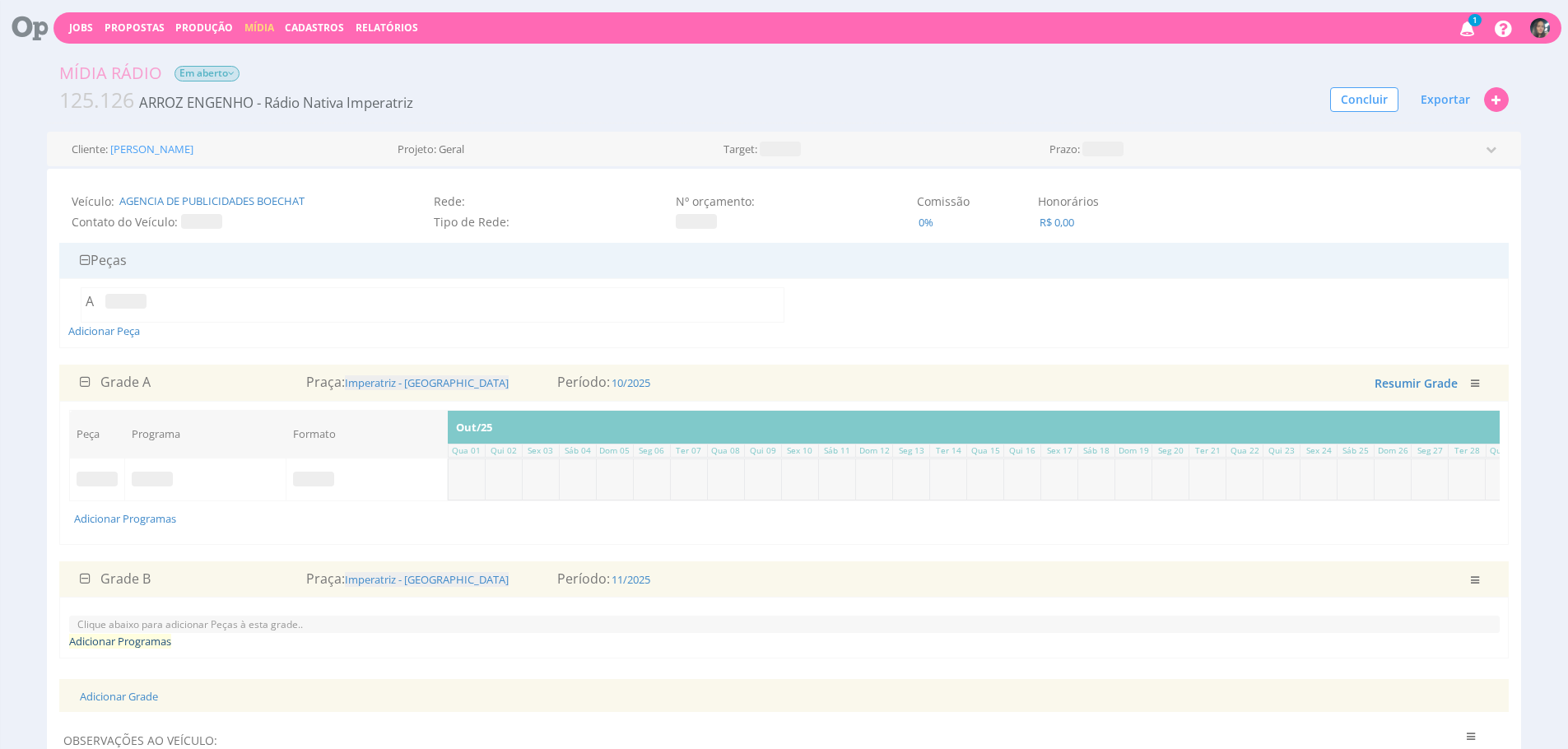
click at [129, 648] on link "Adicionar Programas" at bounding box center [120, 641] width 102 height 15
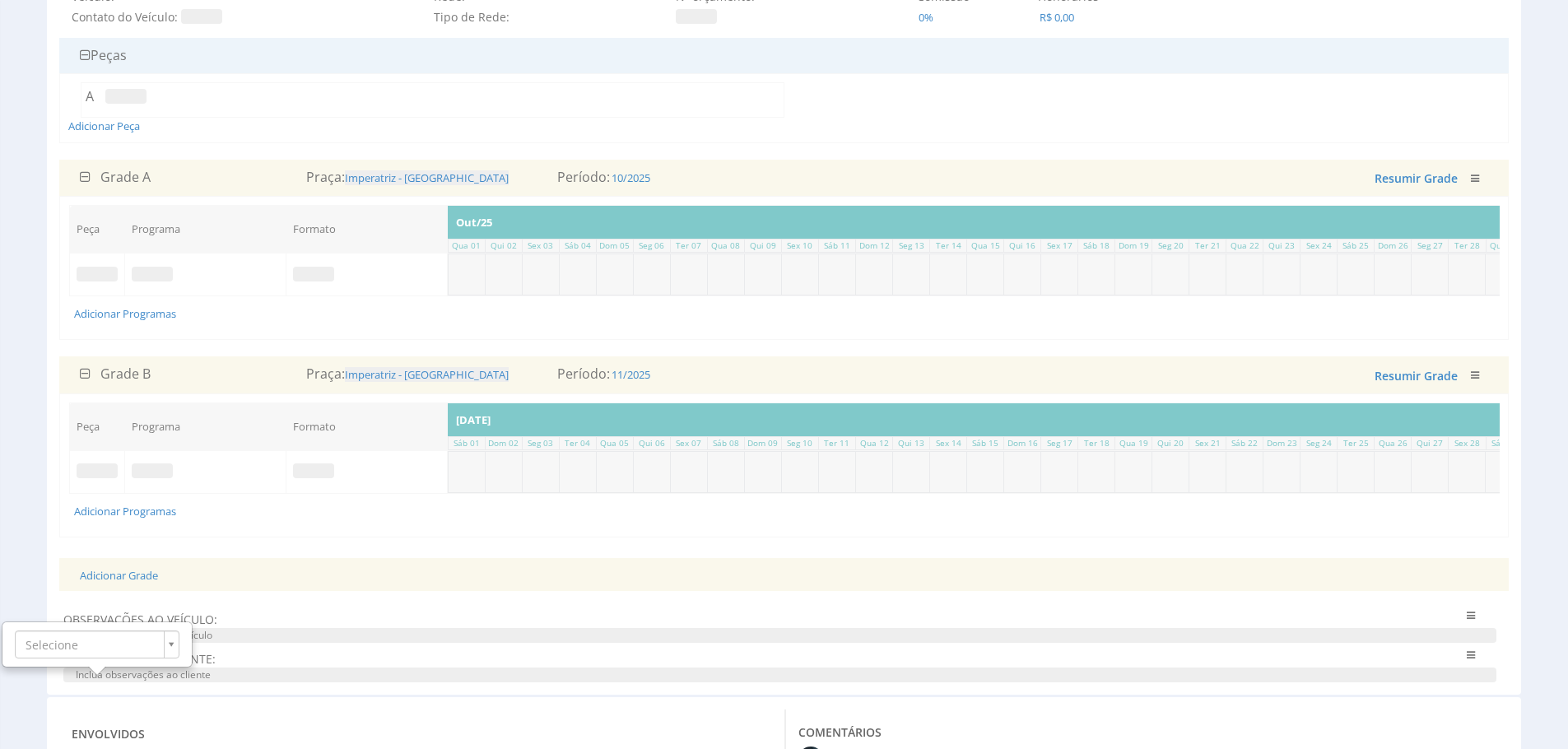
scroll to position [206, 0]
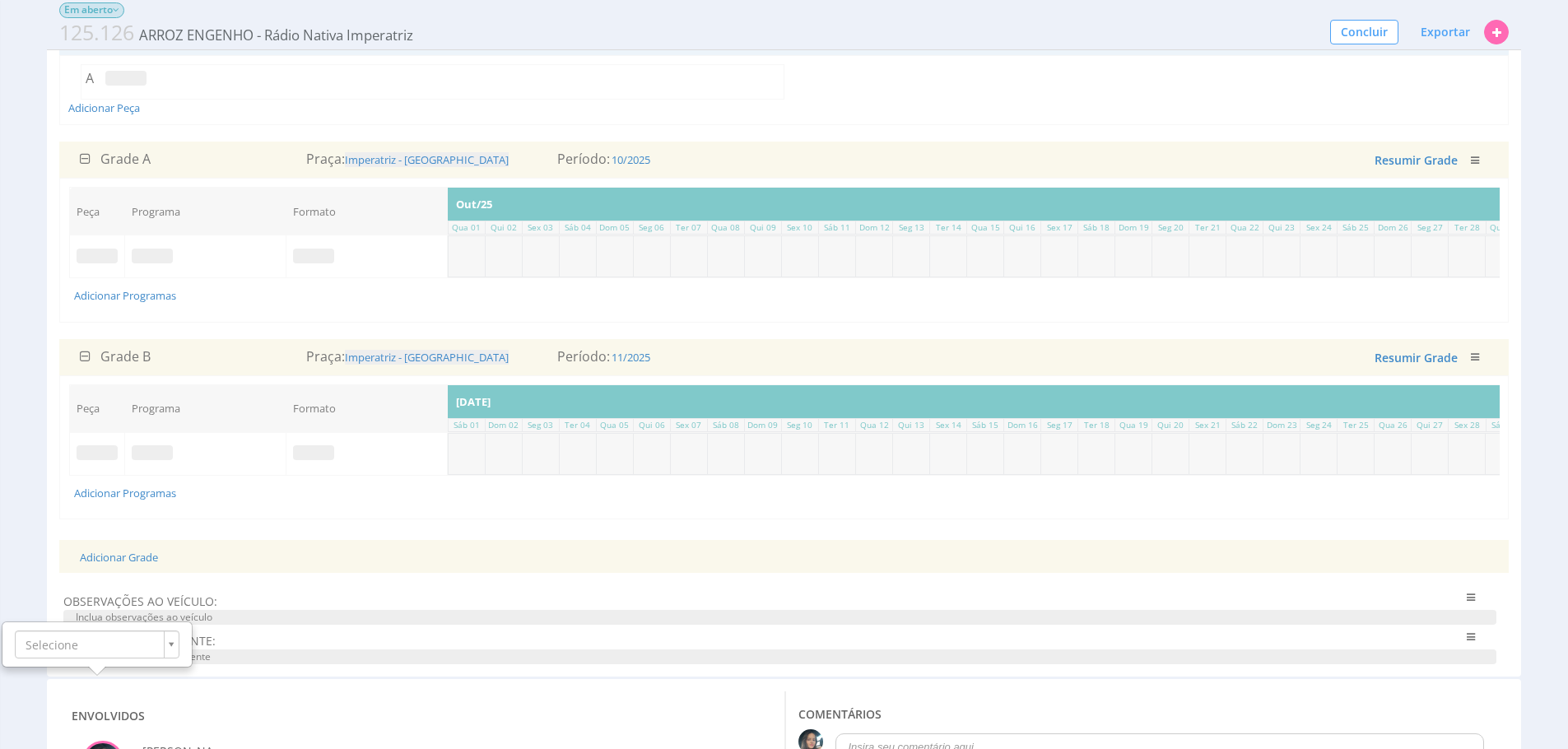
click at [407, 535] on div "Grade A Praça: Imperatriz - Maranhão Período: 10/2025 Salvando ... Resumir Grad…" at bounding box center [784, 339] width 1450 height 394
click at [153, 564] on link "Adicionar Grade" at bounding box center [119, 557] width 78 height 15
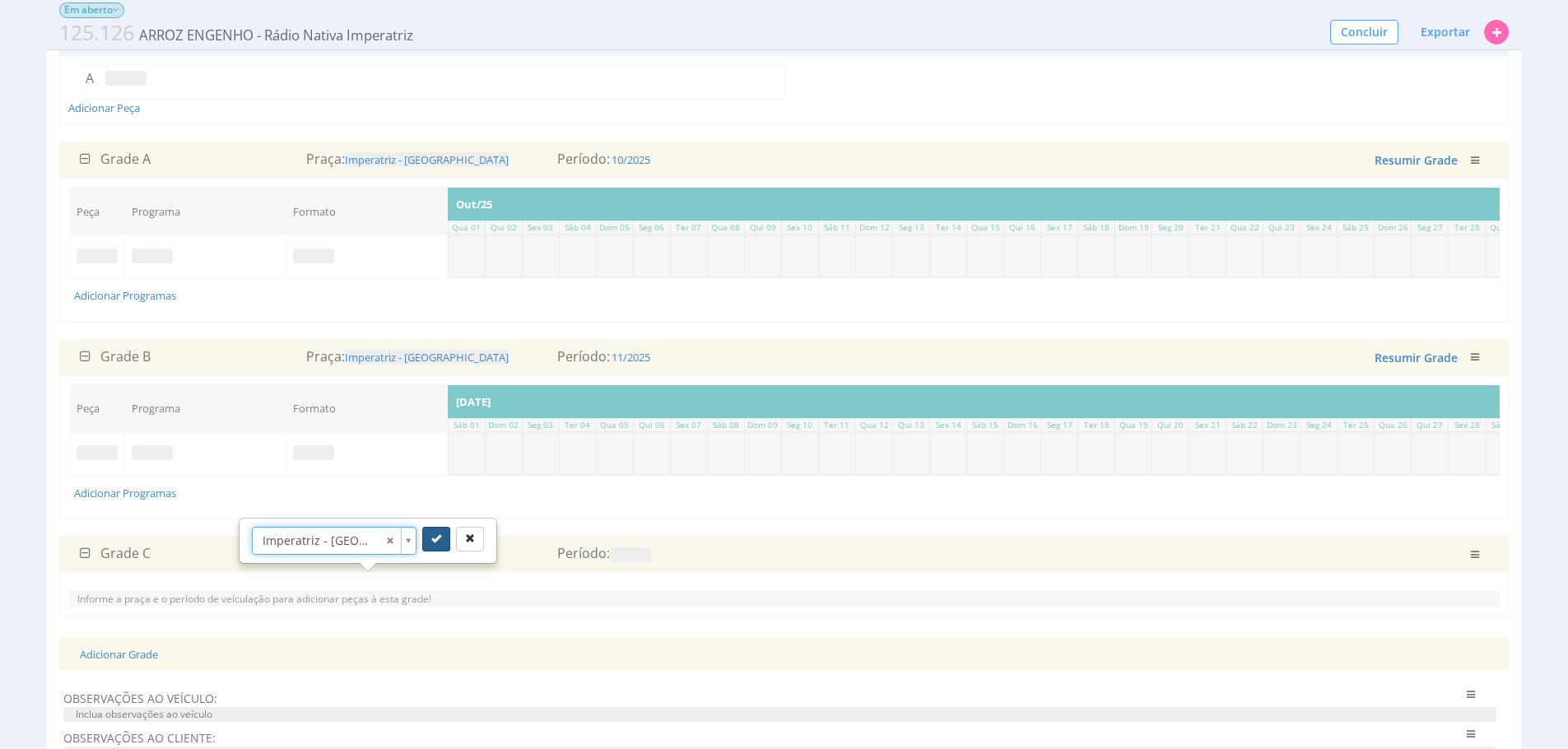
click at [437, 536] on icon "submit" at bounding box center [436, 538] width 10 height 10
click at [636, 562] on span at bounding box center [630, 554] width 41 height 15
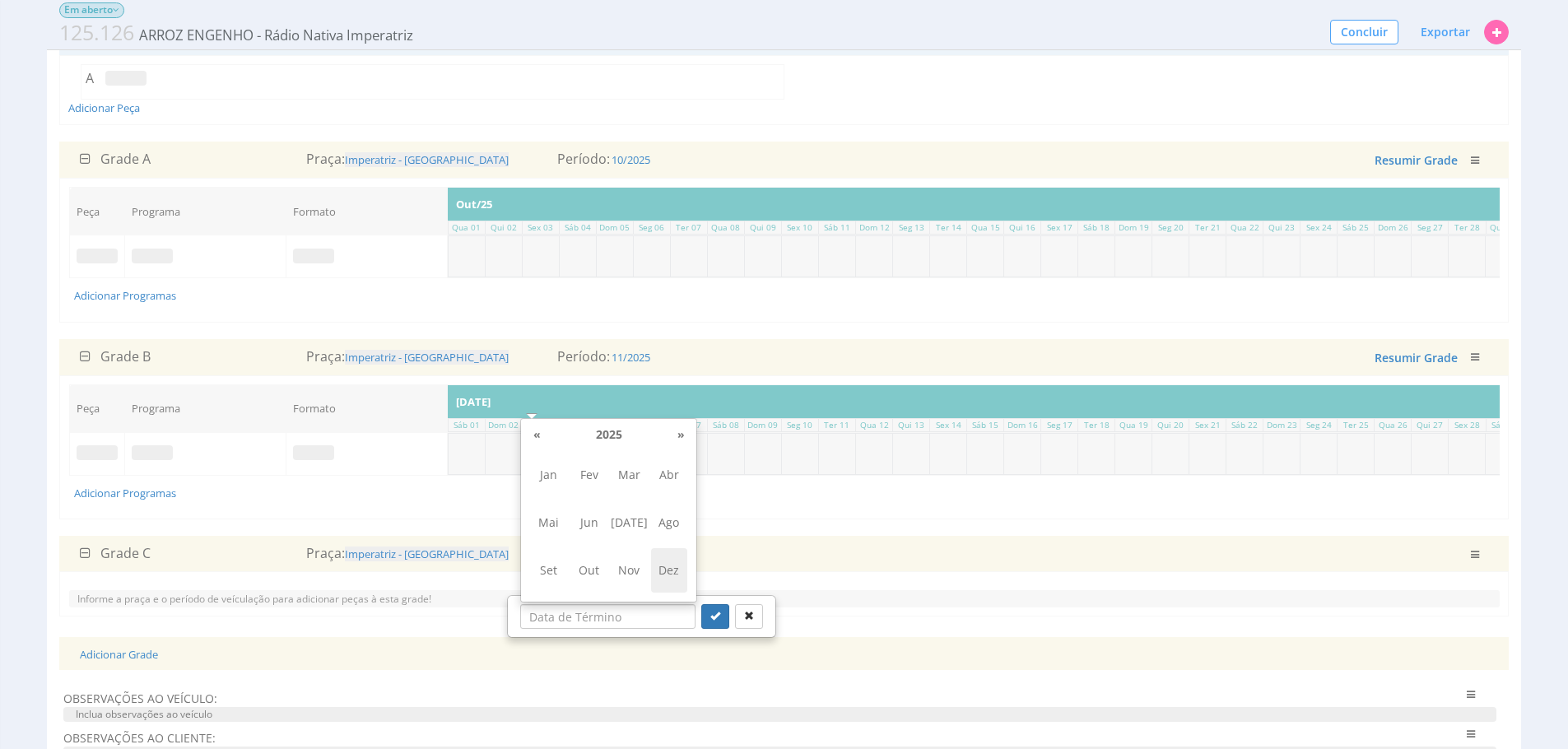
click at [664, 574] on span "Dez" at bounding box center [669, 570] width 37 height 45
type input "12/2025"
click at [709, 620] on button "submit" at bounding box center [715, 615] width 28 height 25
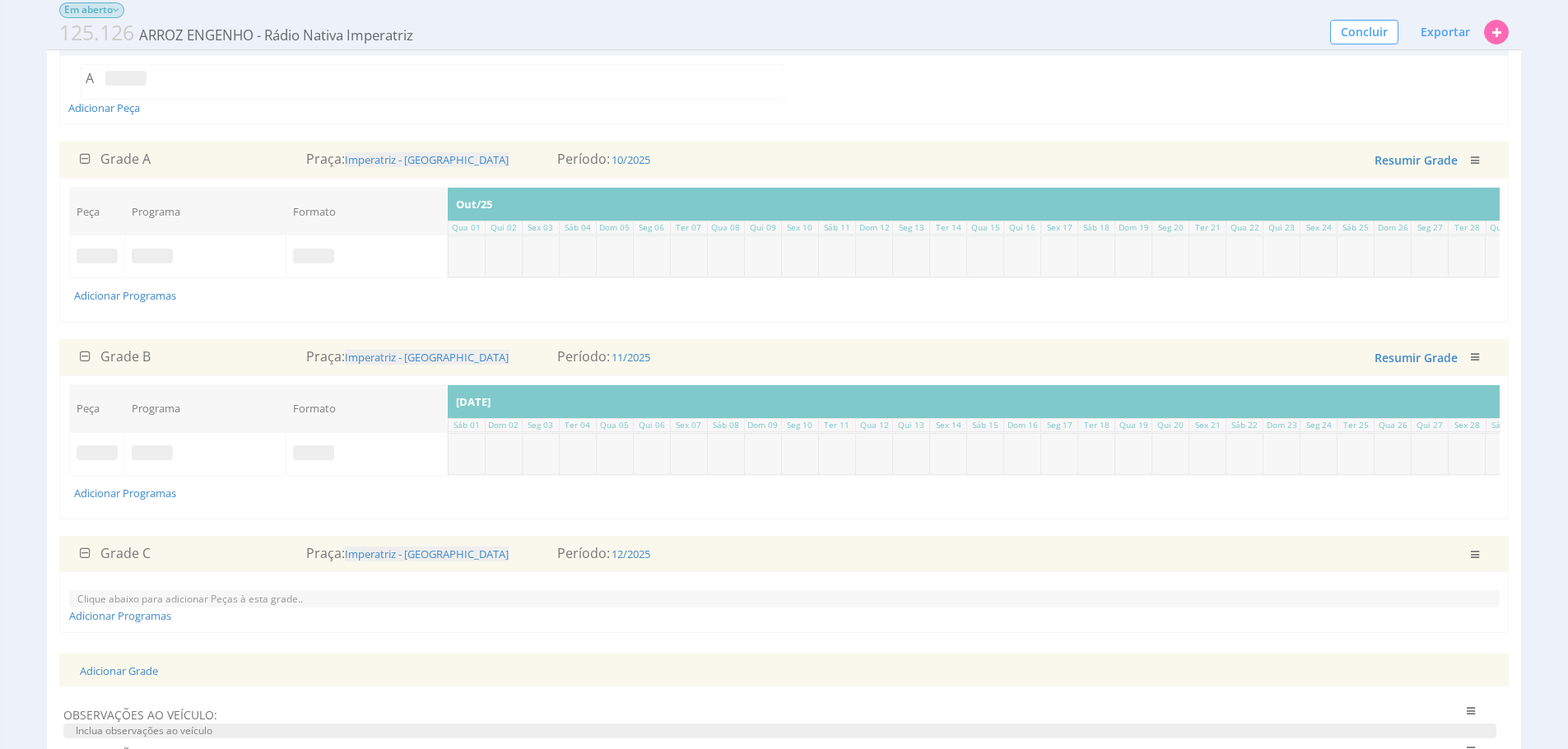
click at [94, 248] on span at bounding box center [96, 255] width 41 height 15
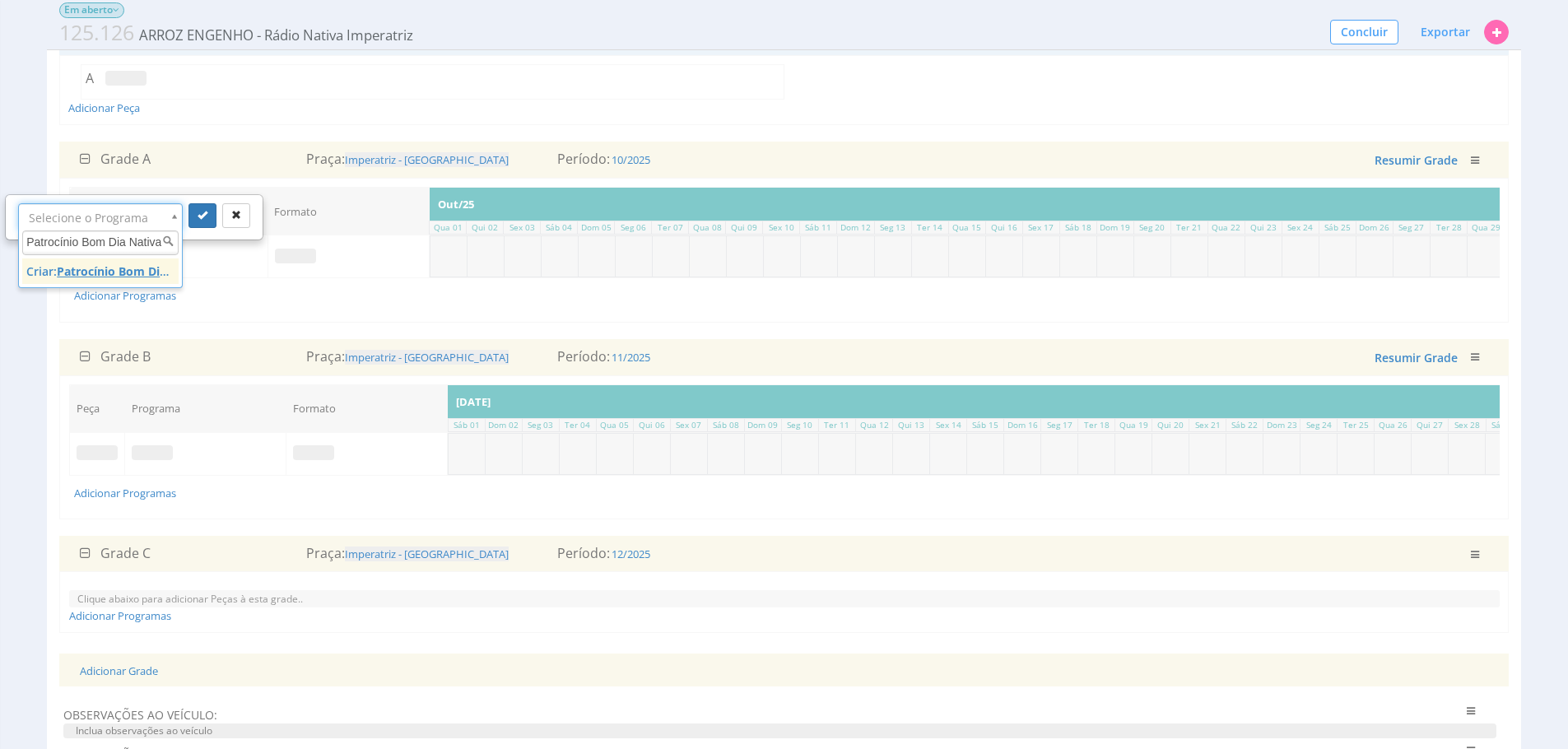
type input "Patrocínio Bom Dia Nativa"
click at [143, 269] on u "Patrocínio Bom Dia Nativa" at bounding box center [131, 271] width 150 height 15
click at [214, 214] on button "submit" at bounding box center [202, 215] width 28 height 25
click at [308, 254] on span at bounding box center [295, 255] width 41 height 15
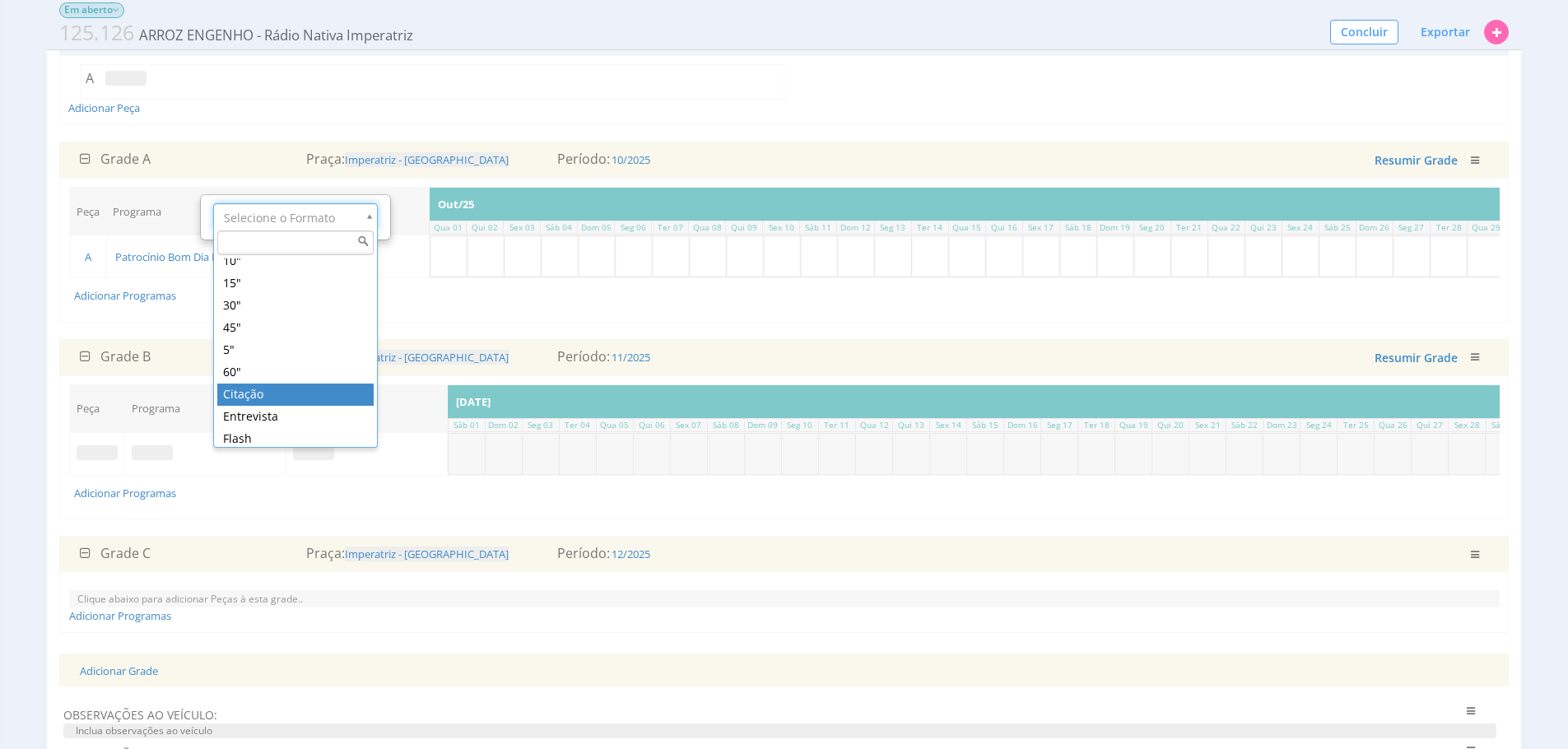
scroll to position [59, 0]
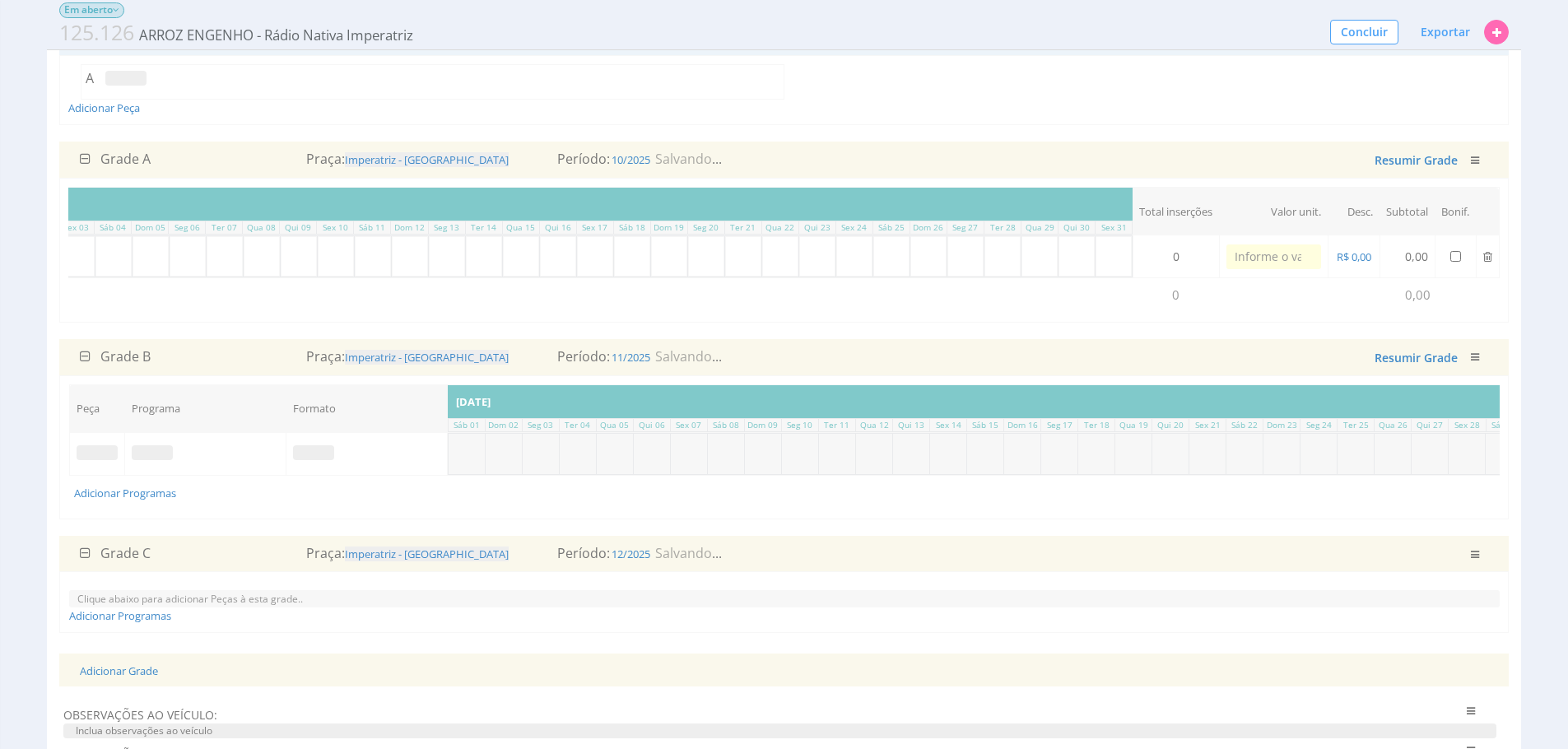
click at [81, 460] on span at bounding box center [96, 453] width 41 height 15
click at [102, 410] on div "Selecione" at bounding box center [97, 425] width 187 height 43
click at [146, 460] on span at bounding box center [134, 453] width 41 height 15
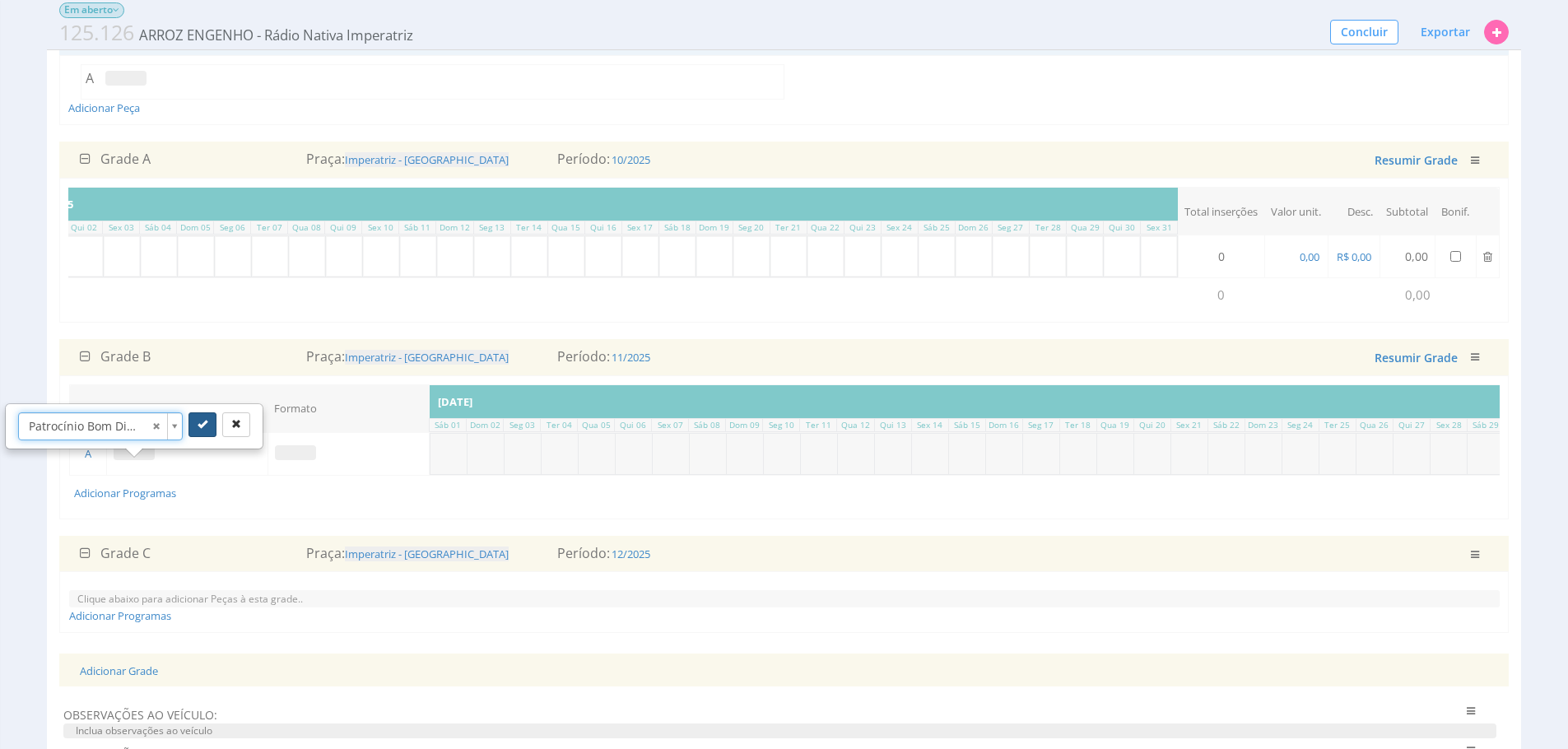
click at [193, 426] on button "submit" at bounding box center [202, 424] width 28 height 25
click at [310, 460] on span at bounding box center [295, 453] width 41 height 15
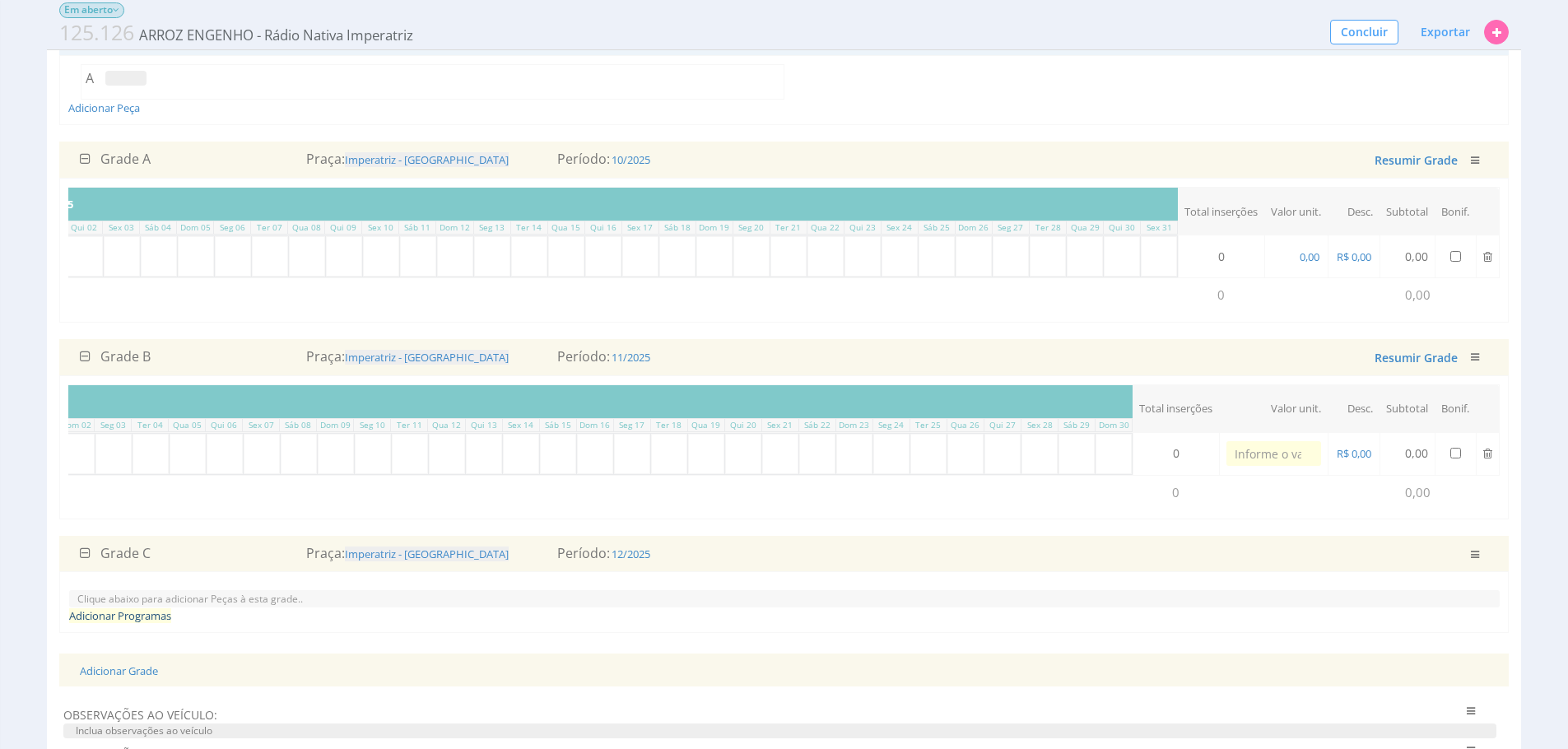
click at [143, 623] on link "Adicionar Programas" at bounding box center [120, 615] width 102 height 15
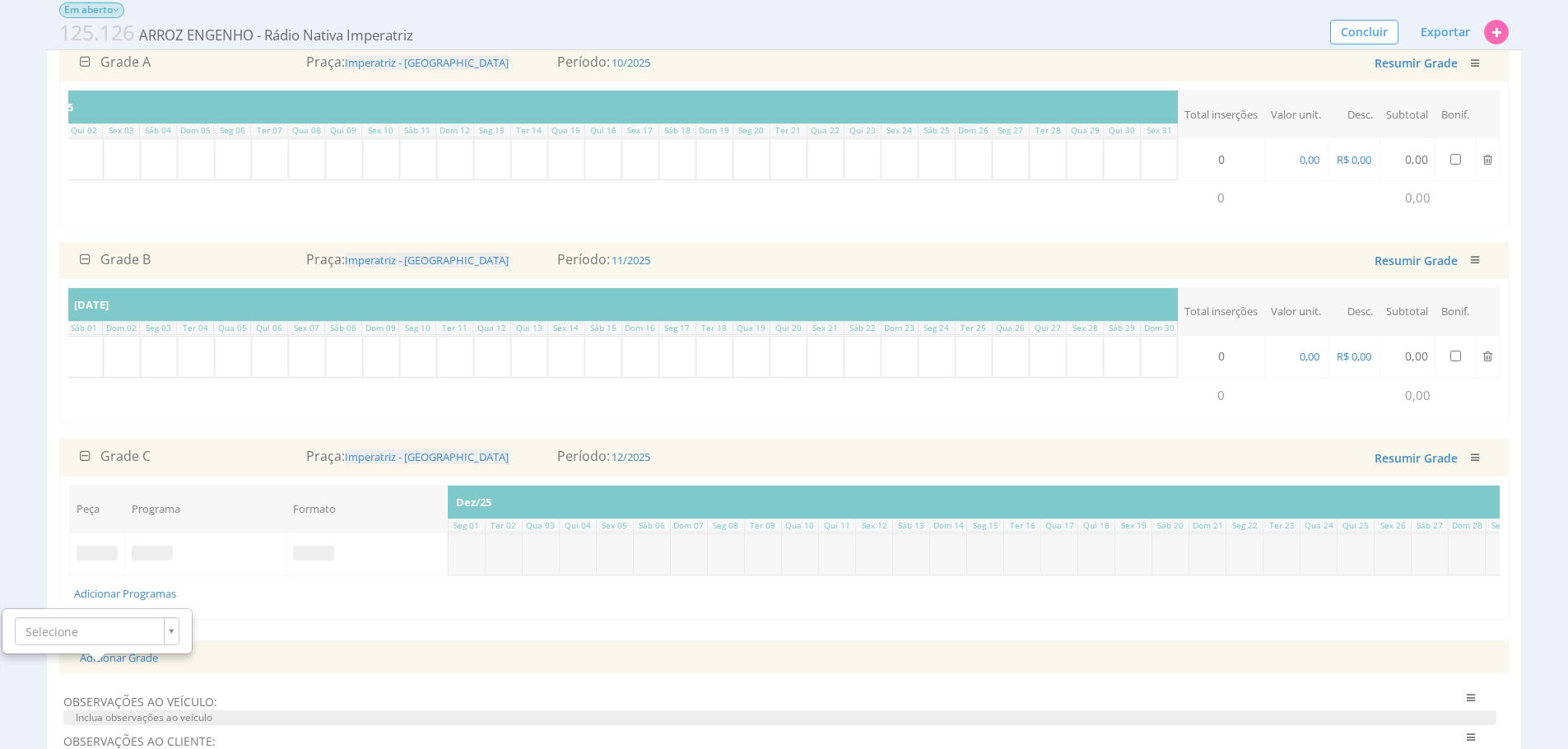
scroll to position [308, 0]
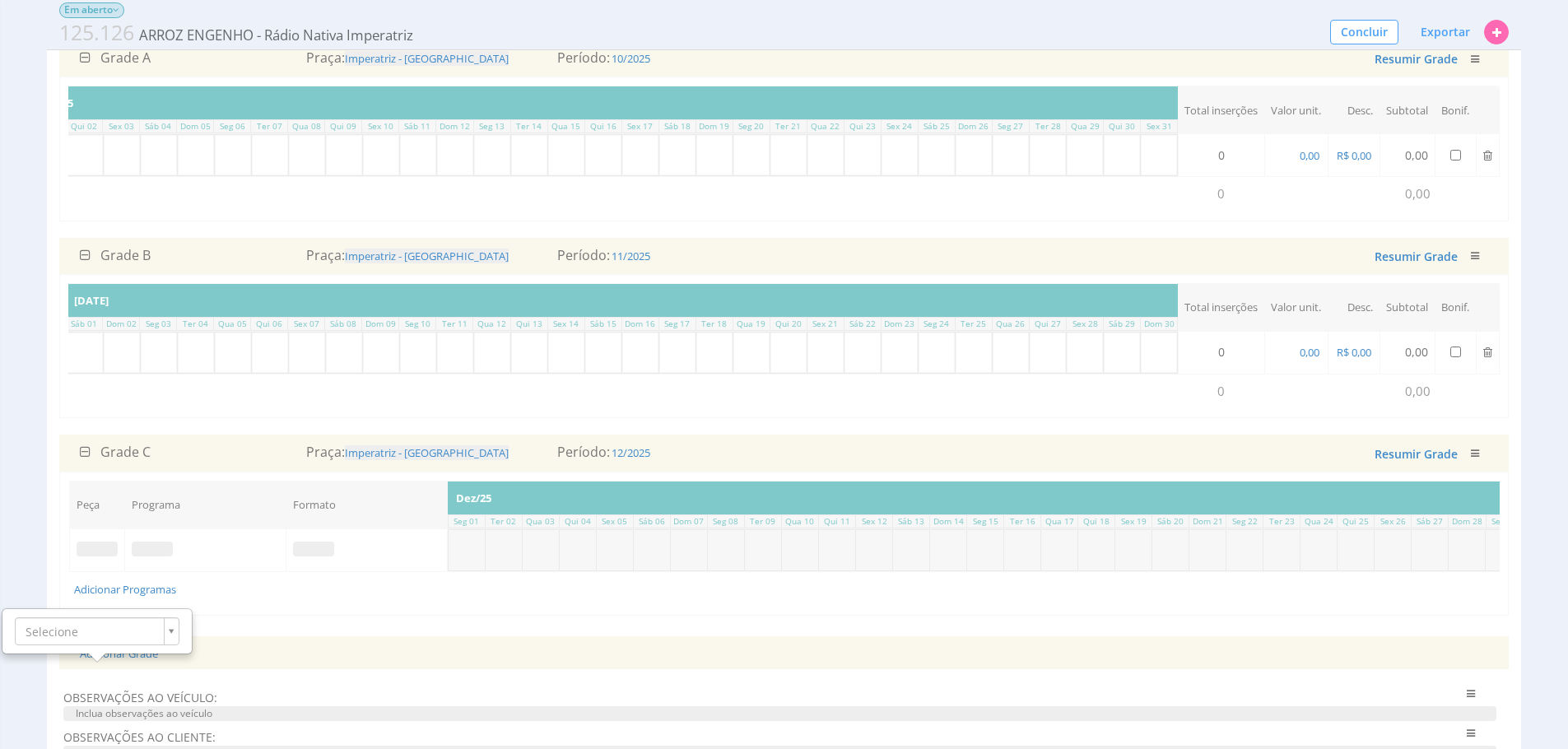
click at [92, 556] on span at bounding box center [96, 549] width 41 height 15
click at [97, 556] on span at bounding box center [96, 549] width 41 height 15
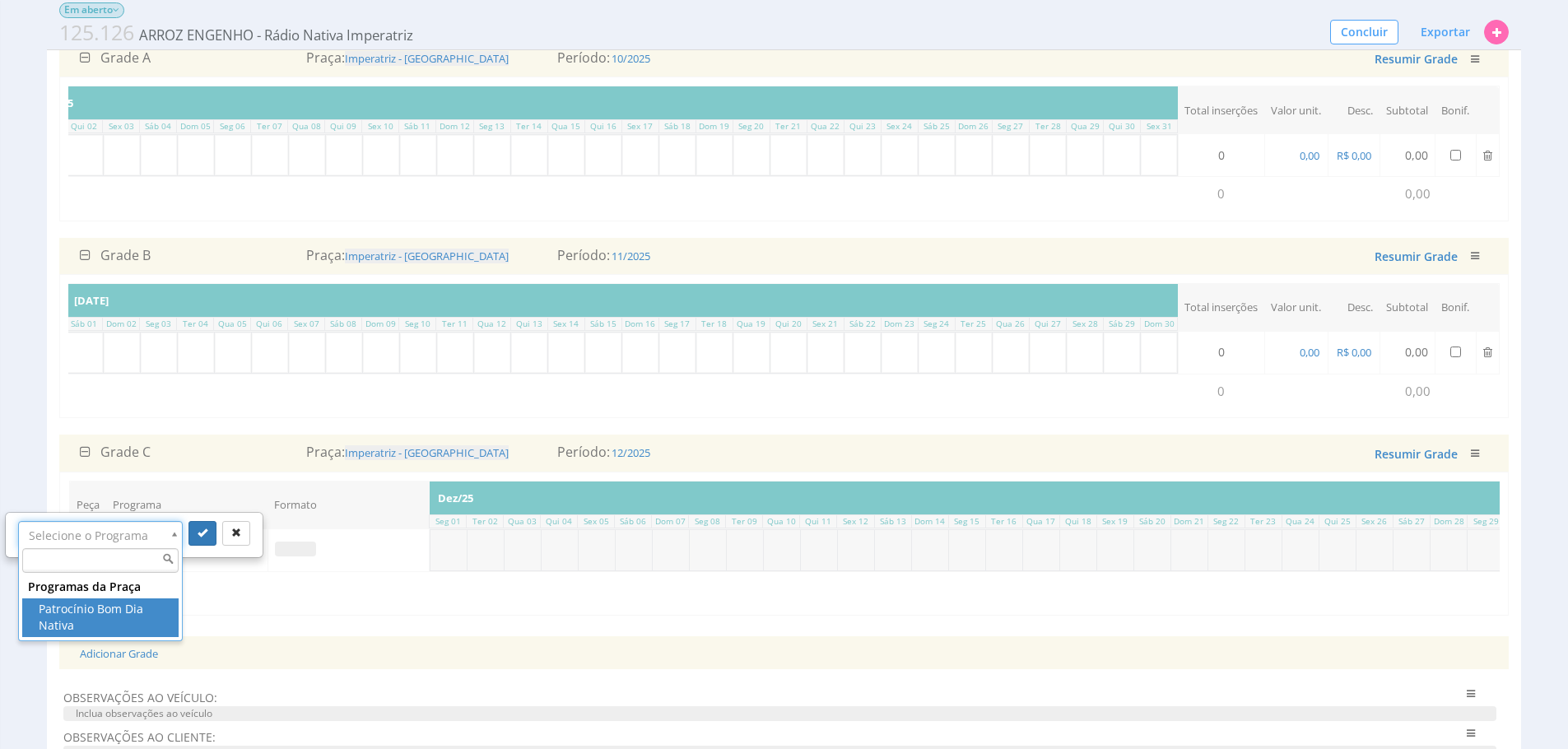
drag, startPoint x: 147, startPoint y: 621, endPoint x: 167, endPoint y: 590, distance: 36.9
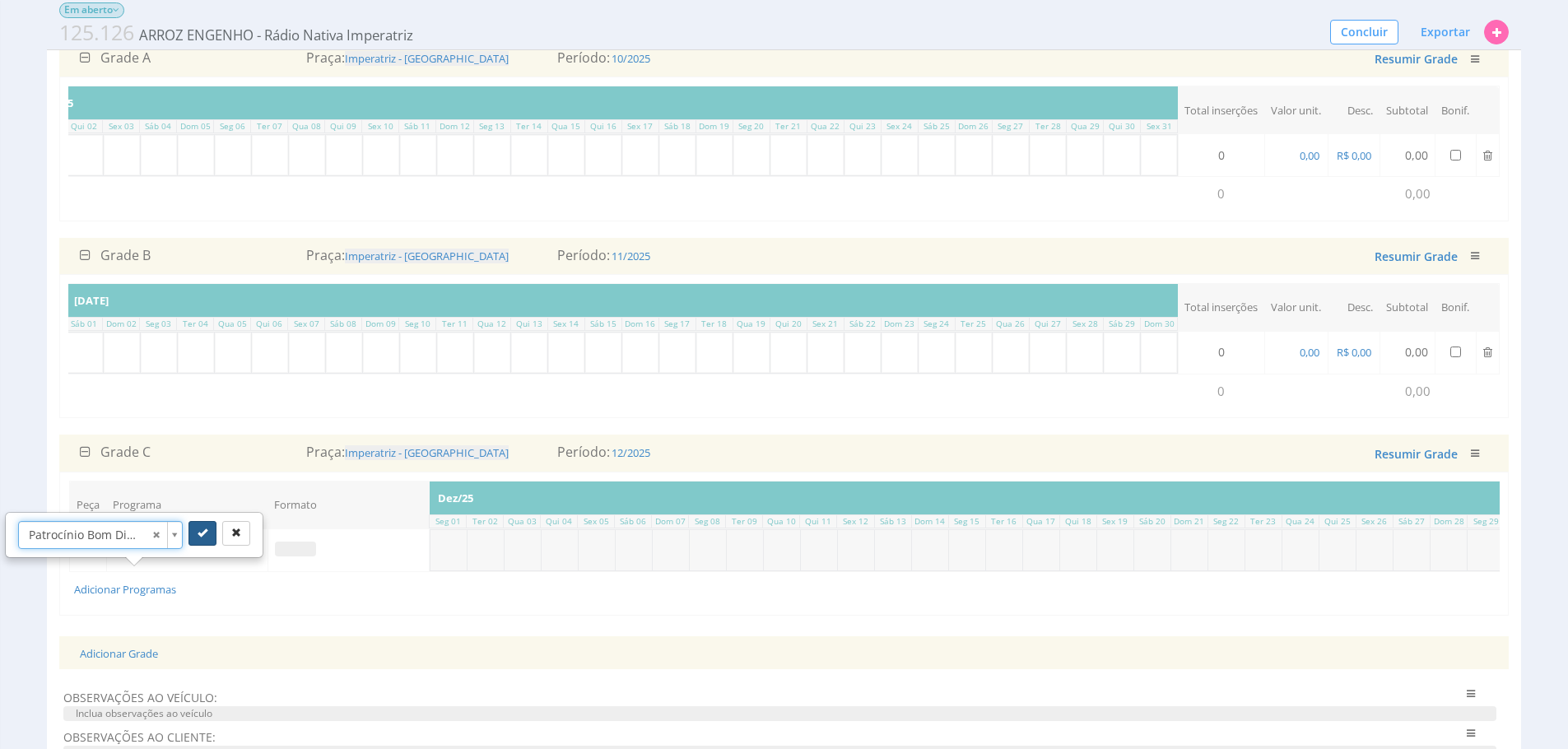
click at [199, 530] on icon "submit" at bounding box center [202, 532] width 10 height 10
click at [291, 556] on span at bounding box center [295, 549] width 41 height 15
click at [306, 556] on span at bounding box center [295, 549] width 41 height 15
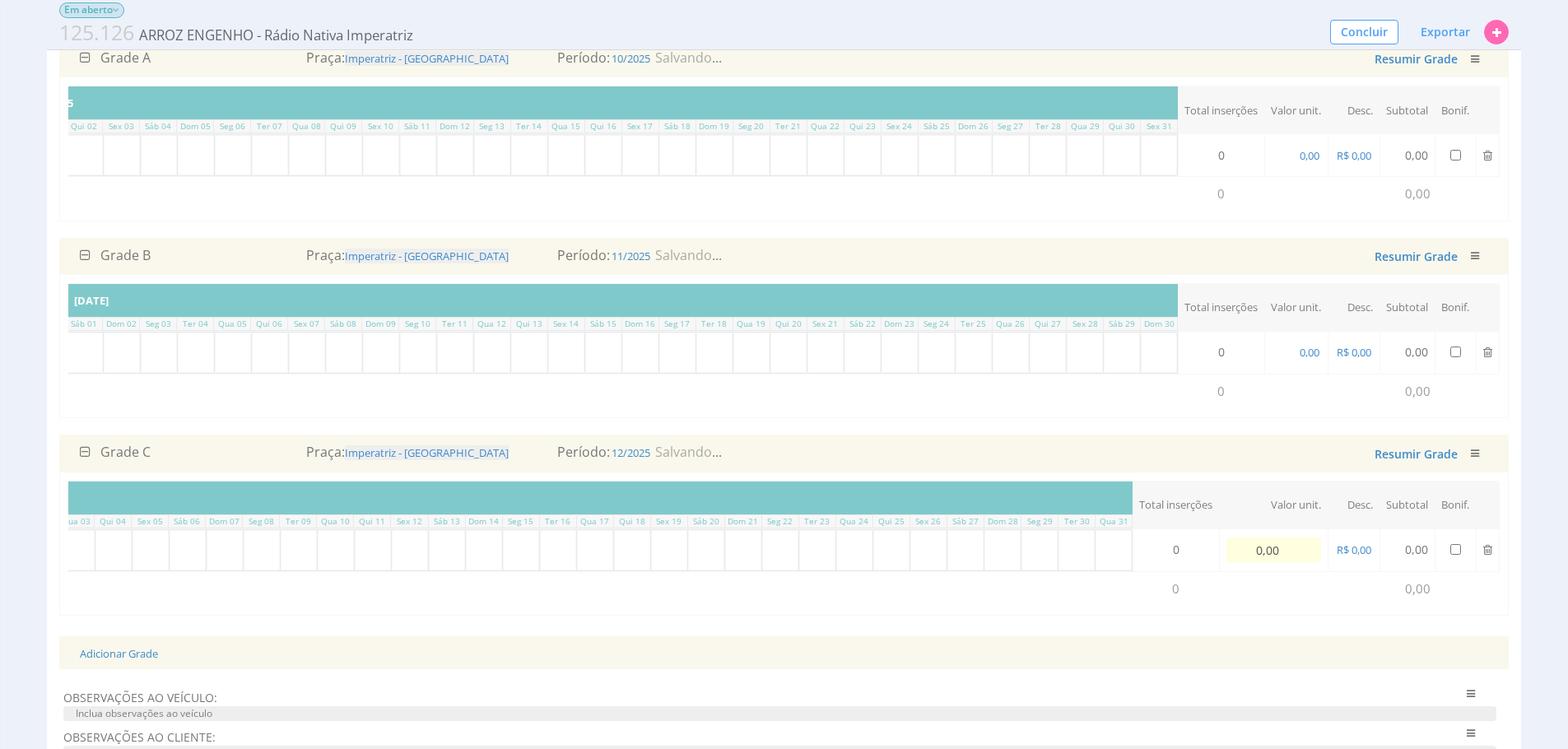
scroll to position [0, 0]
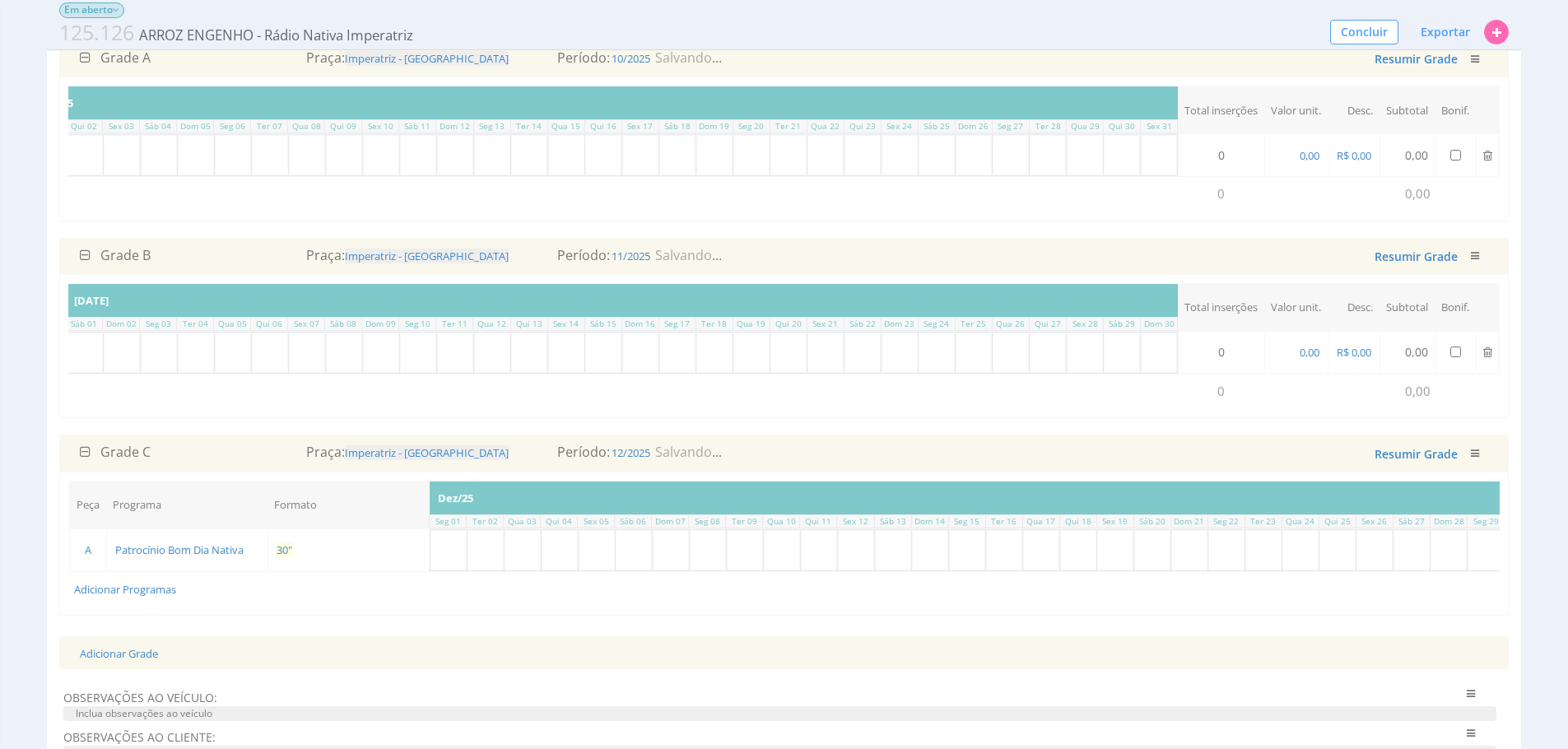
click at [286, 557] on span "30"" at bounding box center [284, 549] width 19 height 15
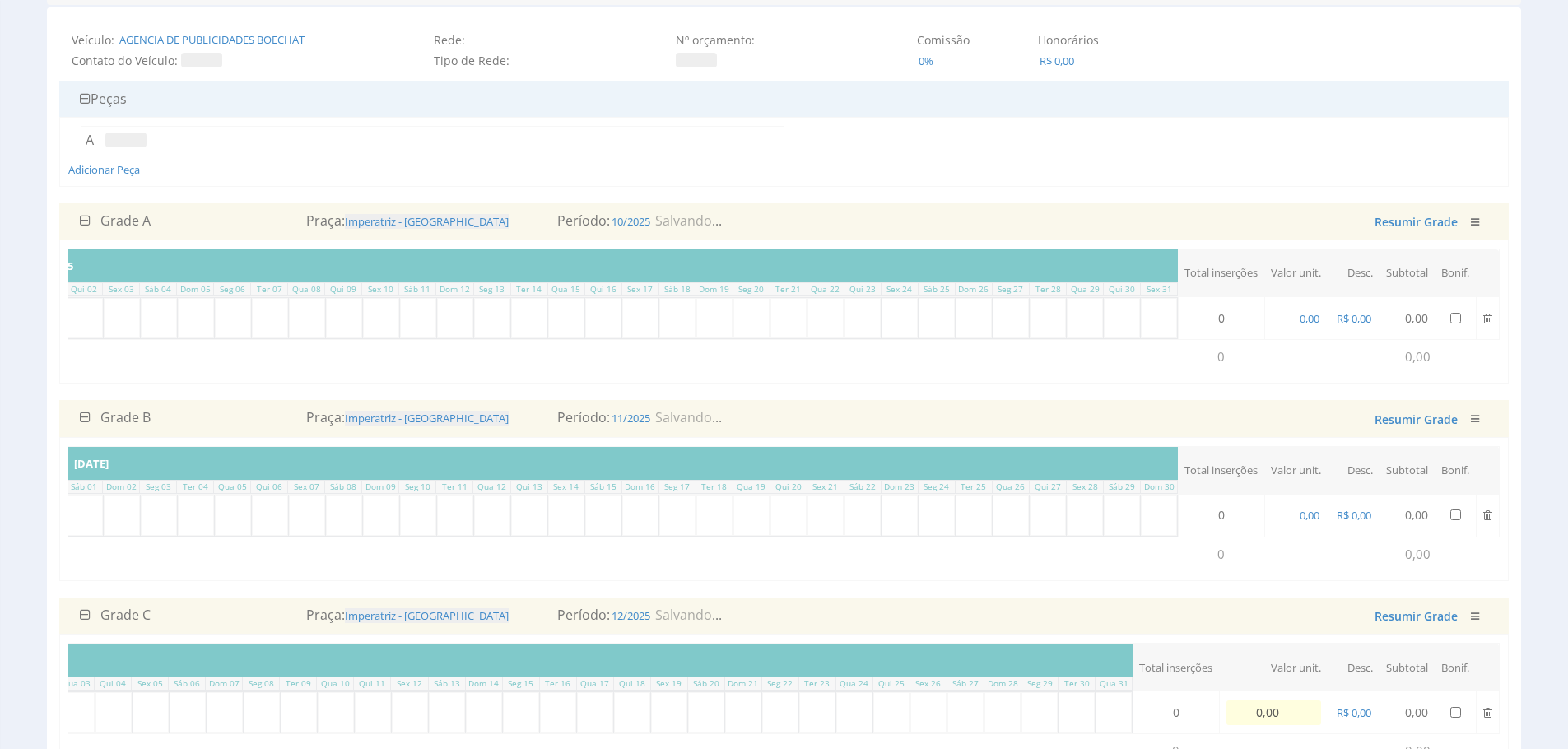
scroll to position [125, 0]
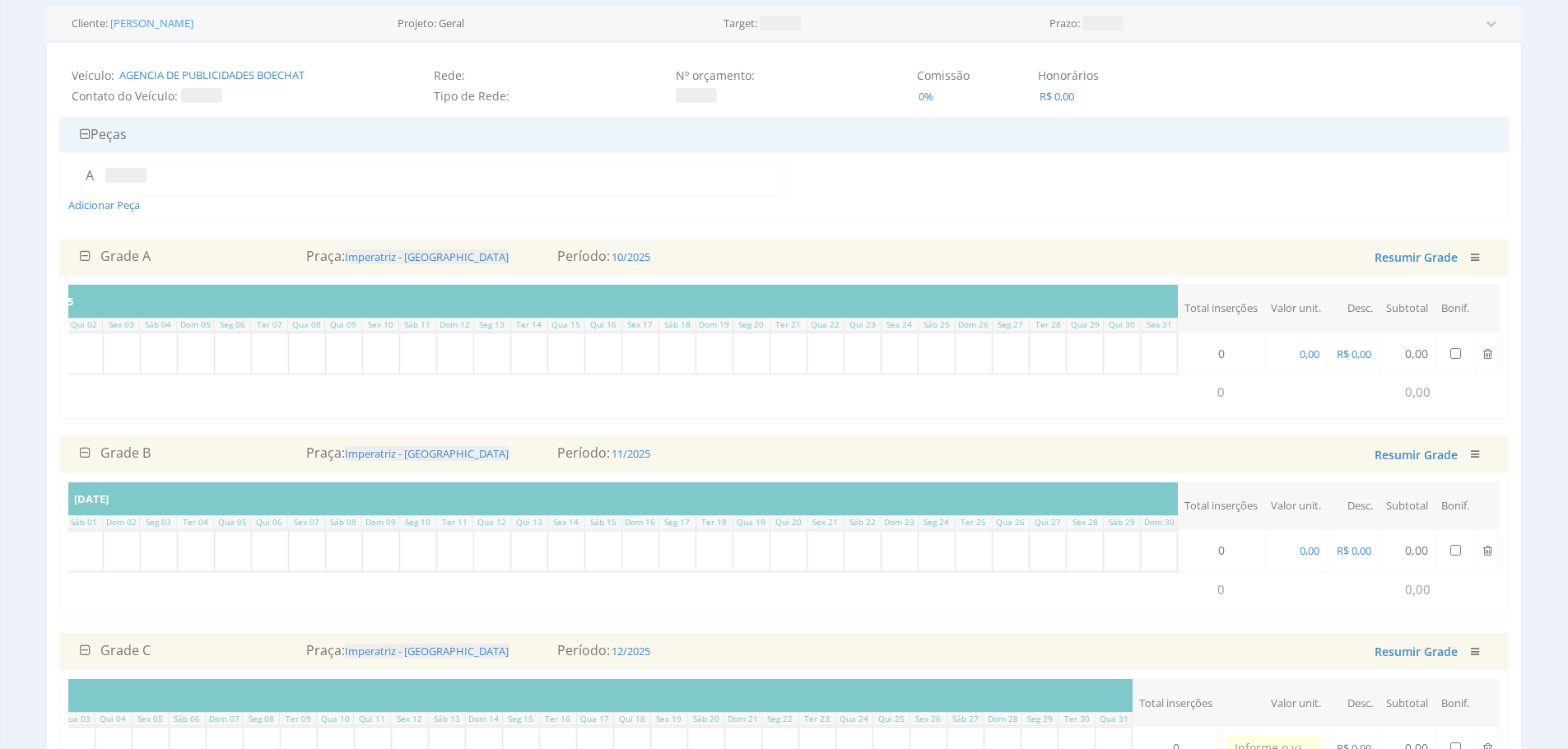
type input "0,00"
click at [1304, 354] on span "0,00" at bounding box center [1309, 354] width 23 height 15
type input "2.750,00"
click at [1303, 558] on span "0,00" at bounding box center [1309, 550] width 23 height 15
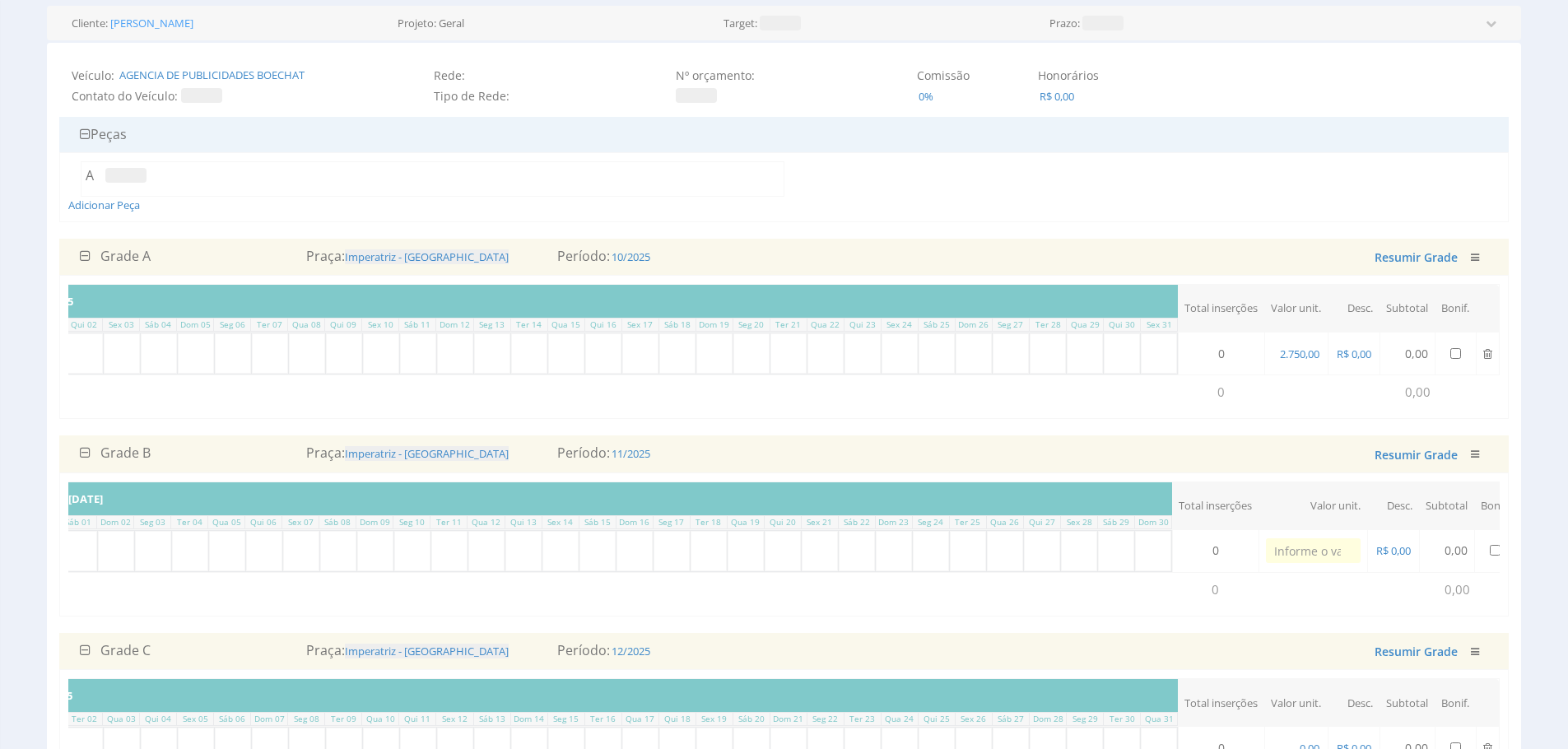
scroll to position [0, 0]
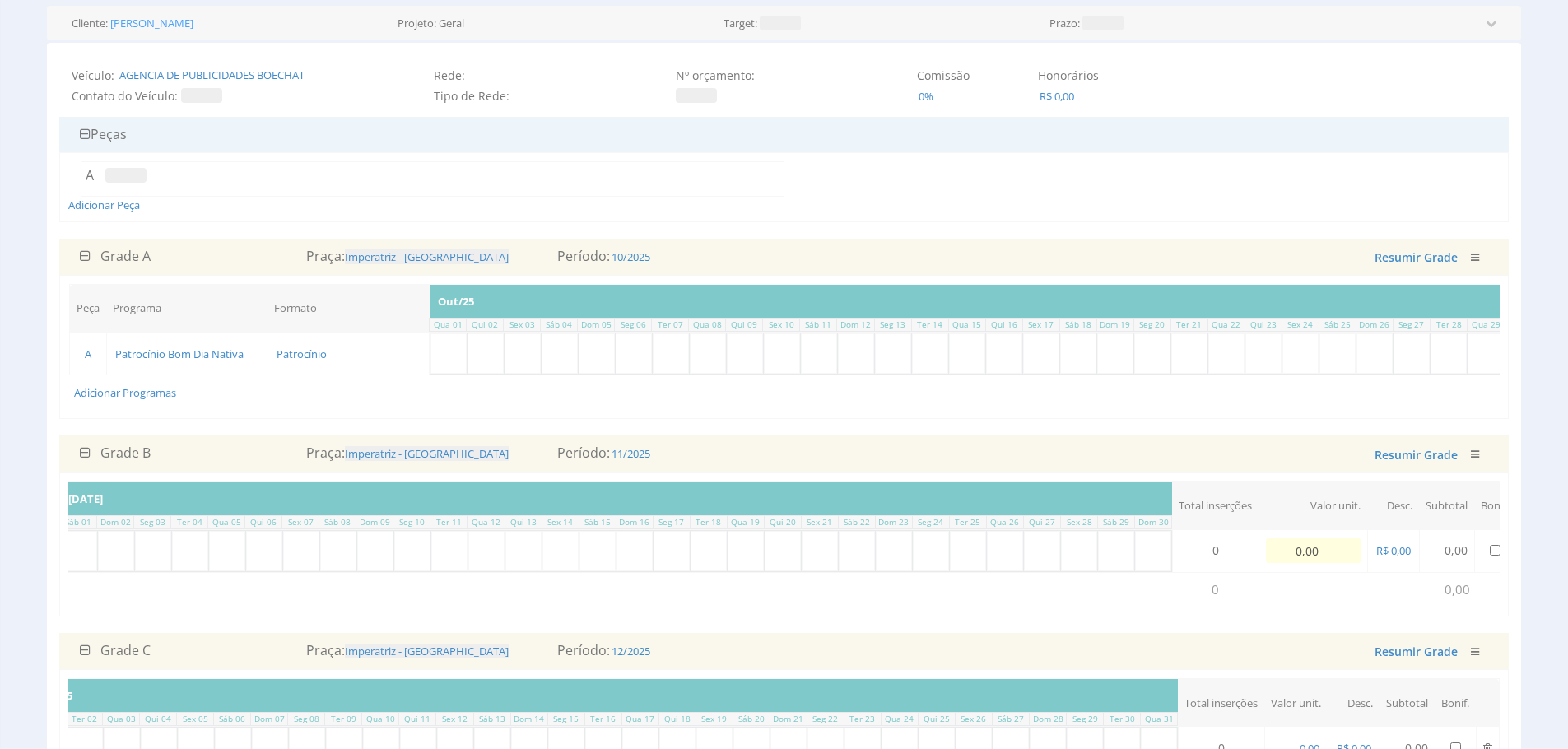
click at [1303, 563] on input "0,00" at bounding box center [1313, 550] width 95 height 25
type input "2.750,00"
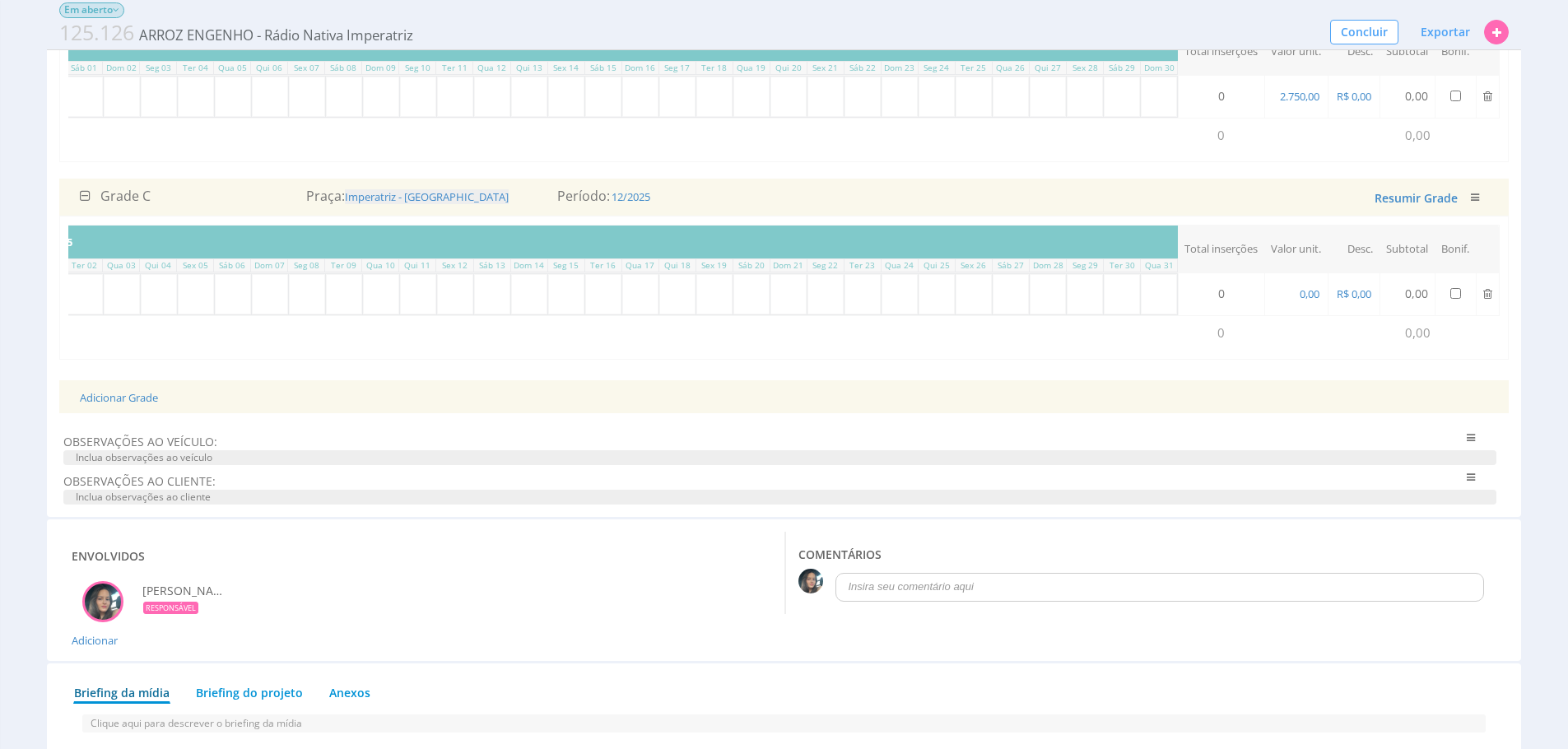
scroll to position [602, 0]
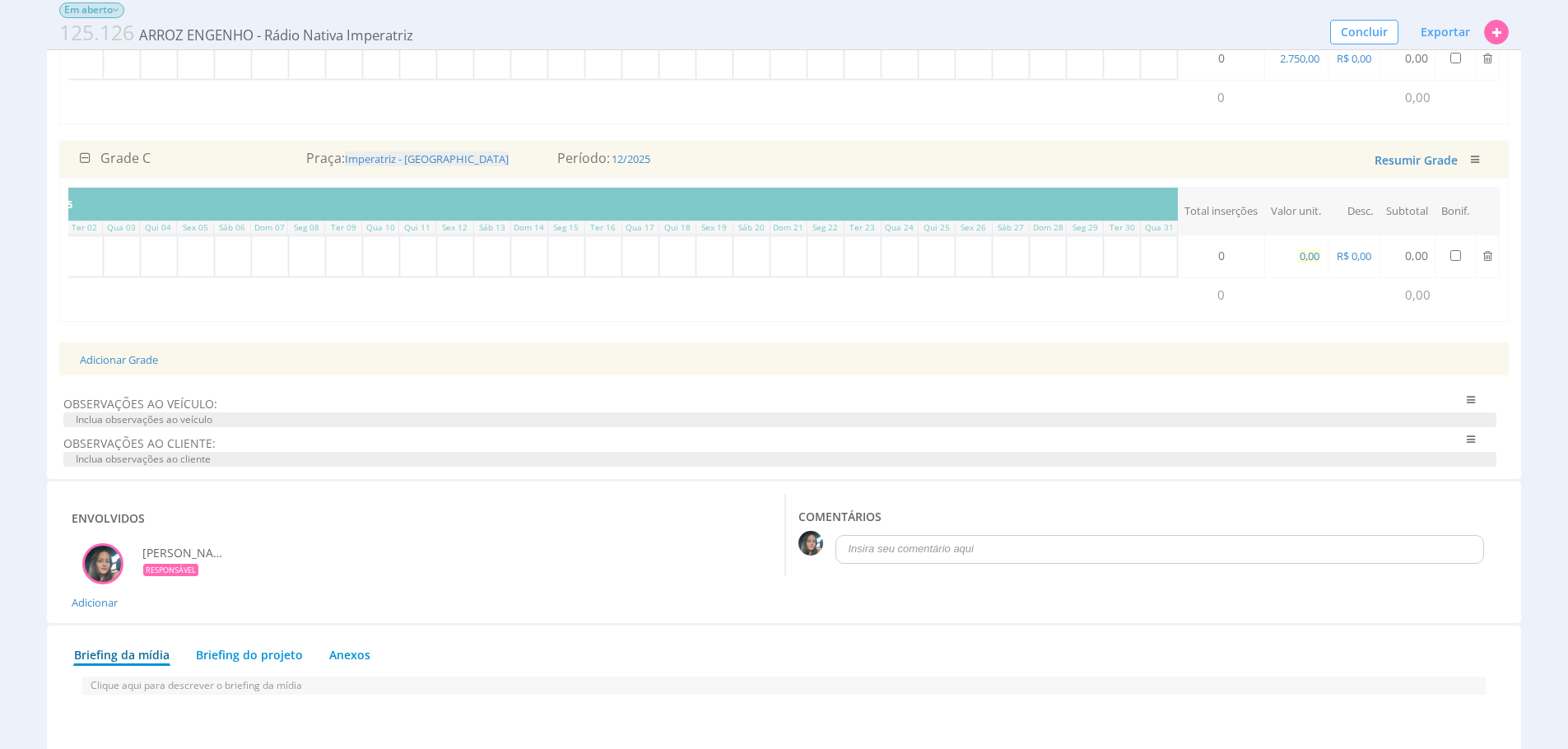
click at [1302, 264] on span "0,00" at bounding box center [1309, 255] width 23 height 15
type input "2.750,00"
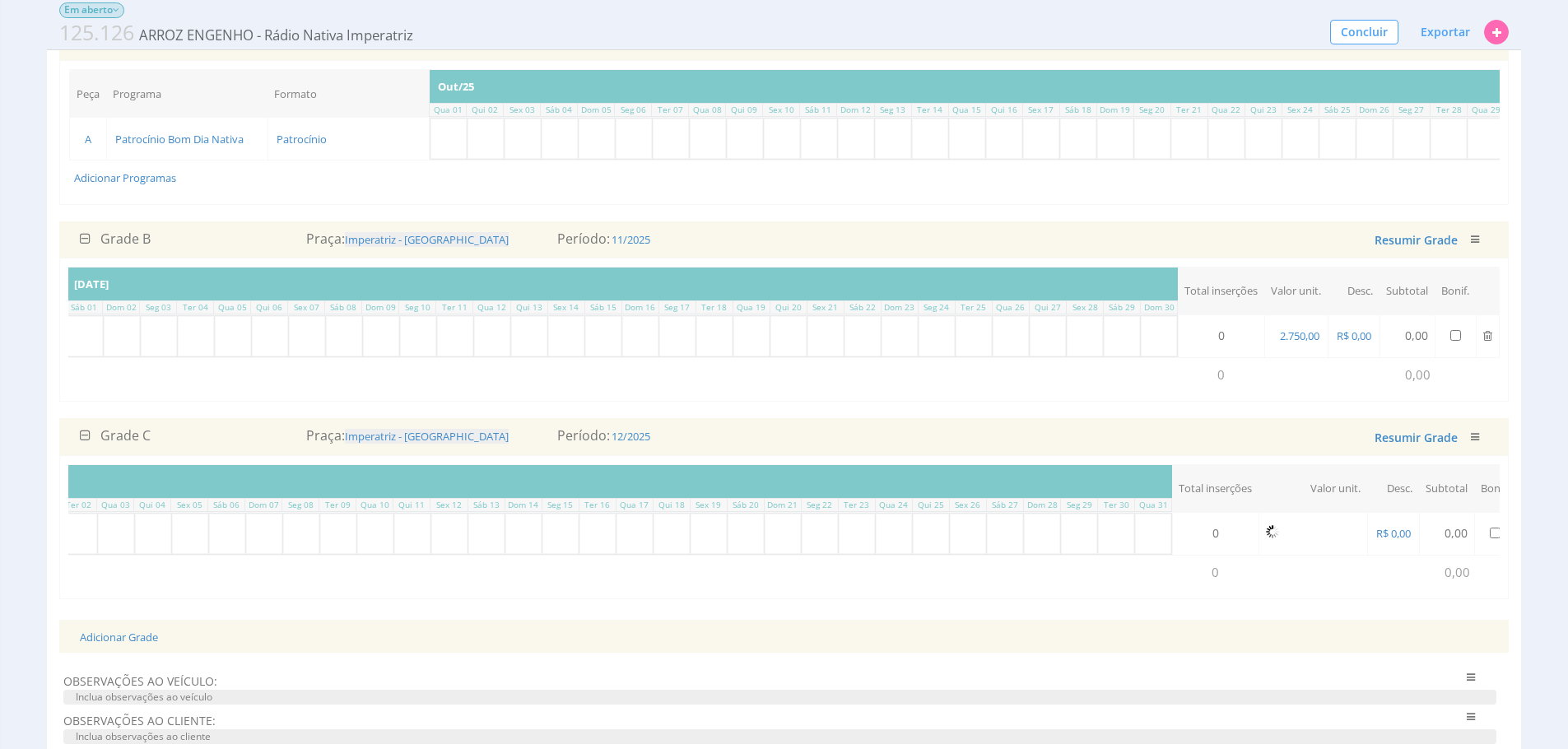
scroll to position [308, 0]
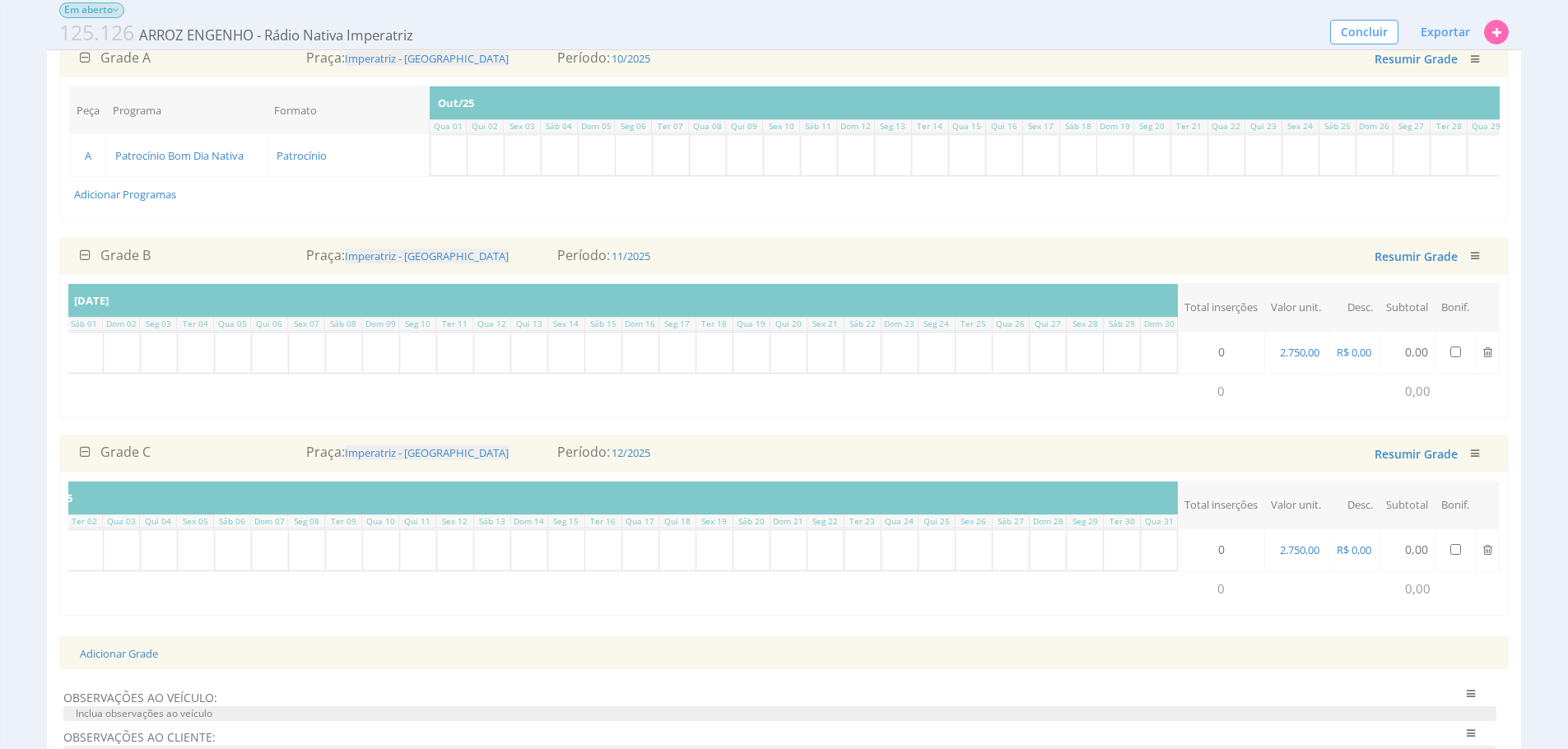
click at [318, 408] on td "Adicionar Programas" at bounding box center [442, 391] width 1473 height 35
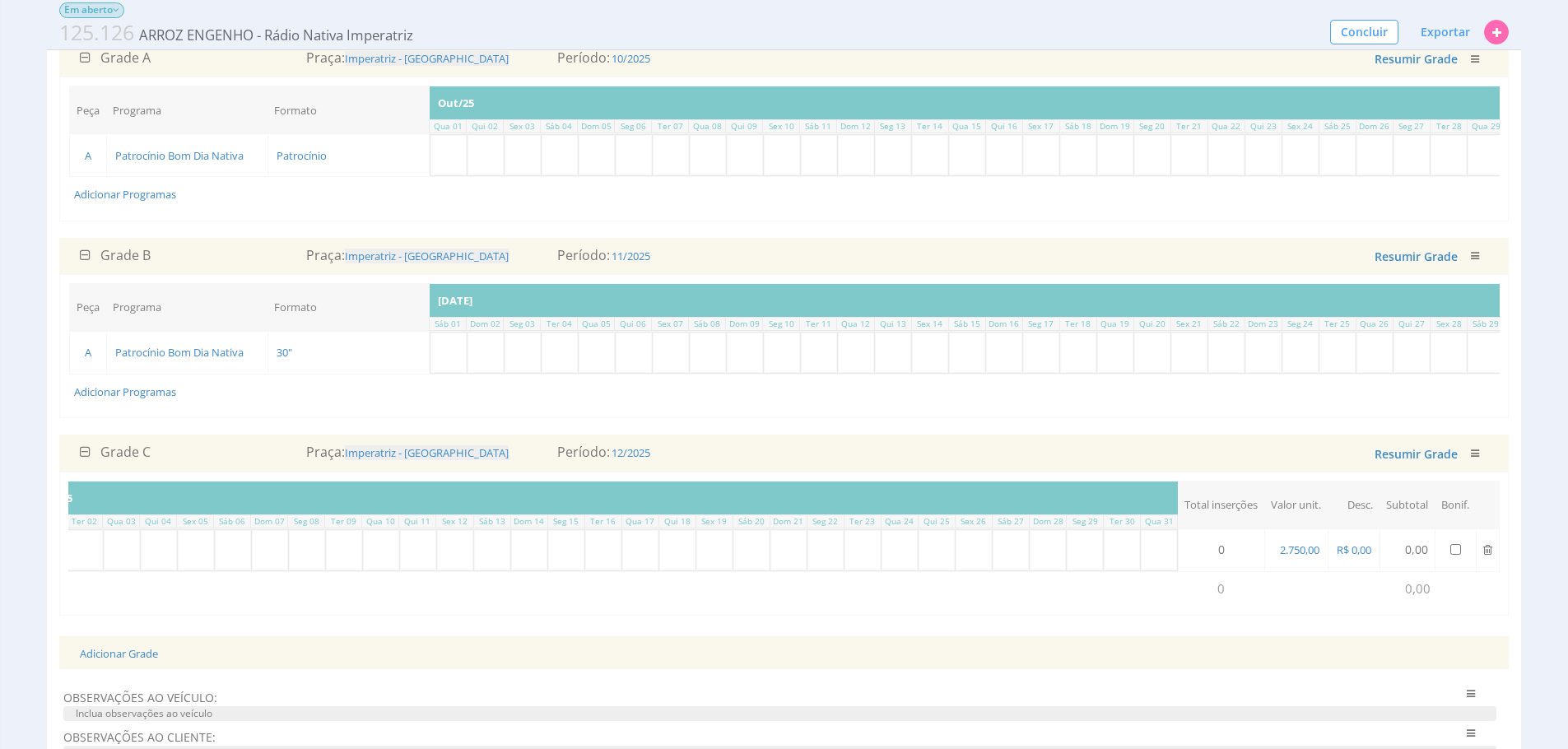
scroll to position [0, 0]
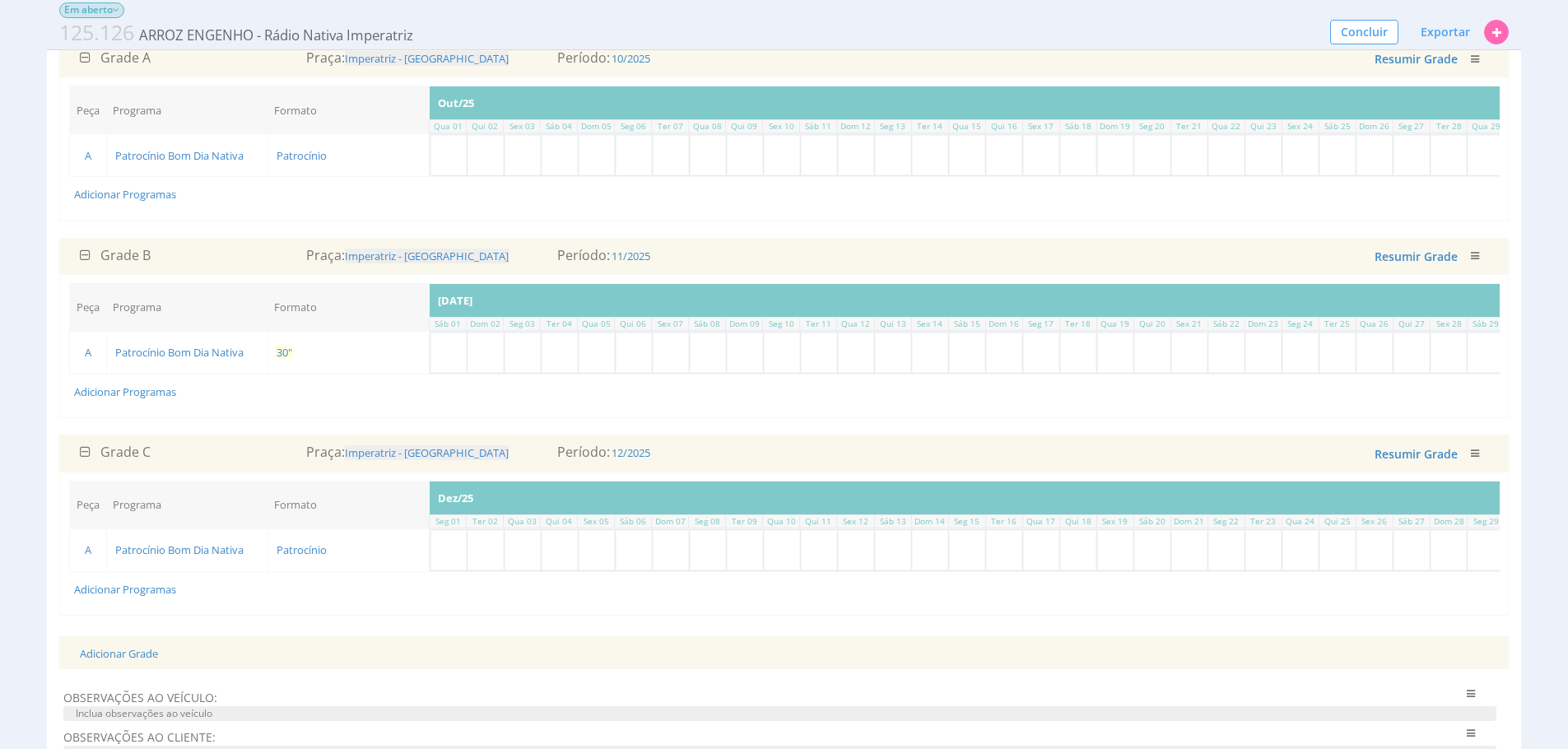
click at [282, 360] on span "30"" at bounding box center [284, 352] width 19 height 15
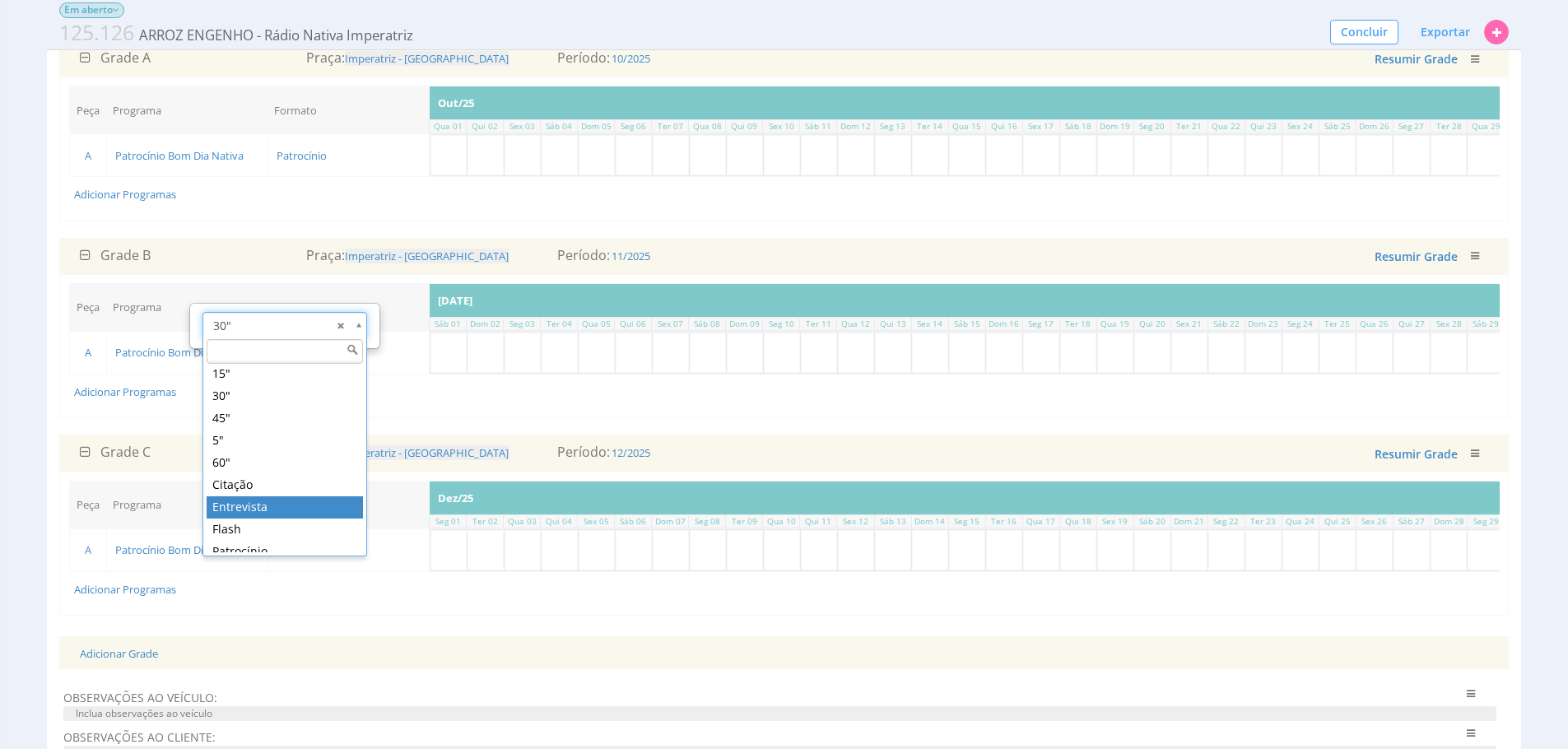
scroll to position [59, 0]
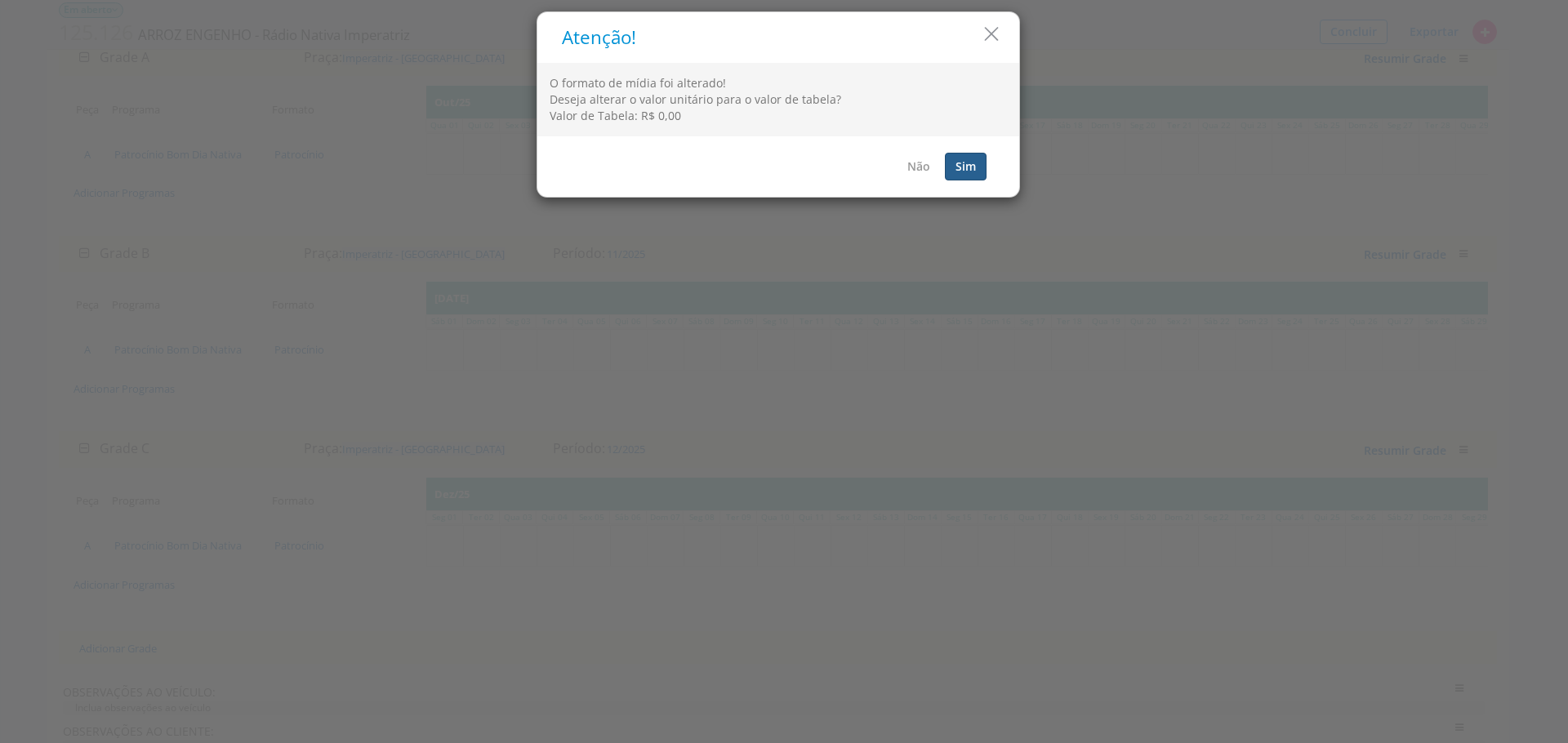
click at [953, 171] on button "Sim" at bounding box center [965, 166] width 42 height 28
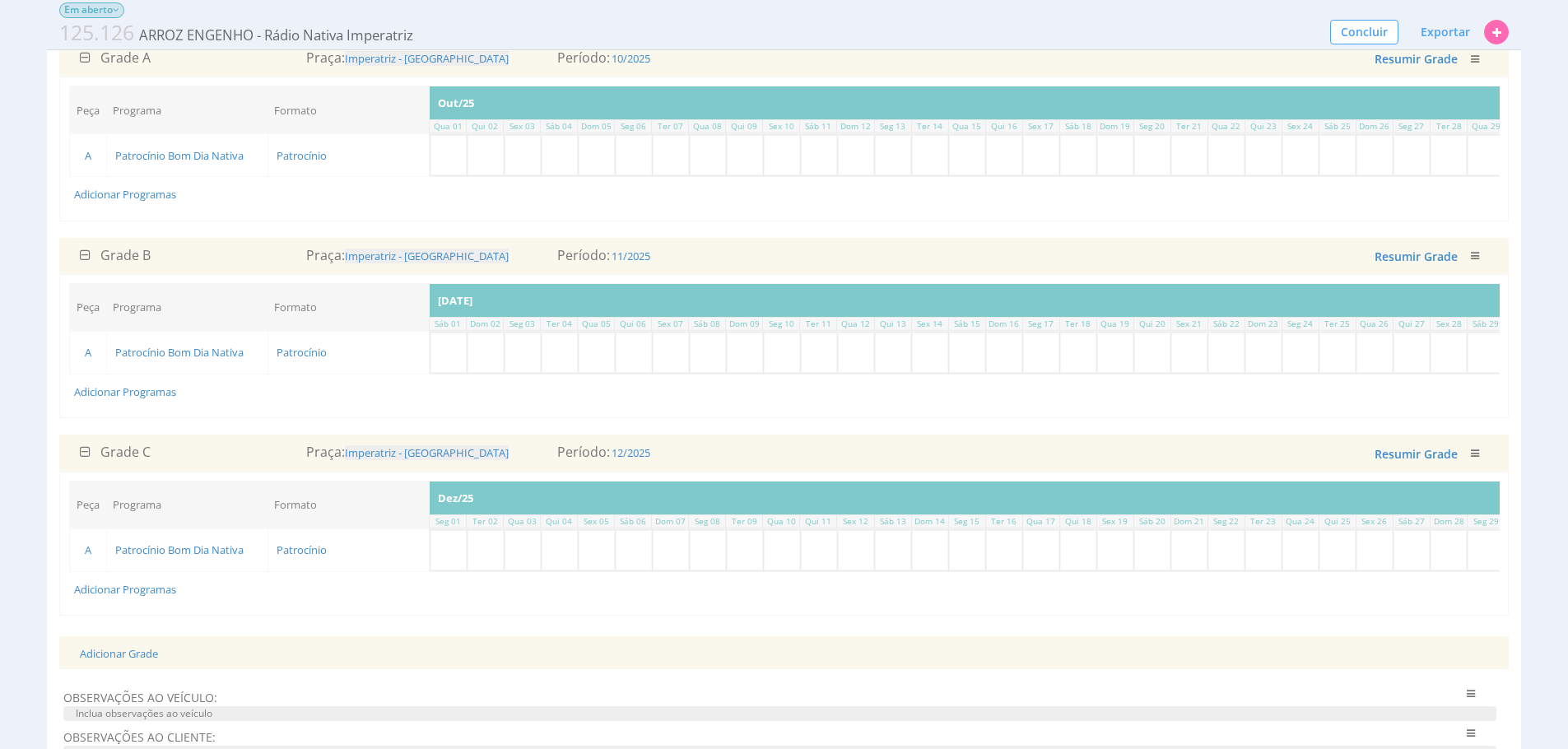
scroll to position [0, 369]
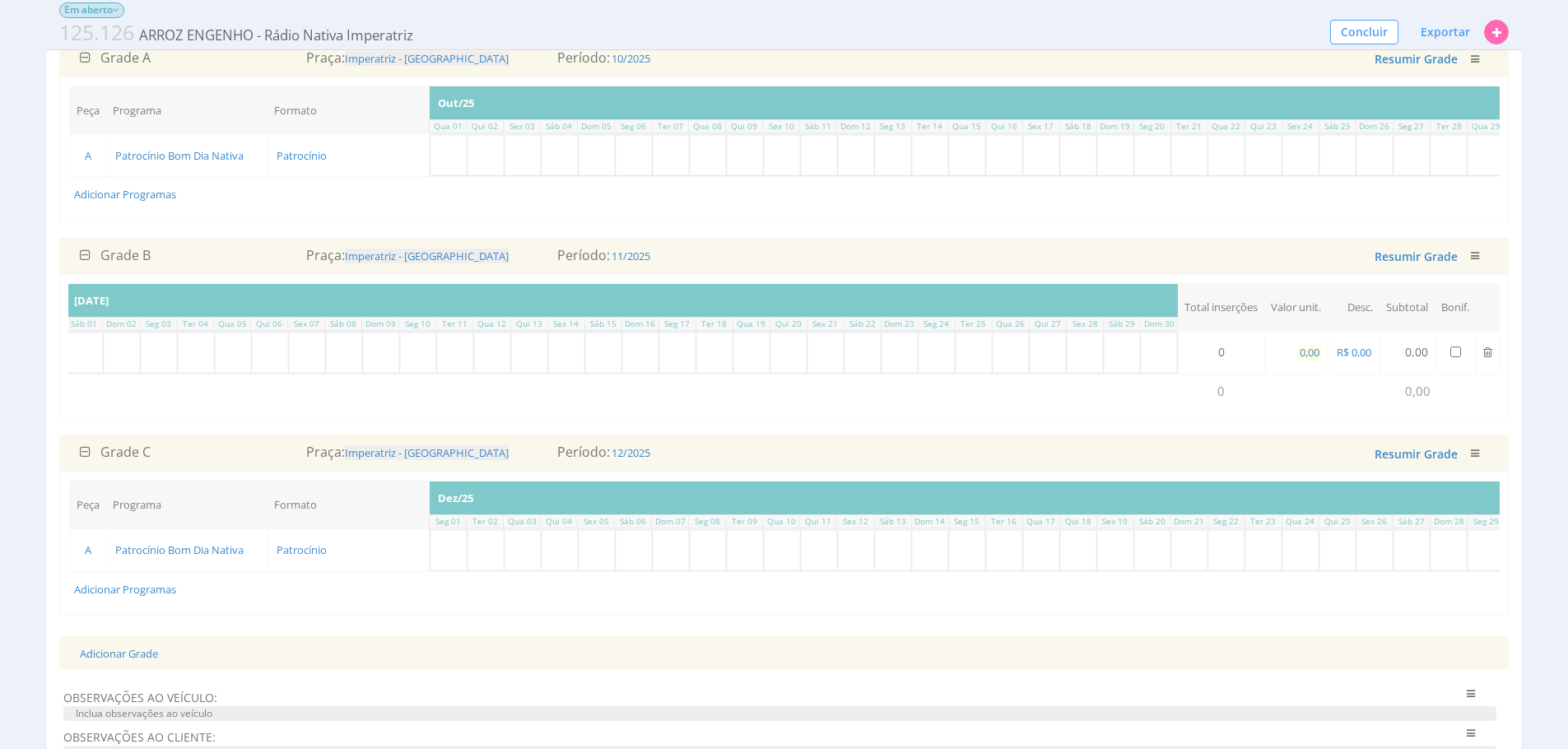
click at [1298, 360] on span "0,00" at bounding box center [1309, 352] width 23 height 15
type input "2.750,00"
click at [1212, 605] on td "Adicionar Programas" at bounding box center [825, 588] width 1510 height 35
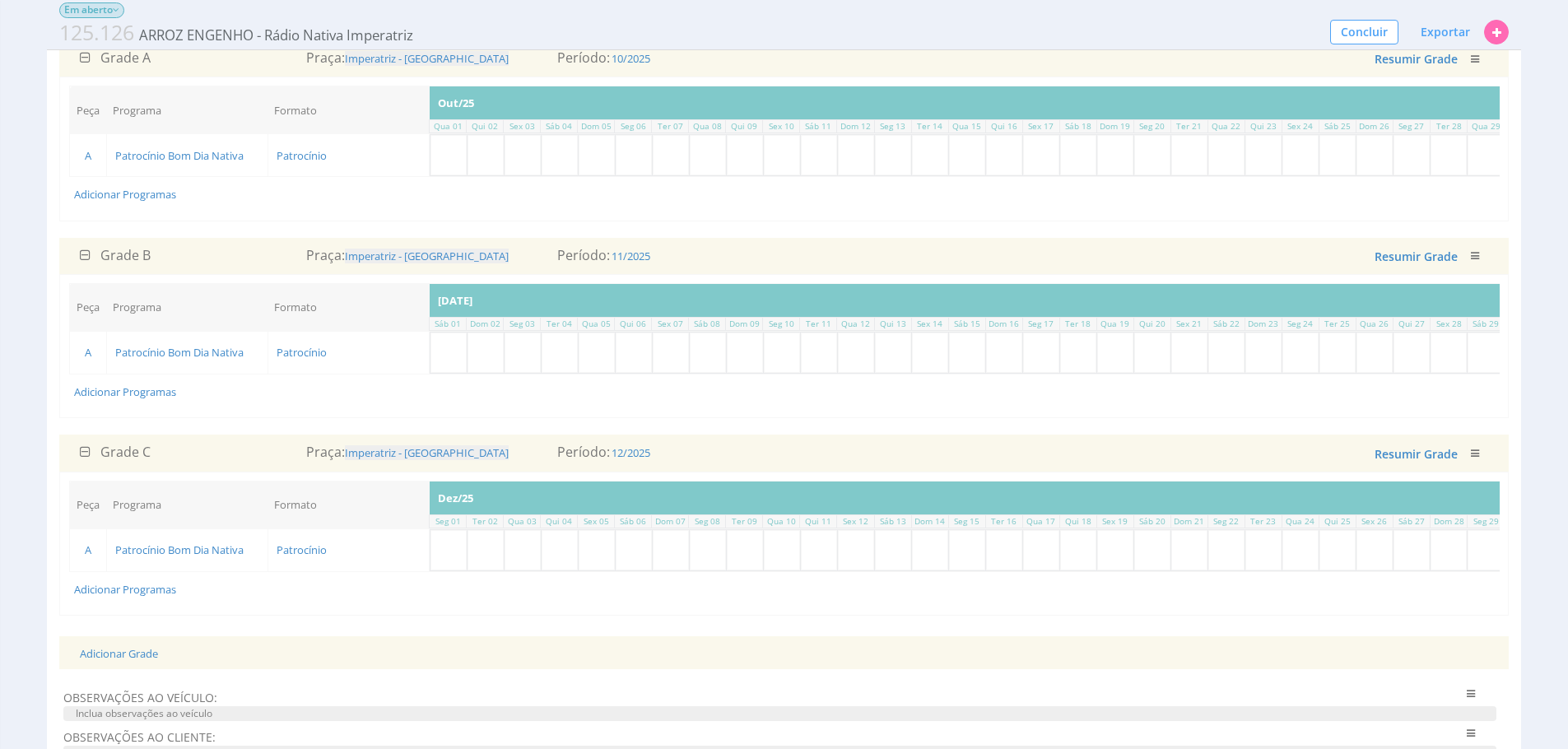
click at [455, 367] on input "text" at bounding box center [448, 353] width 36 height 40
type input "1"
drag, startPoint x: 460, startPoint y: 571, endPoint x: 500, endPoint y: 500, distance: 81.5
click at [460, 570] on input "text" at bounding box center [448, 550] width 36 height 40
type input "1"
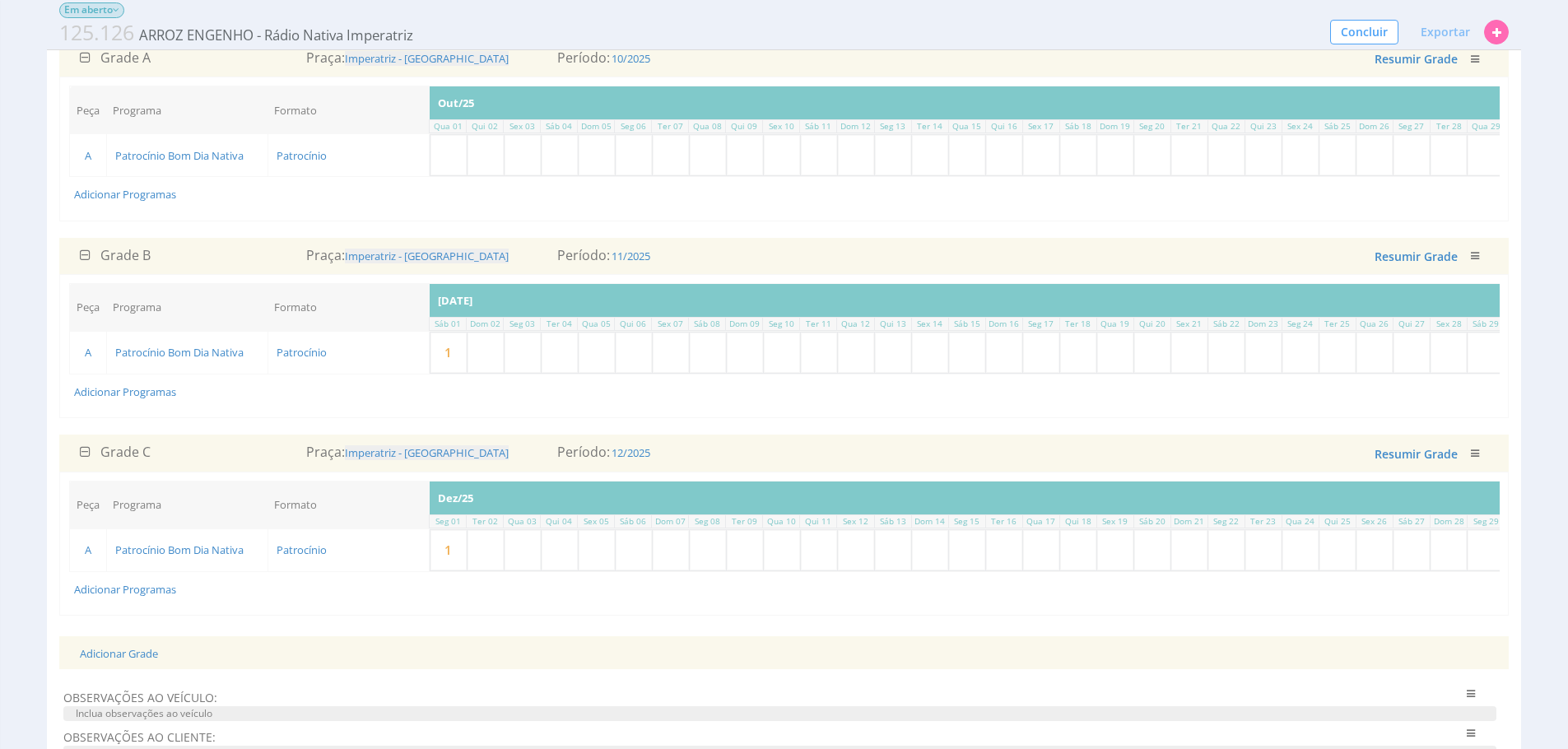
click at [438, 163] on input "text" at bounding box center [448, 155] width 36 height 40
type input "1"
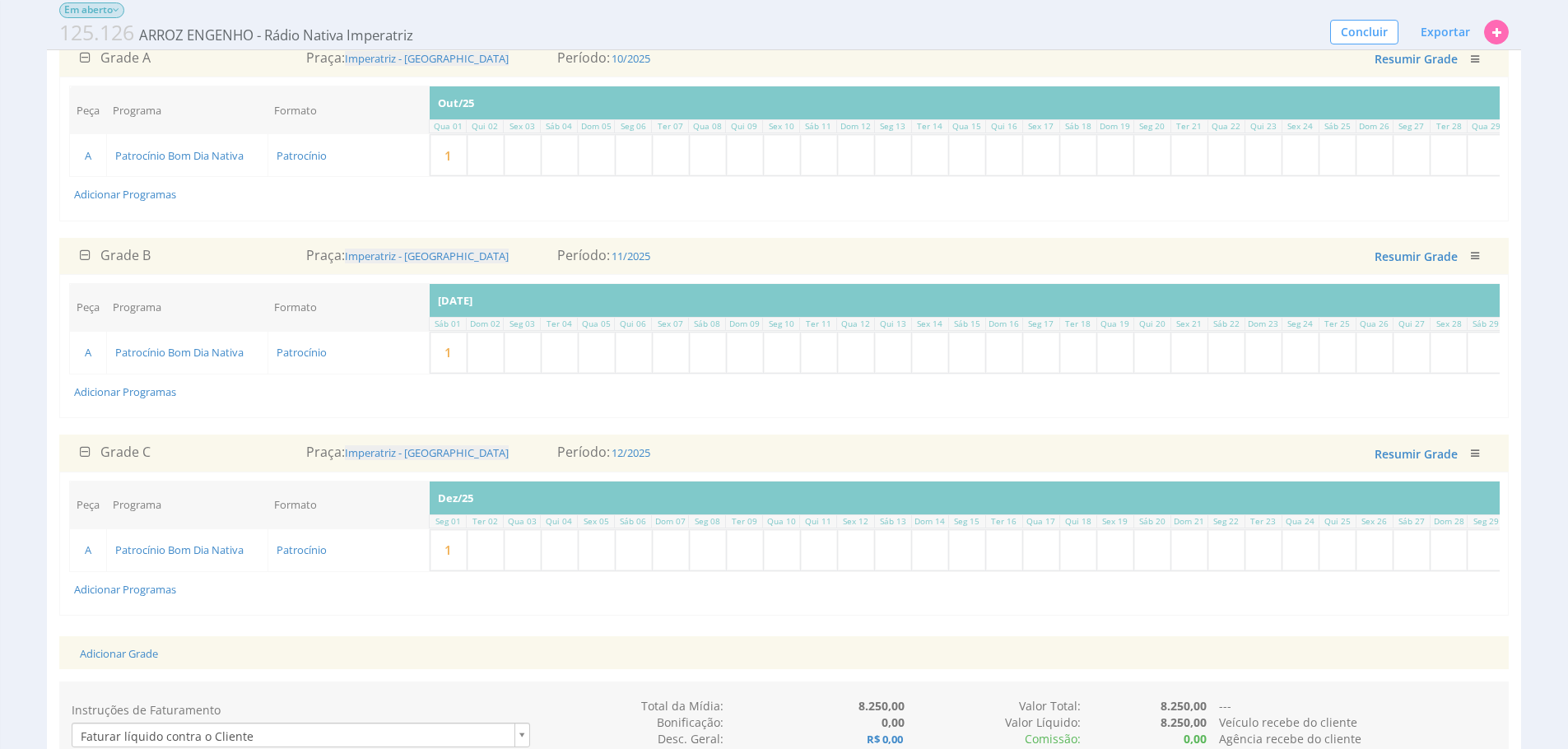
click at [799, 265] on div "Grade B Praça: Imperatriz - Maranhão Período: 11/2025 Salvando ... Resumir Grad…" at bounding box center [784, 256] width 1433 height 20
click at [875, 242] on div "Grade A Praça: Imperatriz - Maranhão Período: 10/2025 Salvando ... Resumir Grad…" at bounding box center [784, 335] width 1450 height 592
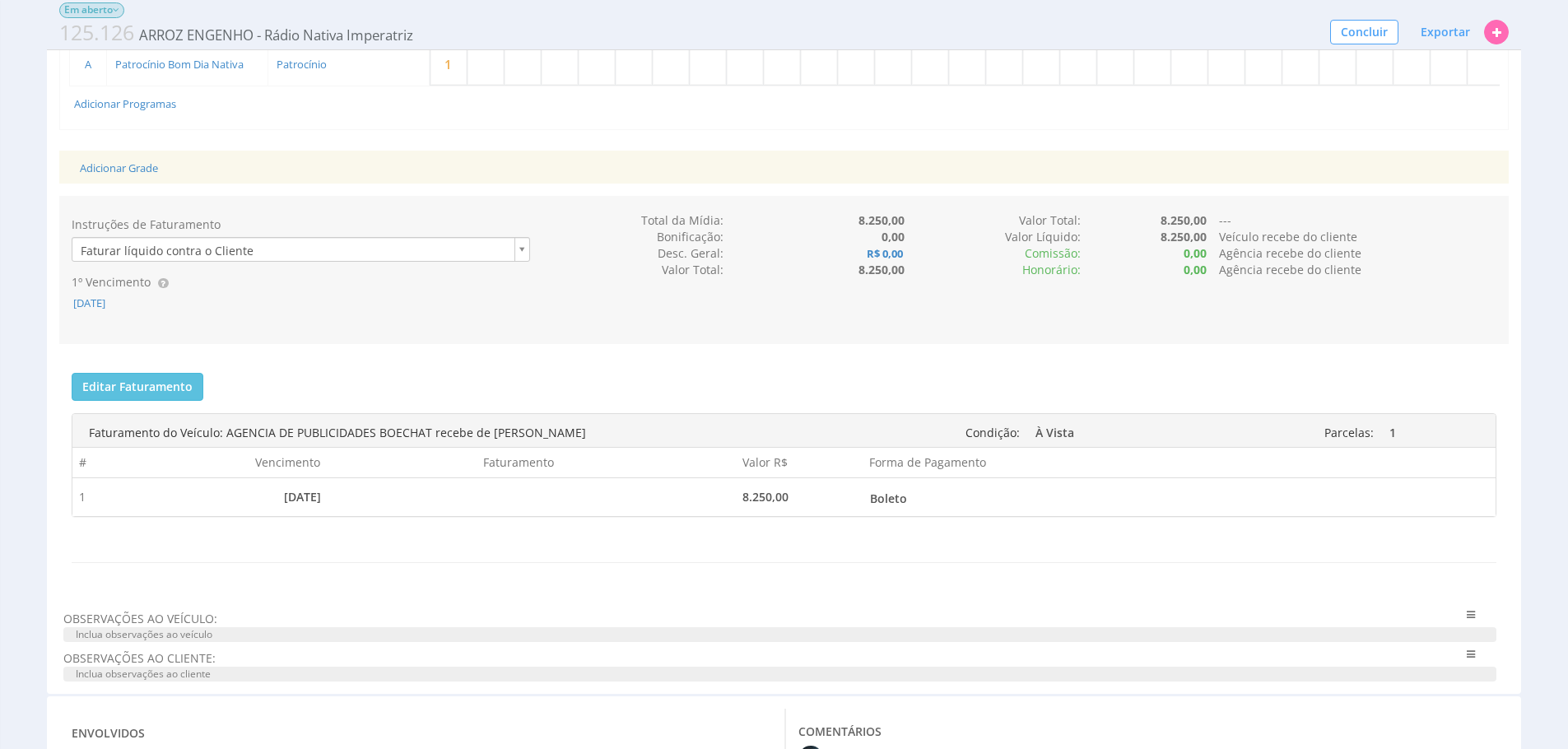
scroll to position [801, 0]
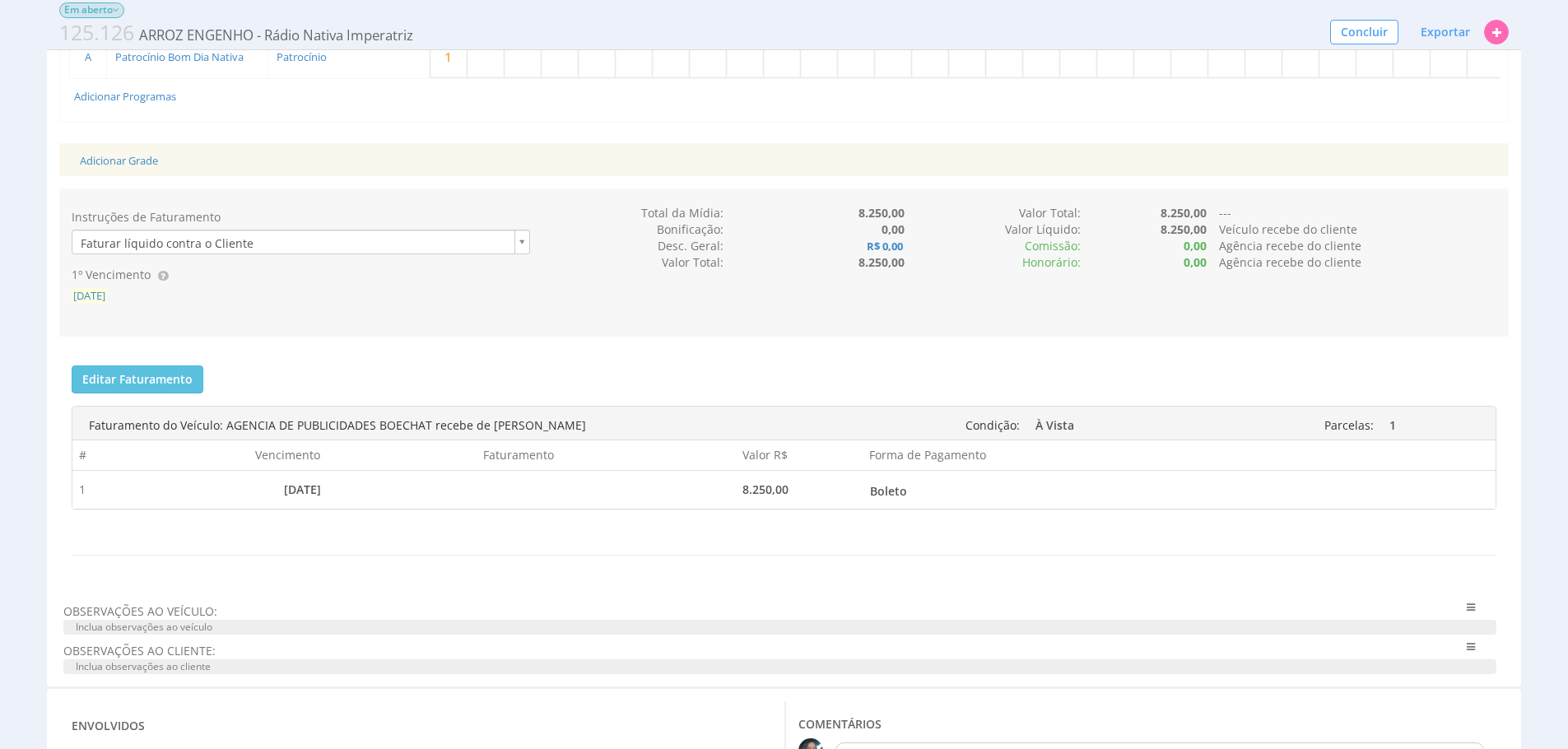
click at [91, 303] on span "30/09/2025" at bounding box center [89, 295] width 35 height 15
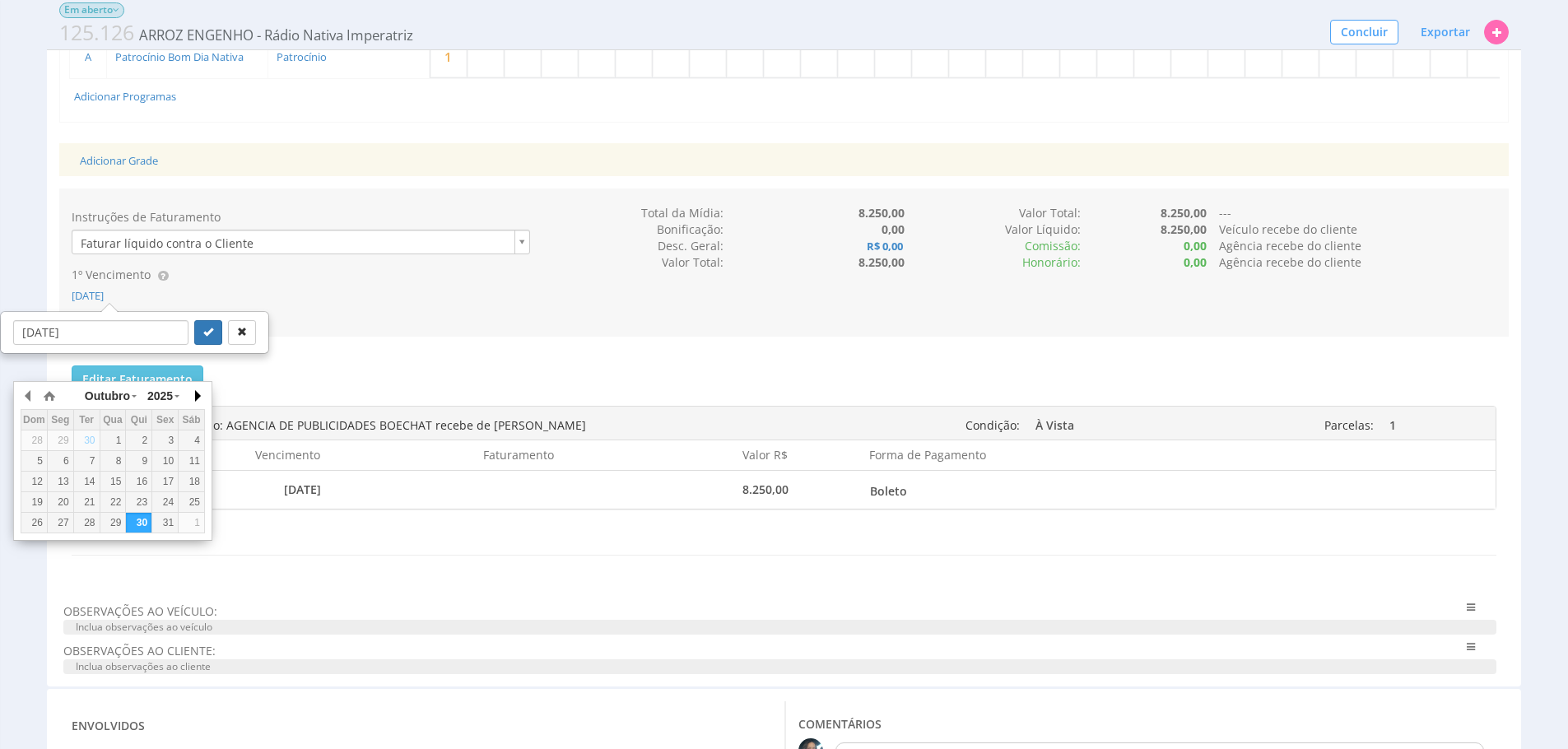
click at [191, 392] on button "button" at bounding box center [196, 395] width 16 height 25
click at [139, 481] on div "16" at bounding box center [138, 481] width 25 height 14
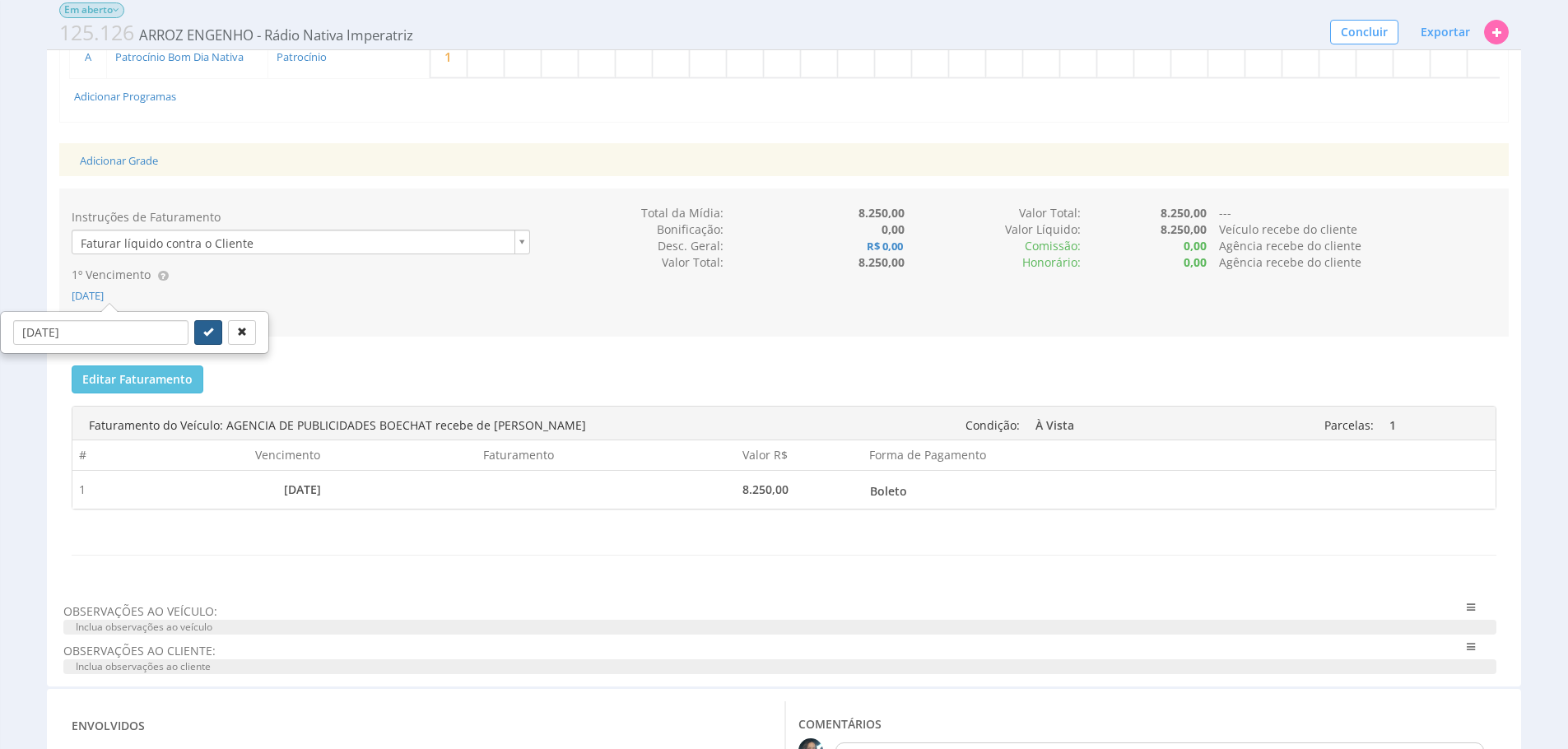
click at [198, 345] on button "submit" at bounding box center [208, 332] width 28 height 25
type input "16/10/2025"
click at [157, 394] on button "Editar Faturamento" at bounding box center [137, 379] width 132 height 28
drag, startPoint x: 118, startPoint y: 426, endPoint x: 650, endPoint y: 381, distance: 533.9
click at [118, 394] on button "Editar Faturamento" at bounding box center [137, 379] width 132 height 28
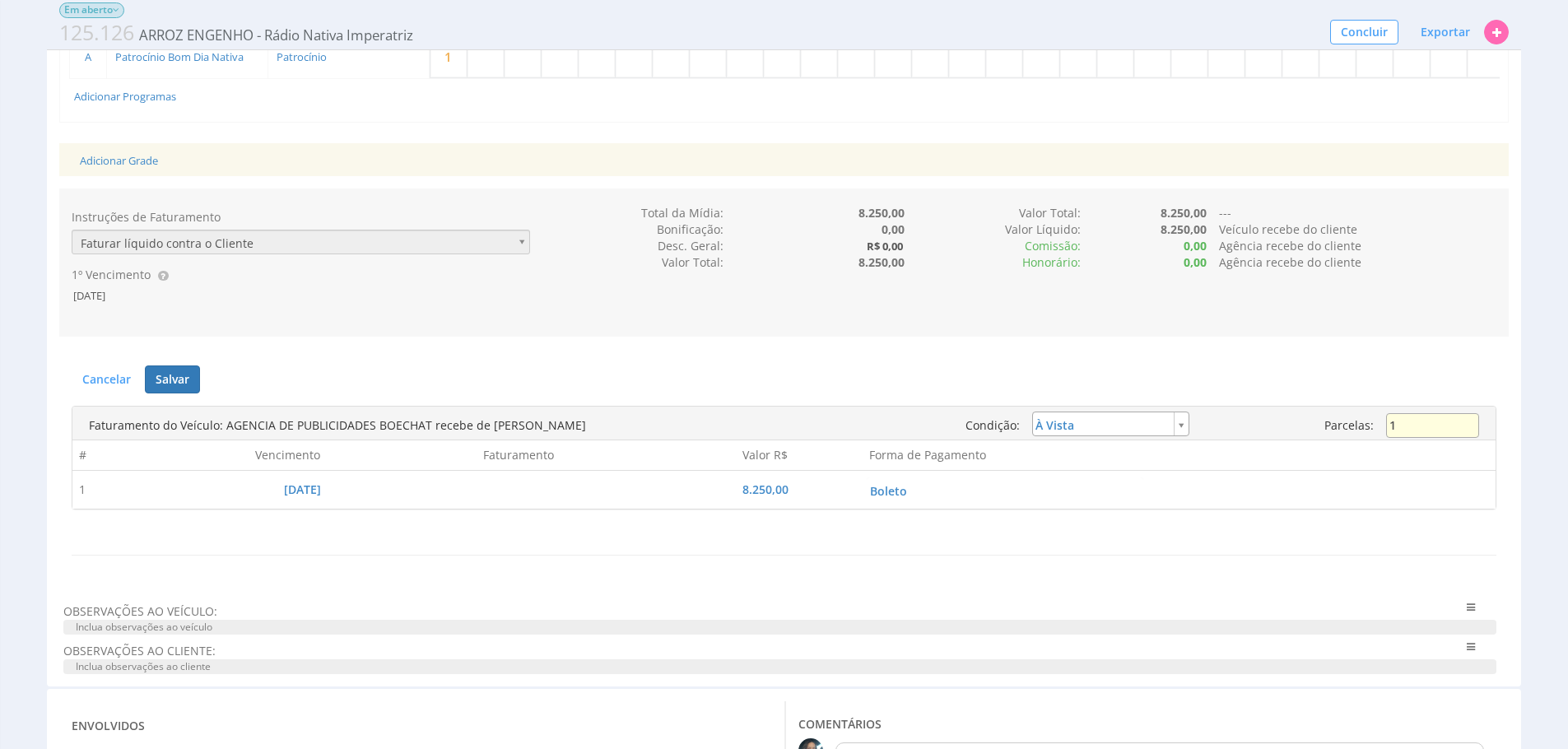
click at [1416, 438] on input "1" at bounding box center [1432, 424] width 93 height 25
type input "3"
type input "installment"
type input "2.750,00"
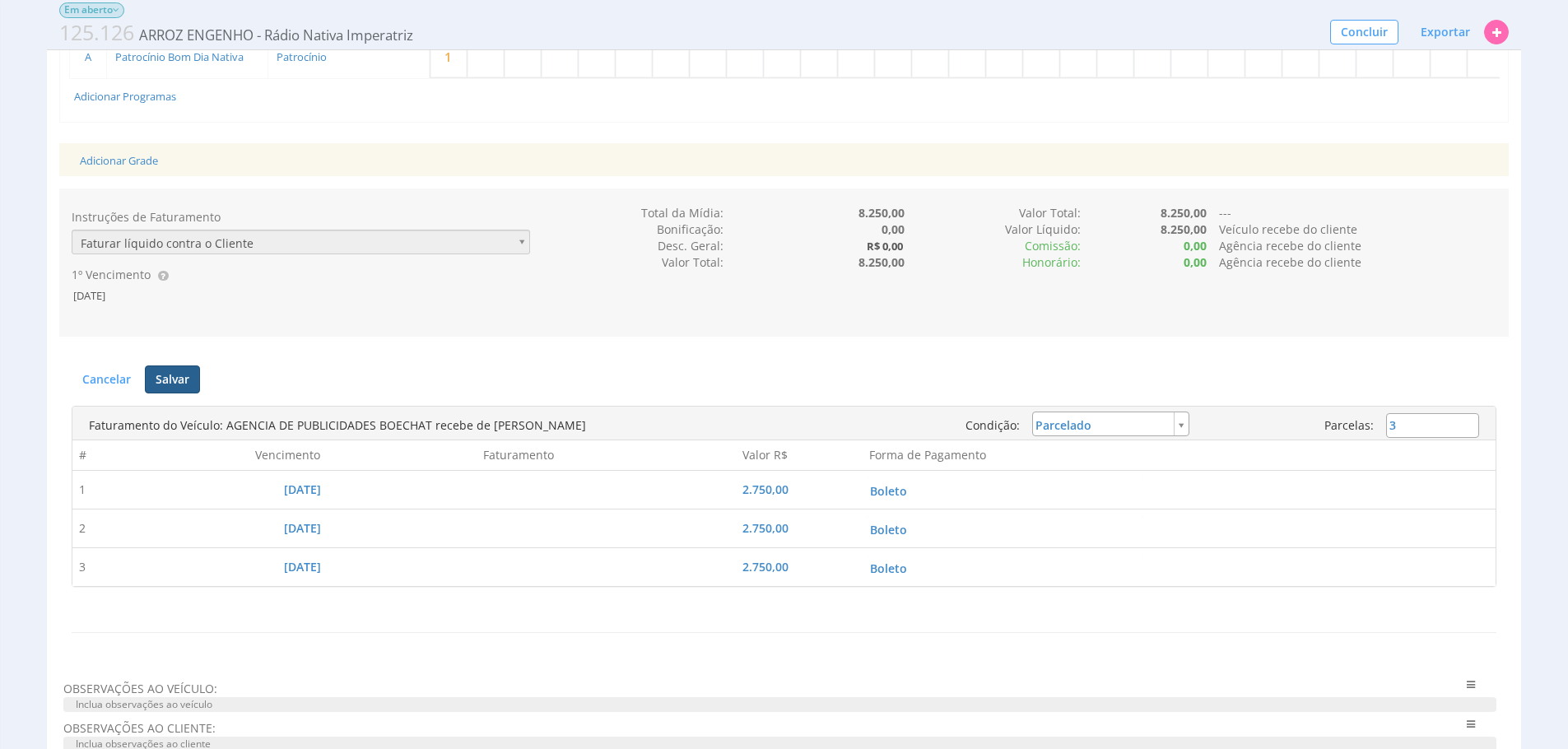
click at [157, 394] on button "Salvar" at bounding box center [172, 379] width 55 height 28
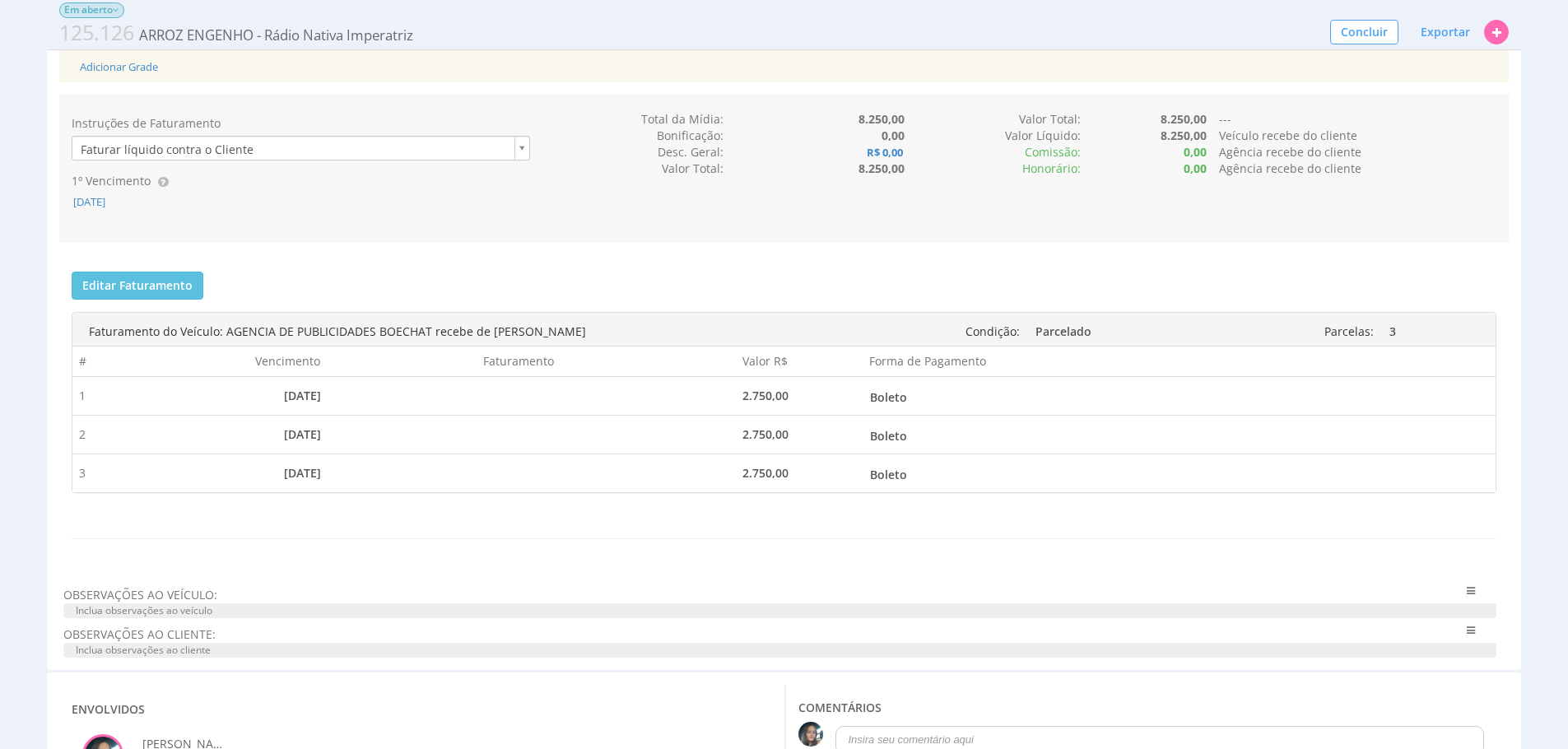
scroll to position [901, 0]
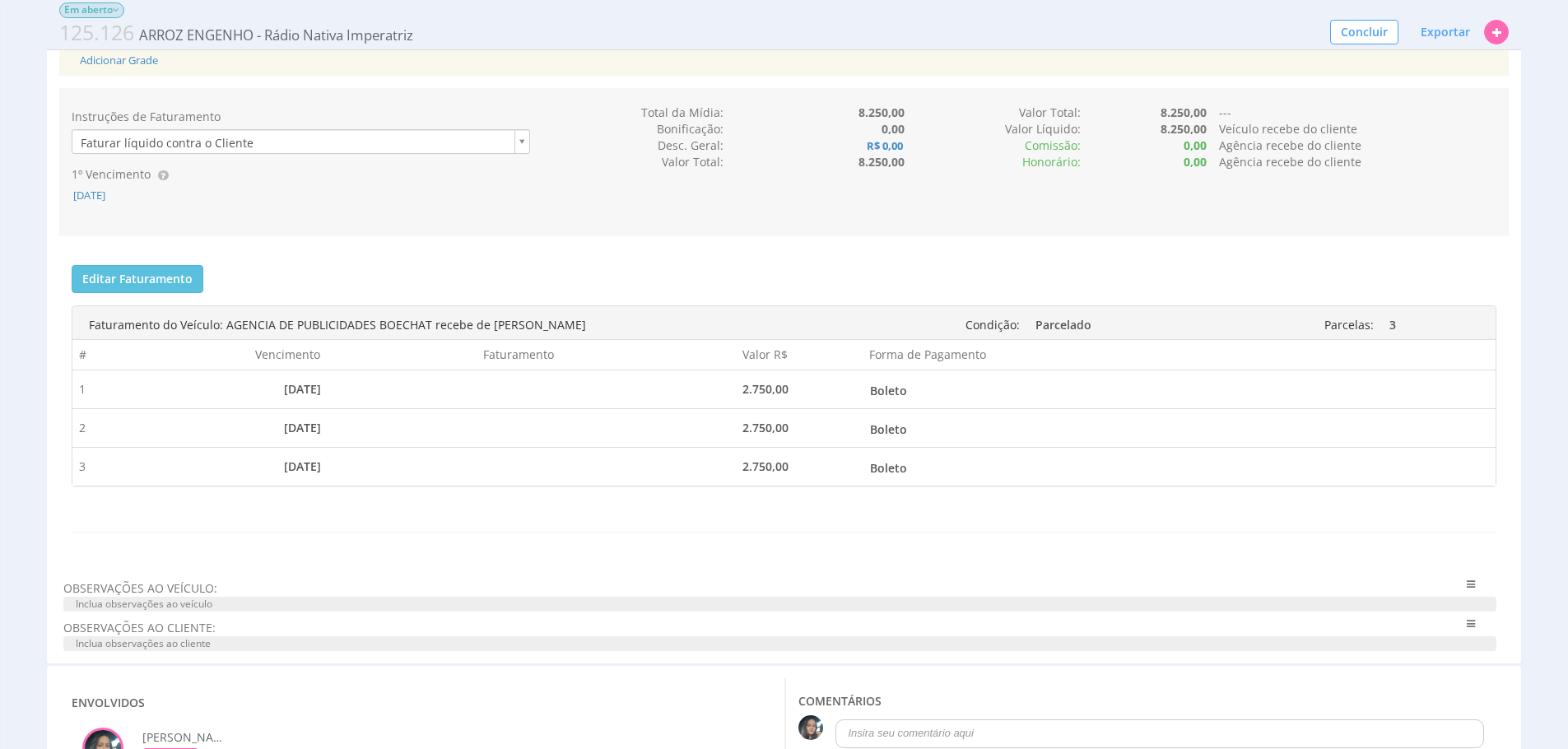
click at [232, 596] on span "OBSERVAÇÕES AO VEÍCULO:" at bounding box center [720, 588] width 1314 height 16
click at [231, 611] on span "Inclua observações ao veículo" at bounding box center [780, 604] width 1433 height 15
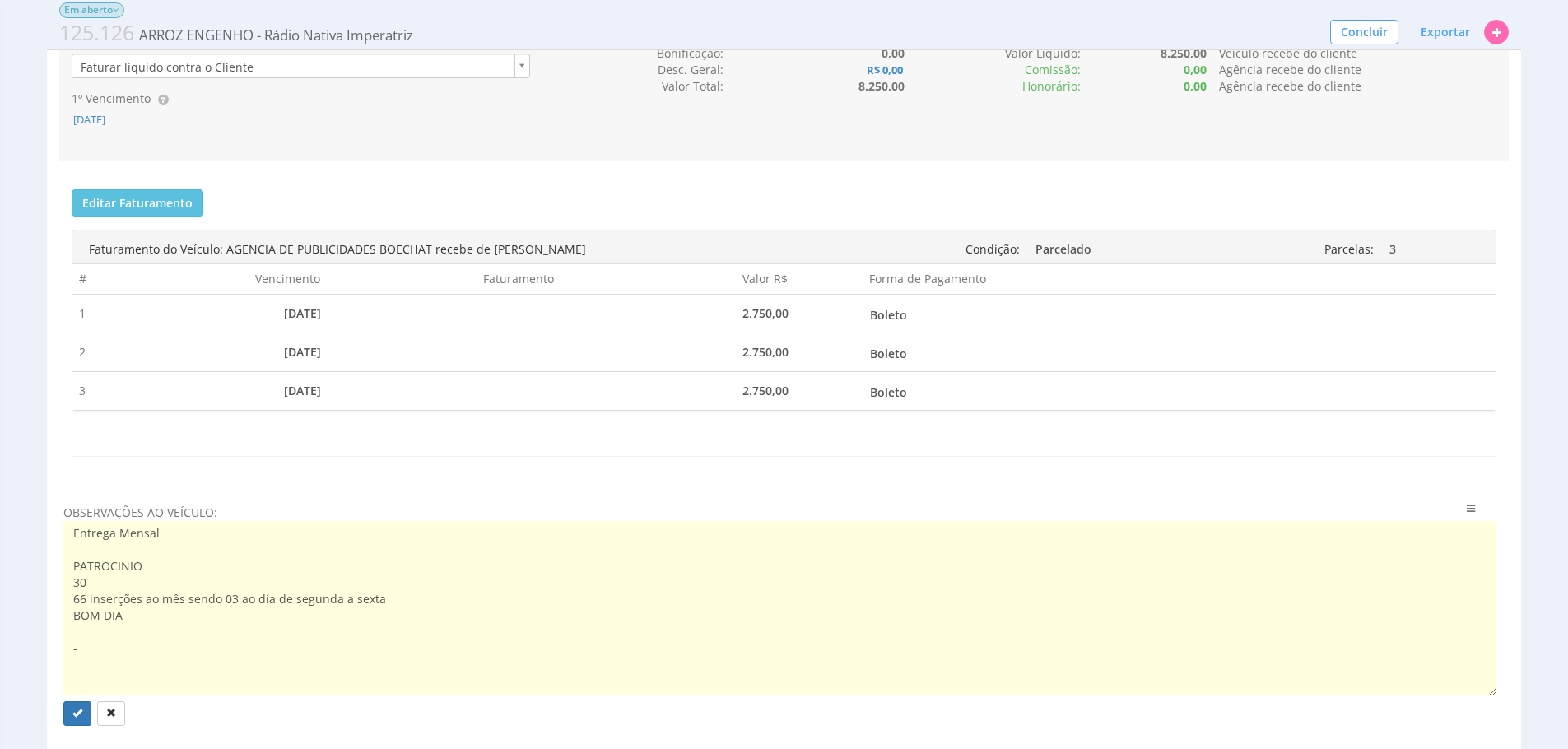
scroll to position [0, 0]
paste textarea "66 inserções ao mês sendo 03 ao dia de segunda a sexta"
paste textarea "44 testemunhais ao mês 02 chamadas ao dia de segunda a sexta"
click at [383, 621] on textarea "Entrega Mensal Patrocínio Bom Dia Nativa 66 inserções ao mês sendo 03 ao dia de…" at bounding box center [780, 608] width 1433 height 175
drag, startPoint x: 467, startPoint y: 622, endPoint x: 468, endPoint y: 632, distance: 10.0
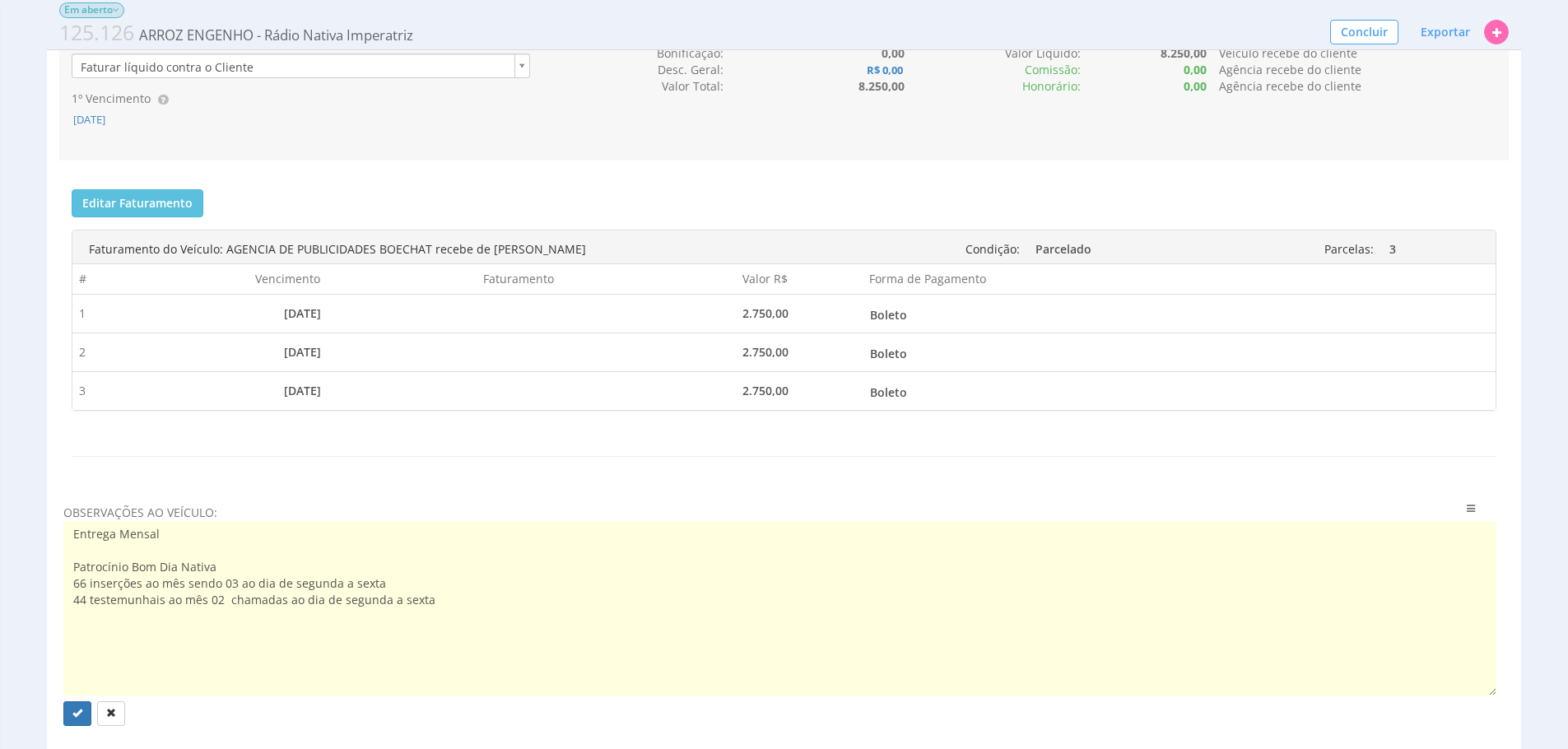
click at [467, 627] on textarea "Entrega Mensal Patrocínio Bom Dia Nativa 66 inserções ao mês sendo 03 ao dia de…" at bounding box center [780, 608] width 1433 height 175
click at [468, 633] on textarea "Entrega Mensal Patrocínio Bom Dia Nativa 66 inserções ao mês sendo 03 ao dia de…" at bounding box center [780, 608] width 1433 height 175
paste textarea "Abertura e encerramento do programa."
type textarea "Entrega Mensal Patrocínio Bom Dia Nativa 66 inserções ao mês sendo 03 ao dia de…"
drag, startPoint x: 357, startPoint y: 664, endPoint x: 20, endPoint y: 576, distance: 348.3
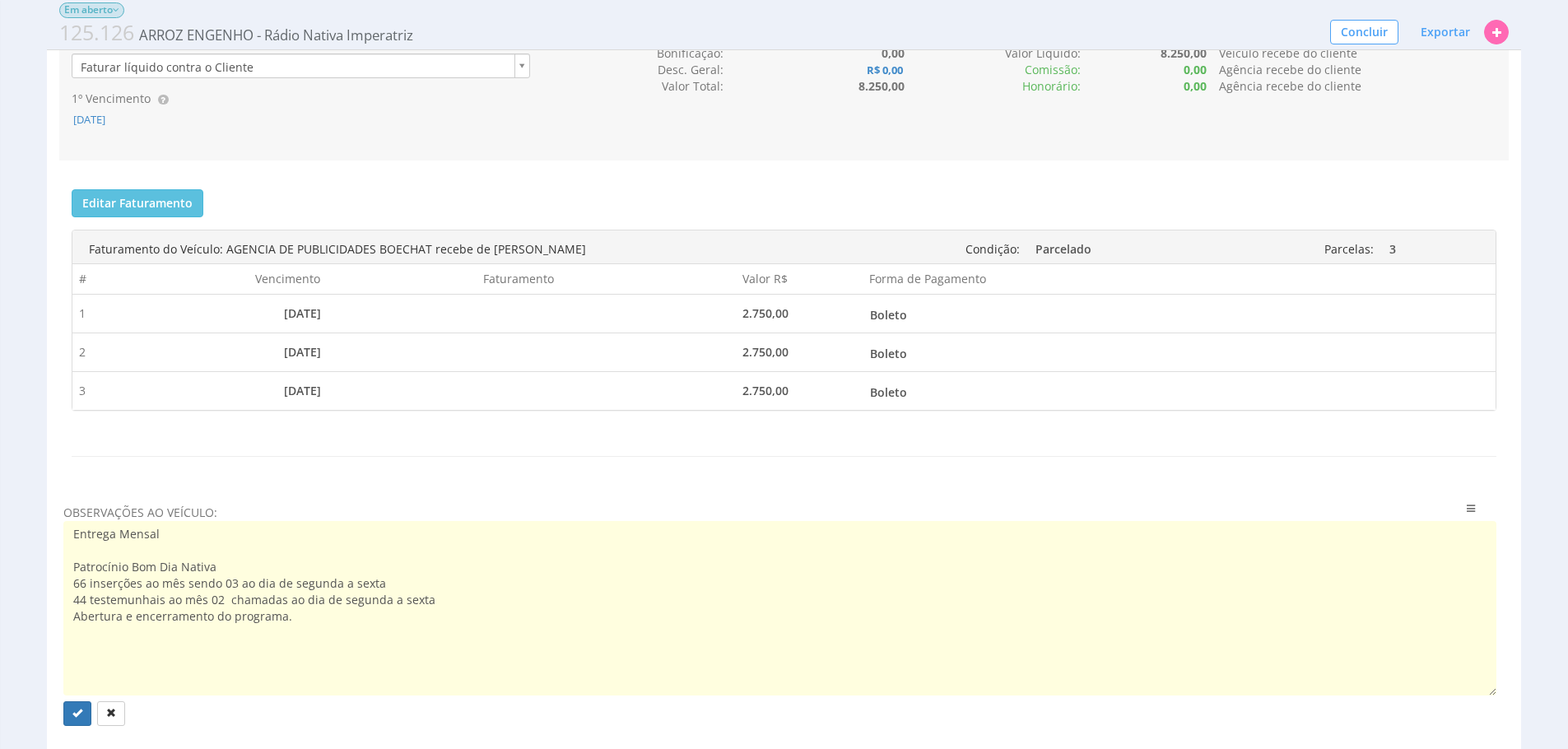
click at [20, 576] on div "Mídia Rádio Em aberto Esta Mídia foi enviada para o Financeiro 125.126 ARROZ EN…" at bounding box center [784, 90] width 1568 height 2043
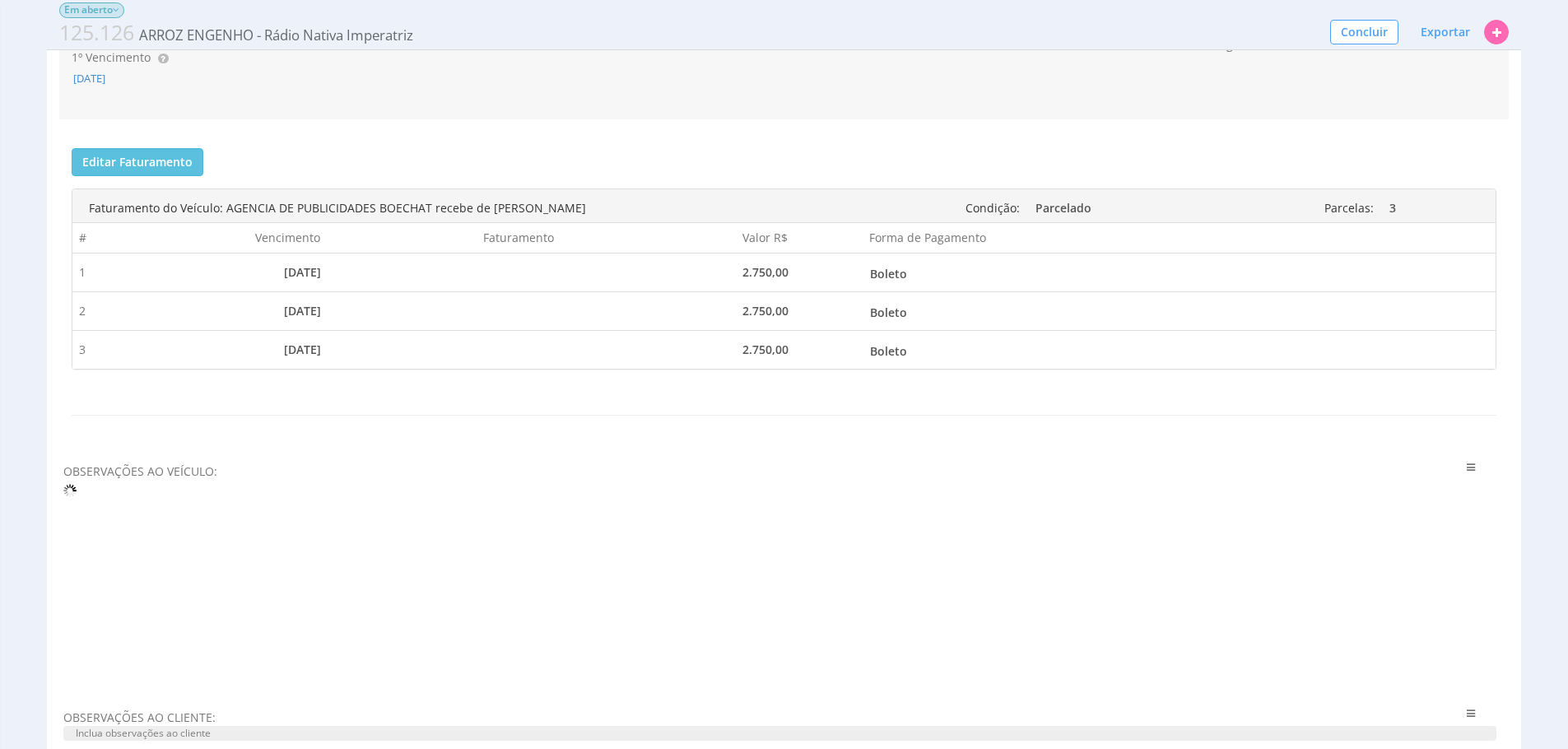
scroll to position [1082, 0]
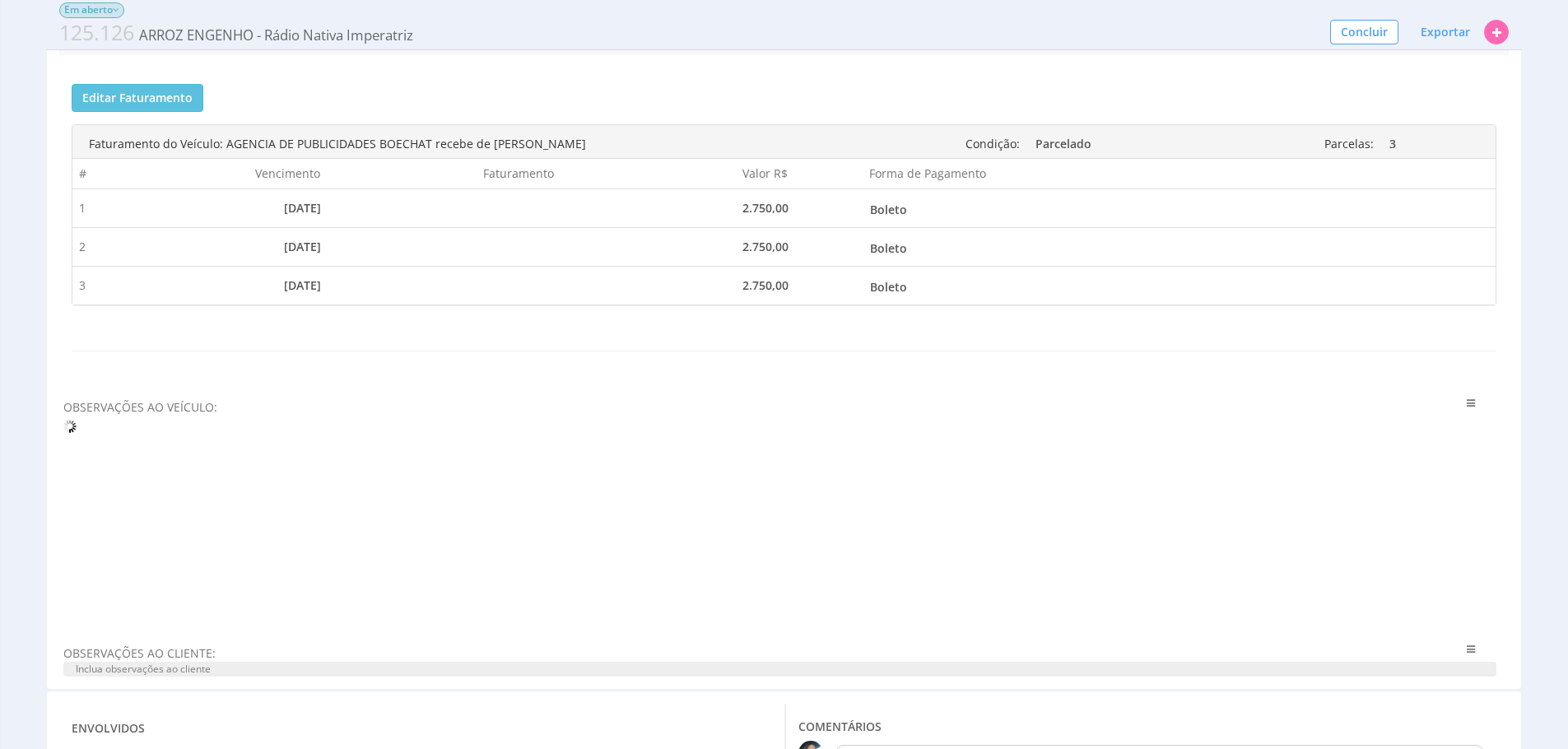
click at [182, 676] on span "Inclua observações ao cliente" at bounding box center [780, 669] width 1433 height 15
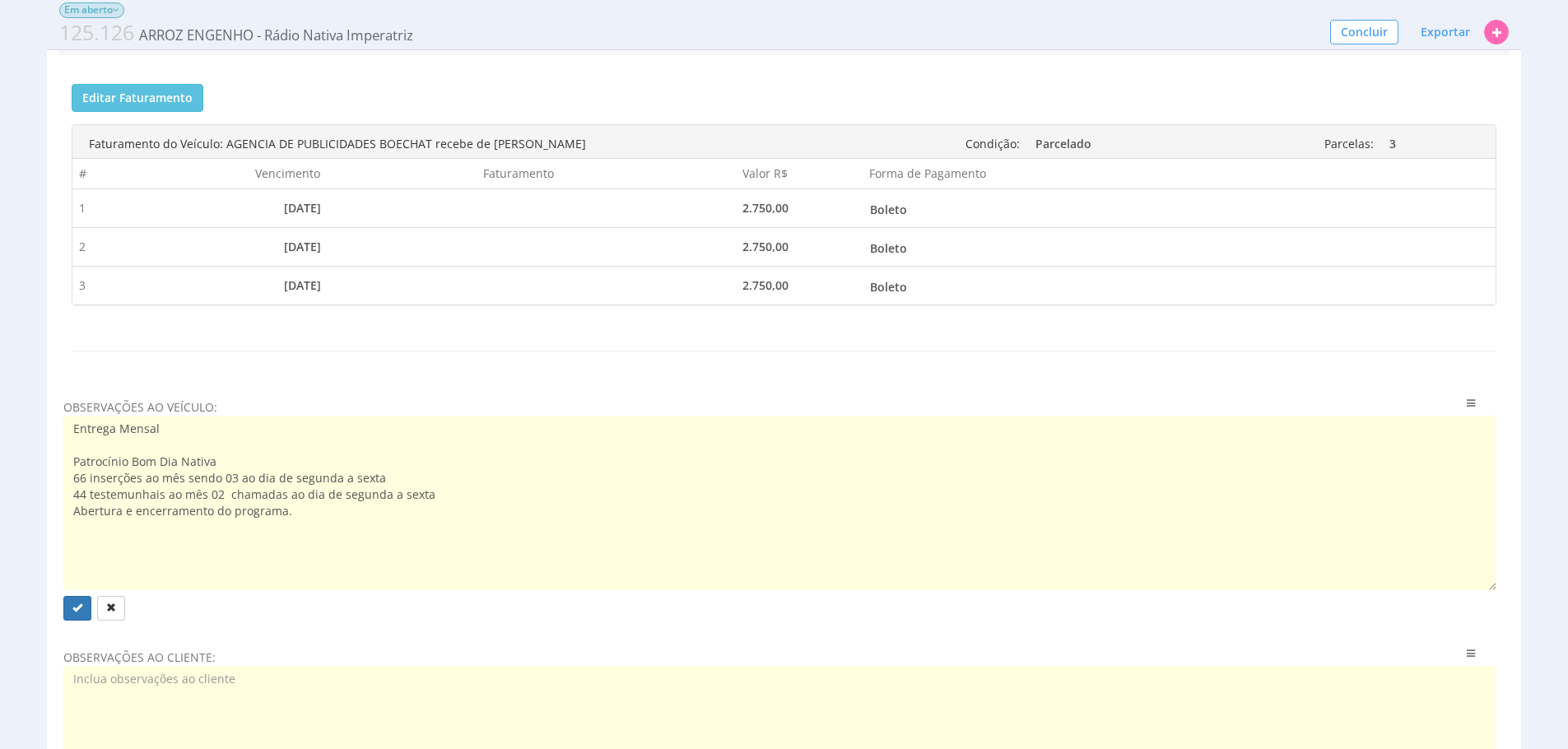
click at [182, 709] on textarea at bounding box center [780, 753] width 1433 height 175
paste textarea "Entrega Mensal Patrocínio Bom Dia Nativa 66 inserções ao mês sendo 03 ao dia de…"
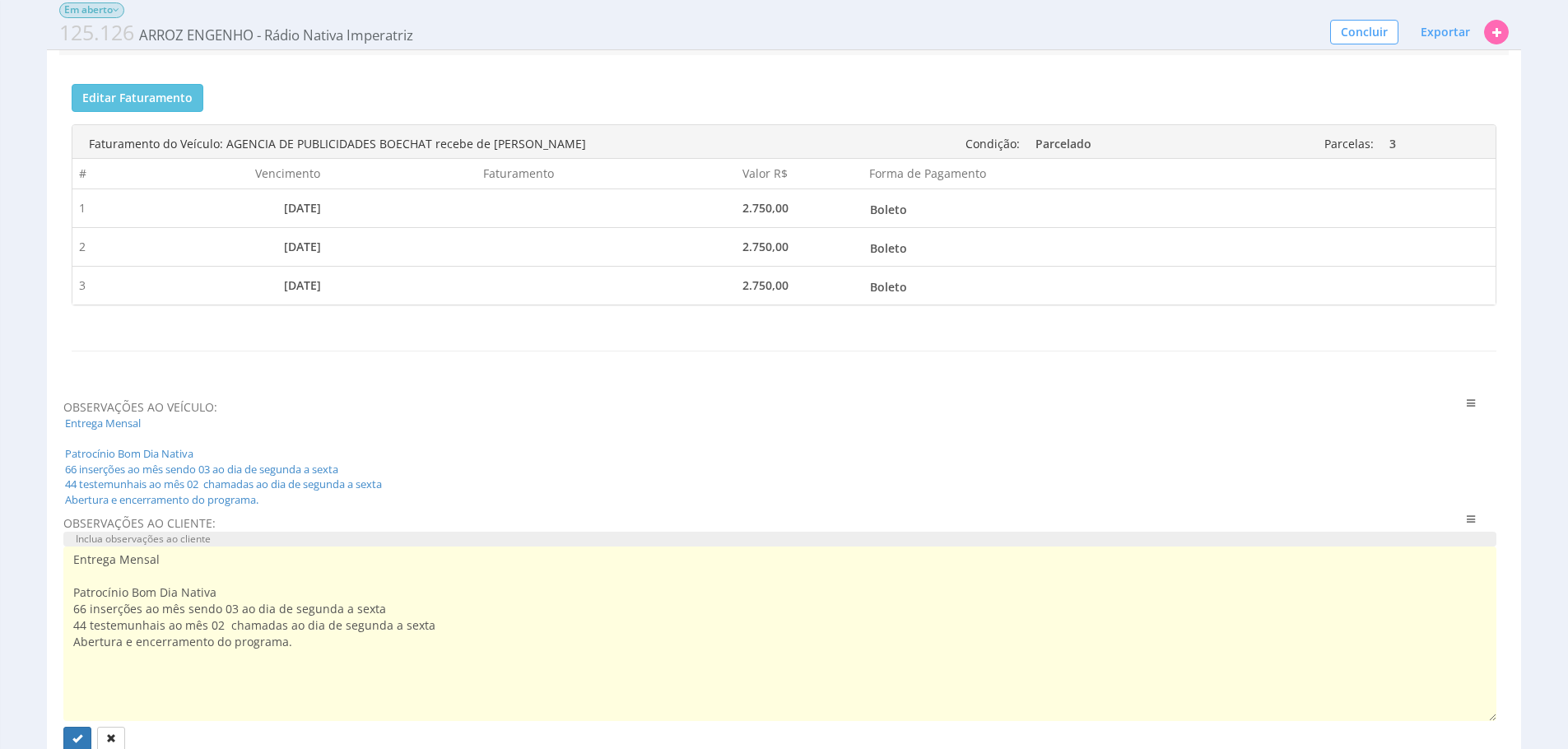
type textarea "Entrega Mensal Patrocínio Bom Dia Nativa 66 inserções ao mês sendo 03 ao dia de…"
click at [26, 611] on div "Mídia Rádio Em aberto Esta Mídia foi enviada para o Financeiro 125.126 ARROZ EN…" at bounding box center [784, 31] width 1568 height 2135
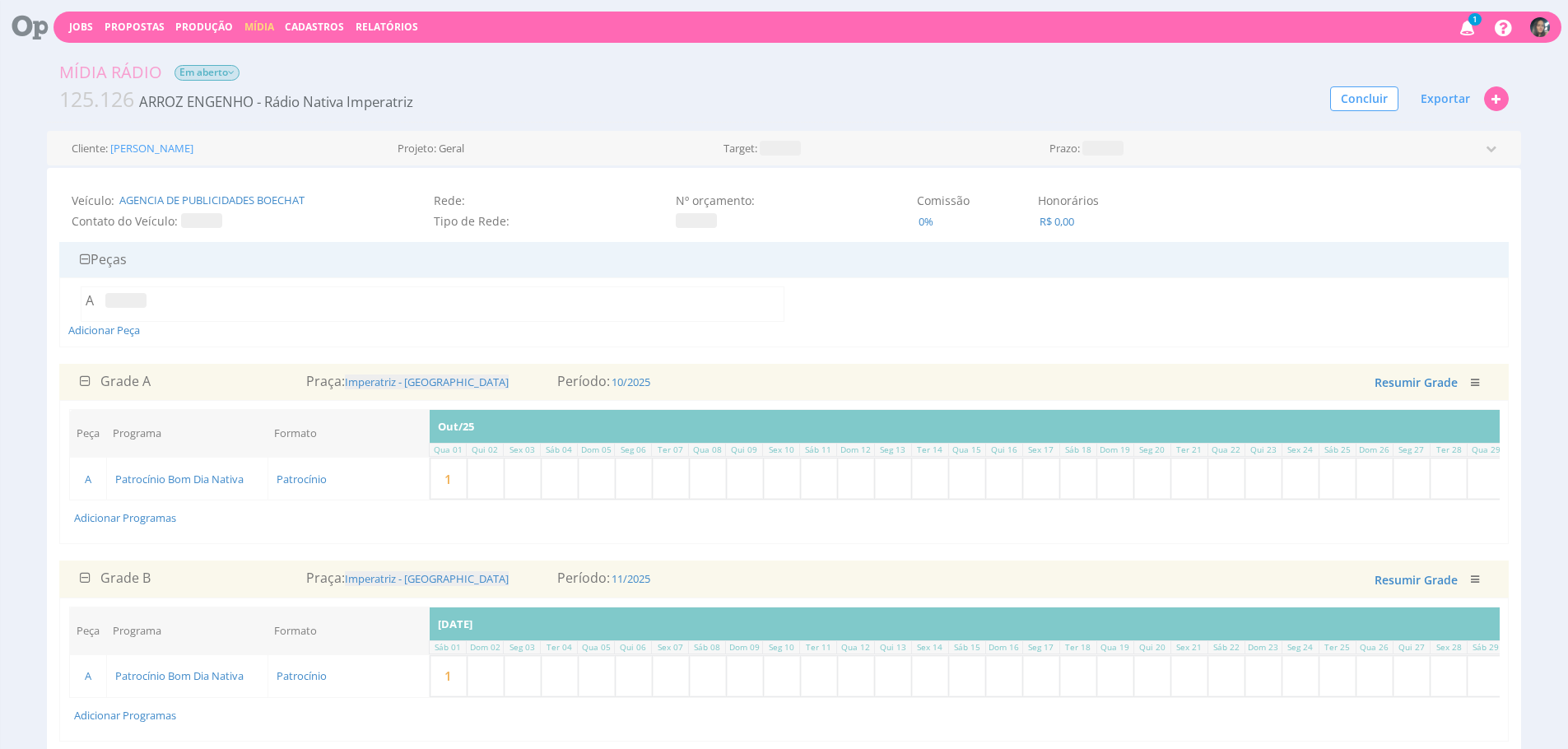
scroll to position [0, 0]
click at [1432, 91] on button "Exportar" at bounding box center [1445, 99] width 71 height 28
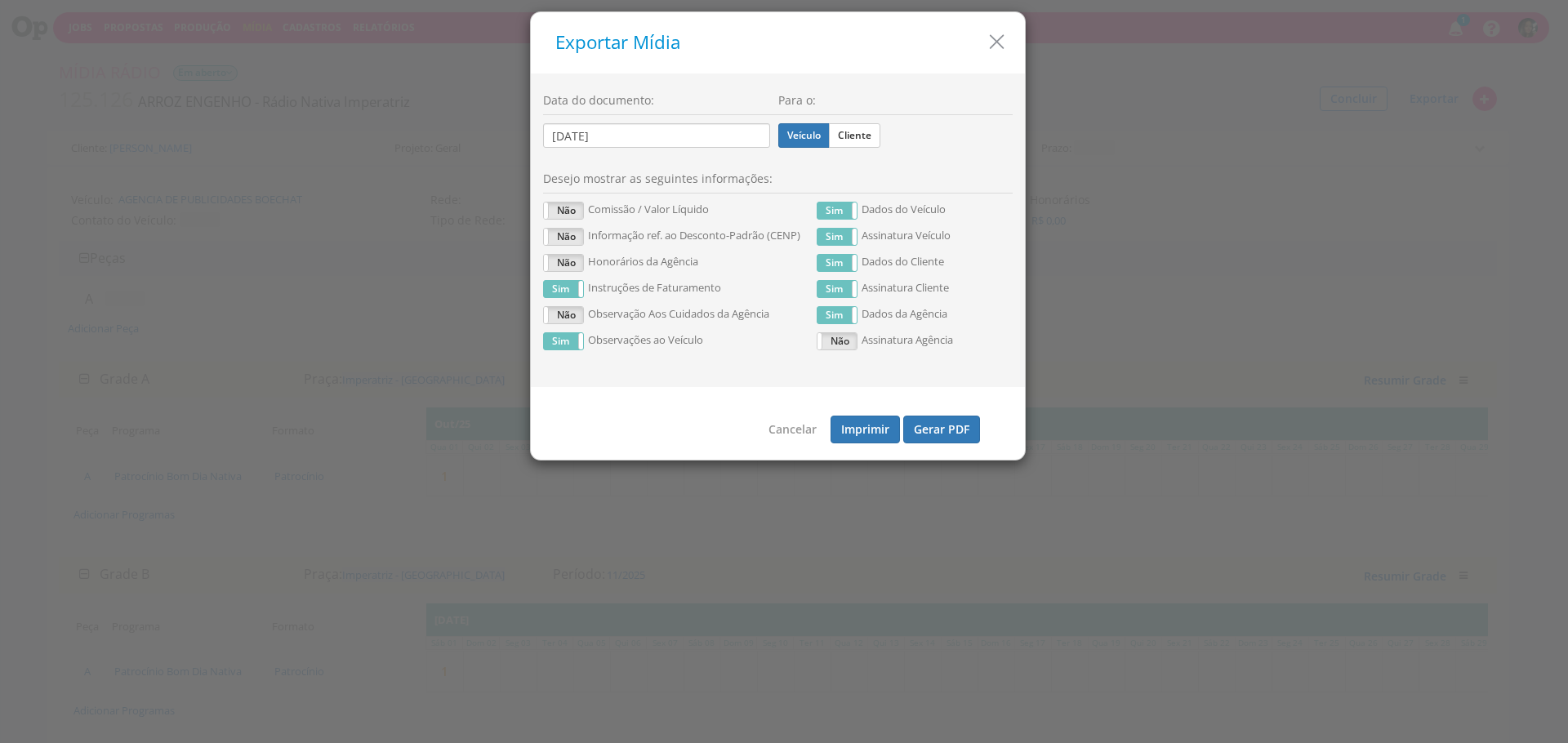
drag, startPoint x: 850, startPoint y: 132, endPoint x: 915, endPoint y: 374, distance: 250.6
click at [850, 132] on label "Cliente" at bounding box center [854, 135] width 51 height 24
click at [0, 0] on input "Cliente" at bounding box center [0, 0] width 0 height 0
click at [942, 435] on button "Gerar PDF" at bounding box center [941, 429] width 77 height 28
drag, startPoint x: 796, startPoint y: 146, endPoint x: 875, endPoint y: 297, distance: 170.4
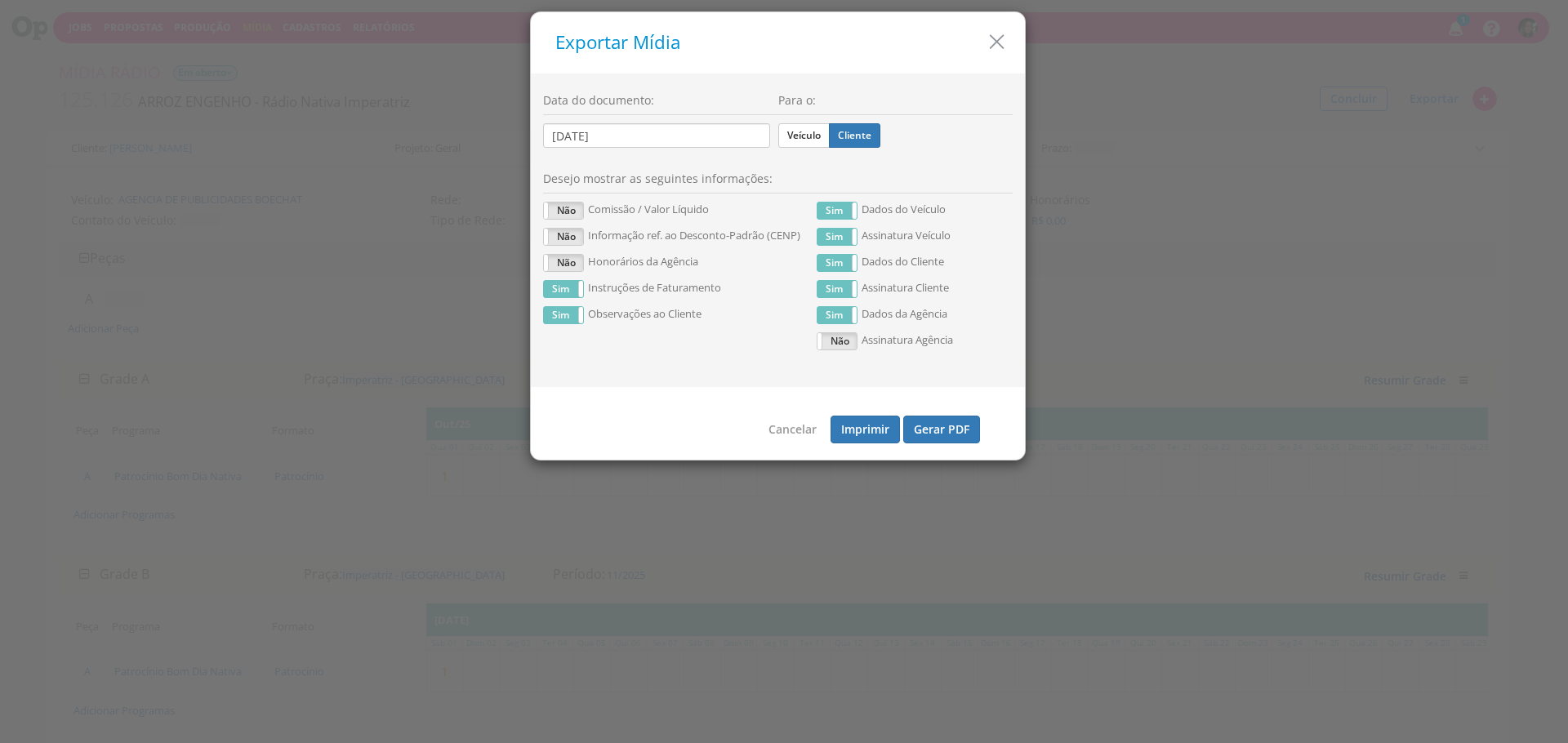
click at [796, 146] on label "Veículo" at bounding box center [804, 135] width 51 height 24
click at [0, 0] on input "Veículo" at bounding box center [0, 0] width 0 height 0
click at [946, 426] on button "Gerar PDF" at bounding box center [941, 429] width 77 height 28
click at [995, 37] on icon "button" at bounding box center [997, 41] width 23 height 23
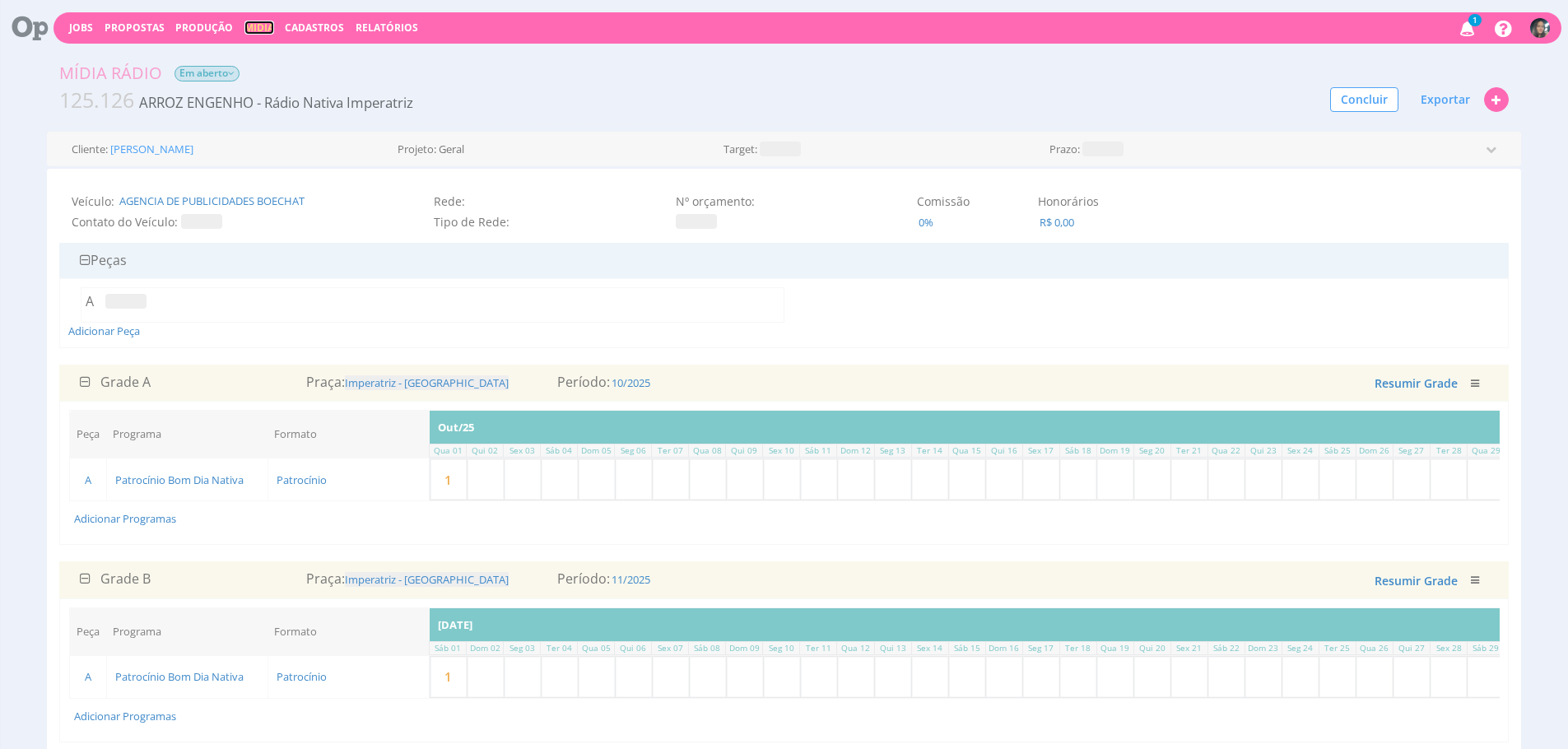
click at [246, 24] on link "Mídia" at bounding box center [259, 27] width 30 height 14
